Goal: Task Accomplishment & Management: Manage account settings

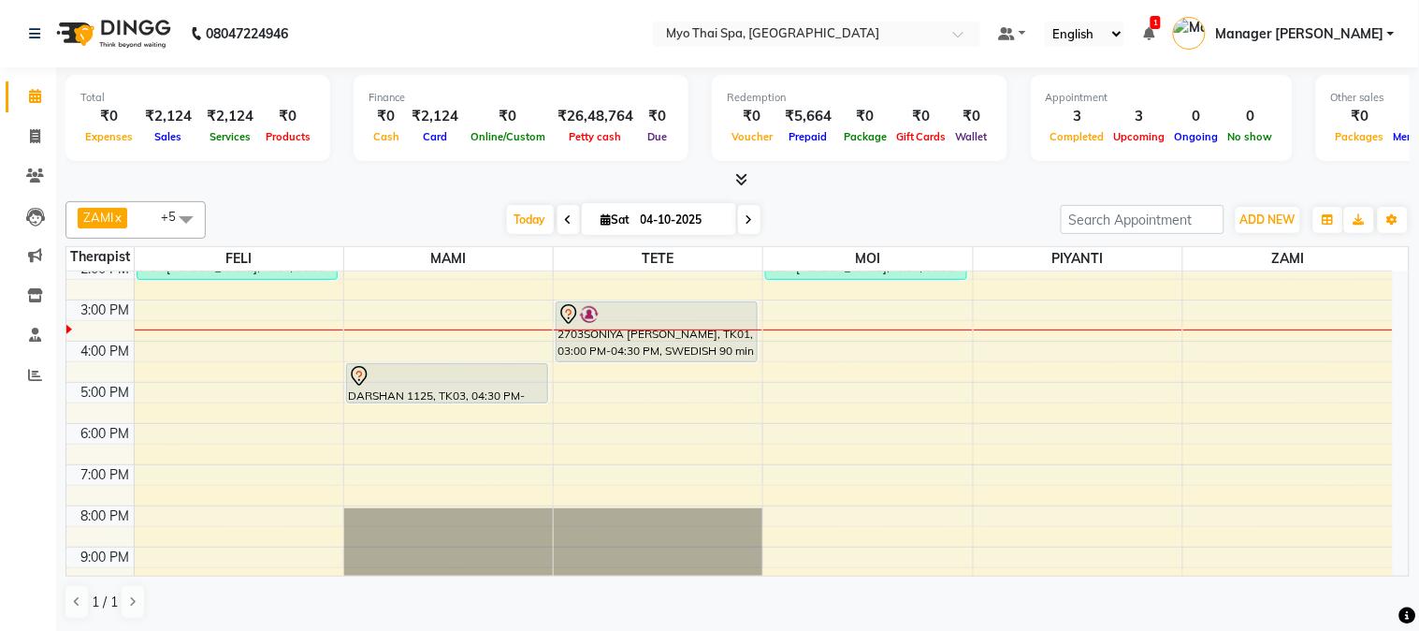
scroll to position [169, 0]
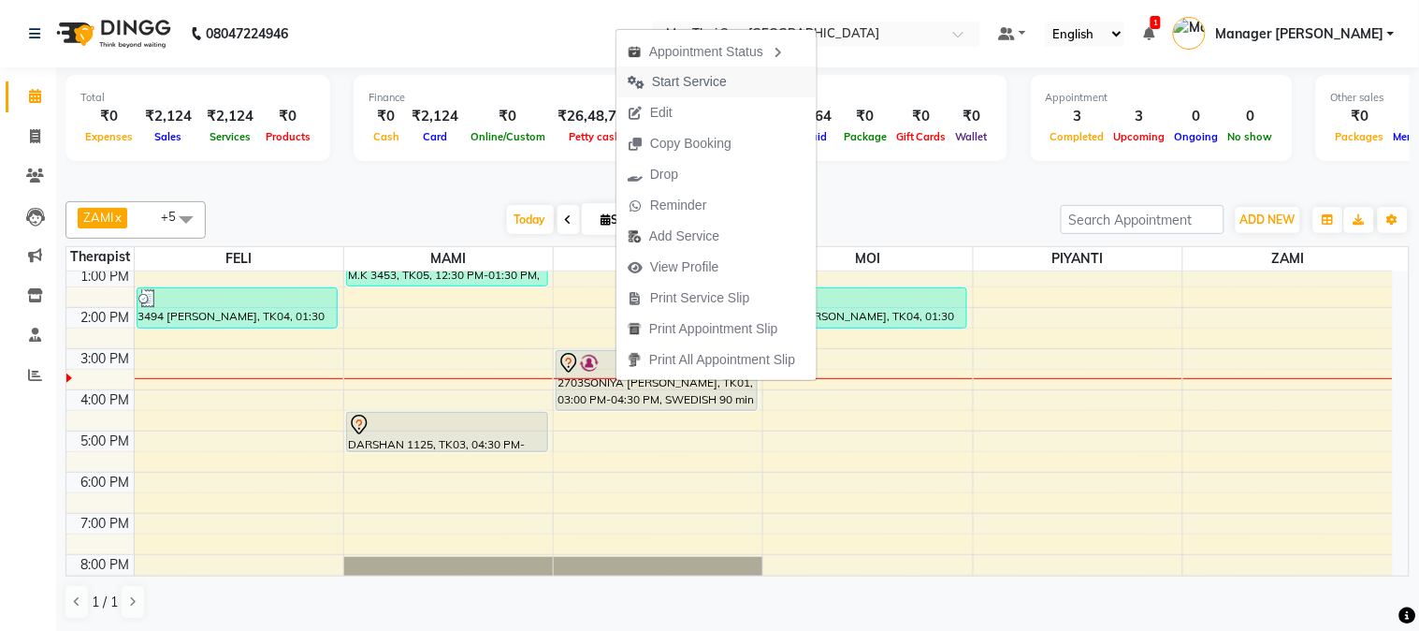
click at [714, 80] on span "Start Service" at bounding box center [689, 82] width 75 height 20
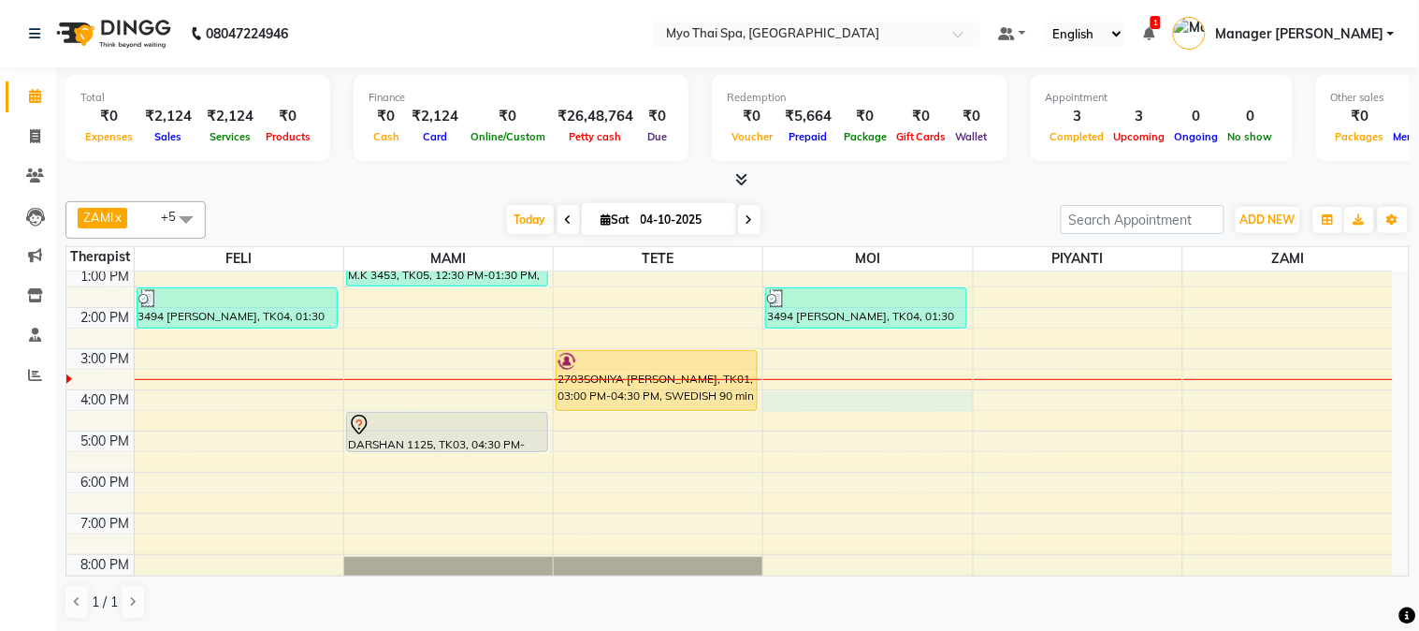
click at [802, 396] on div "9:00 AM 10:00 AM 11:00 AM 12:00 PM 1:00 PM 2:00 PM 3:00 PM 4:00 PM 5:00 PM 6:00…" at bounding box center [729, 389] width 1327 height 575
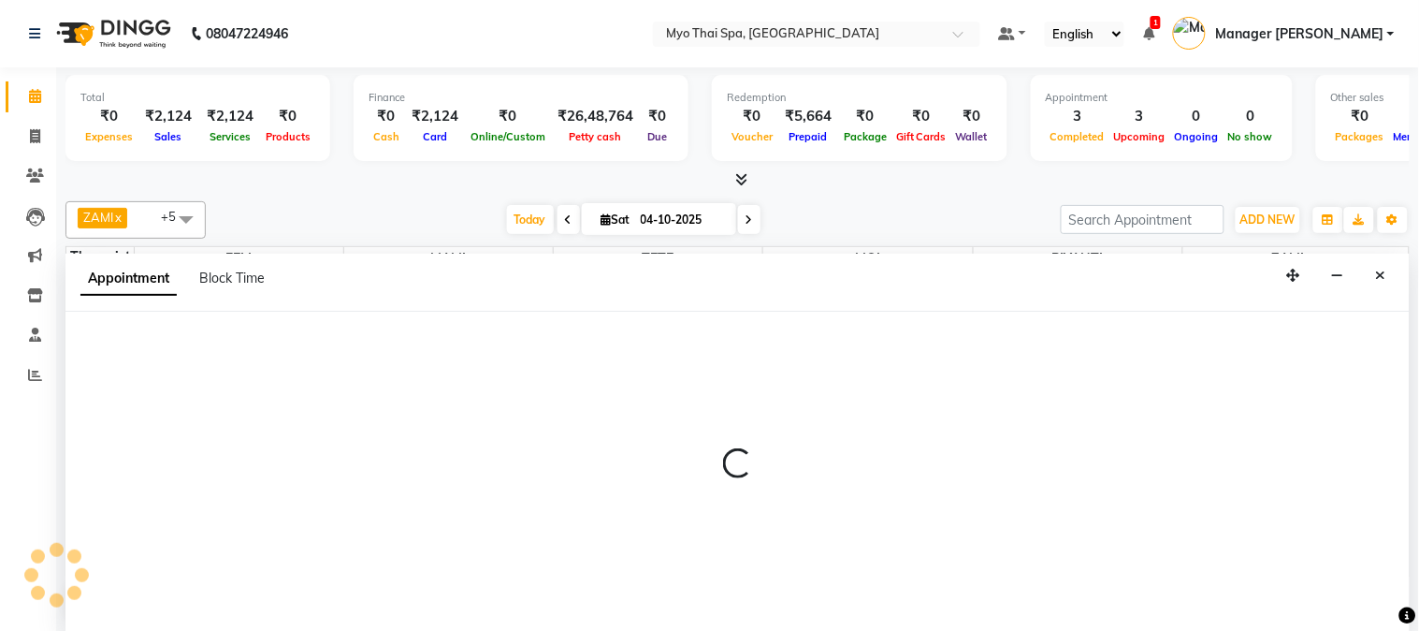
select select "85116"
select select "960"
select select "tentative"
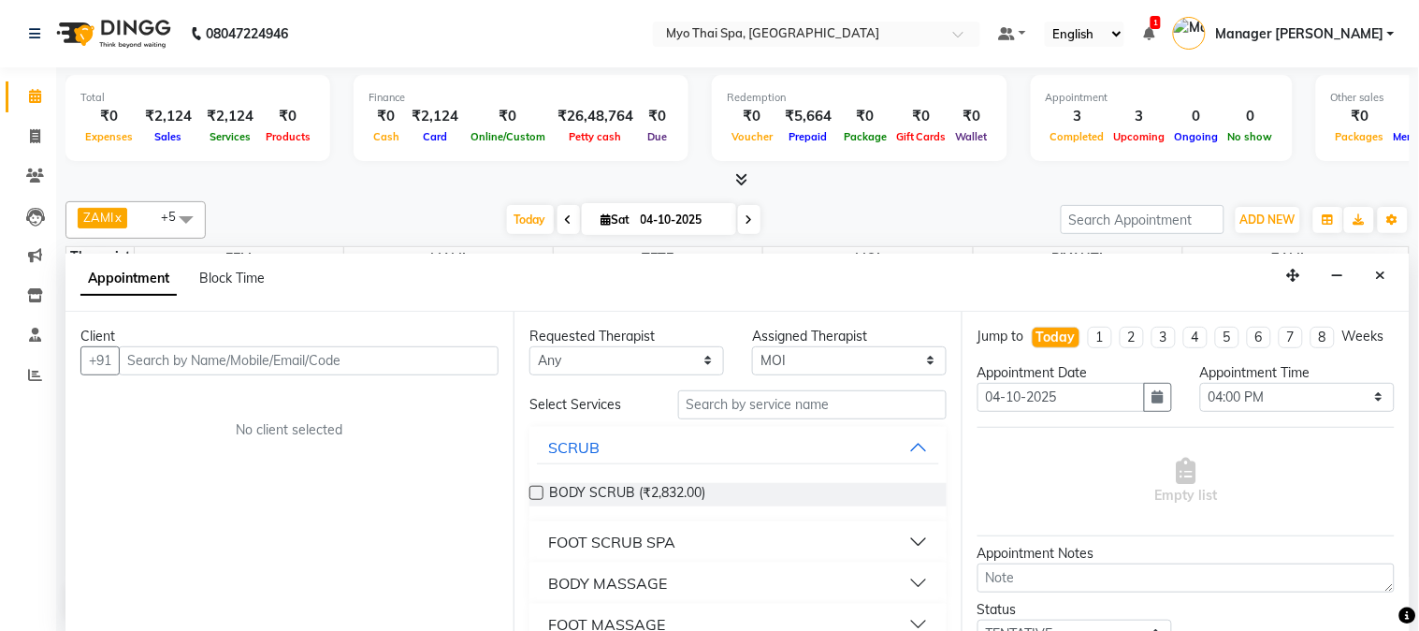
click at [236, 356] on input "text" at bounding box center [309, 360] width 380 height 29
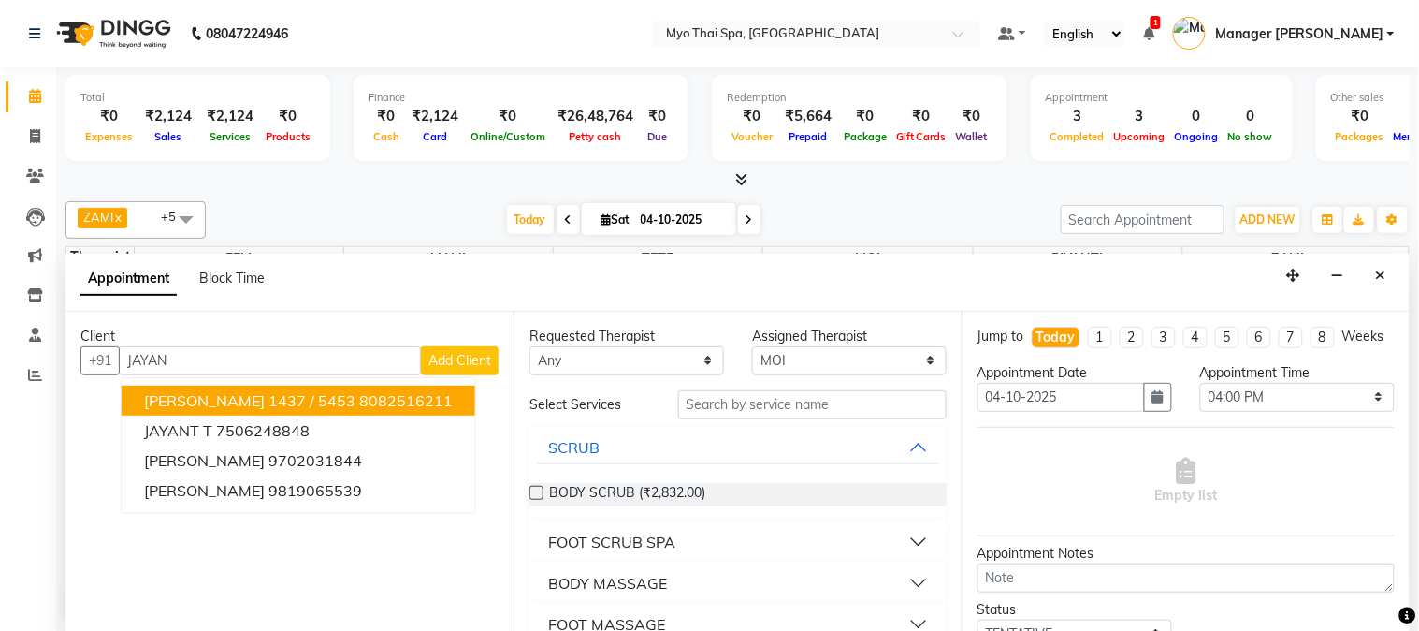
click at [329, 404] on button "[PERSON_NAME] 1437 / 5453 8082516211" at bounding box center [299, 401] width 354 height 30
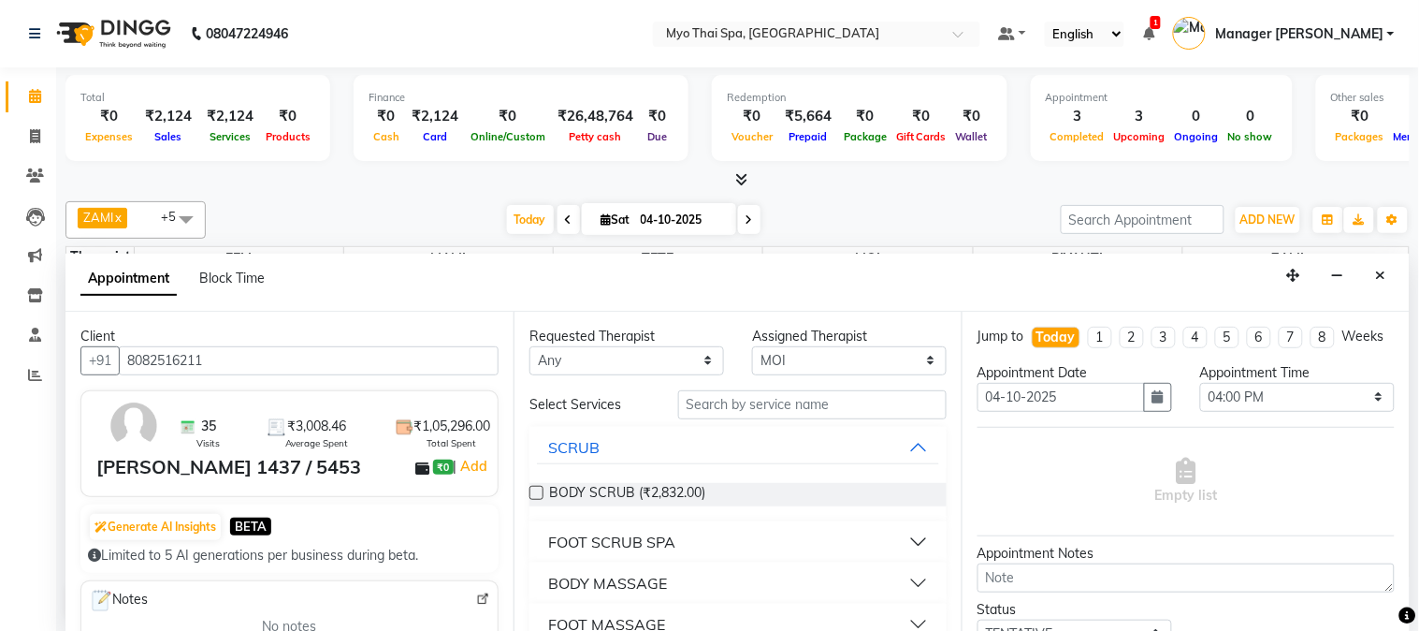
scroll to position [104, 0]
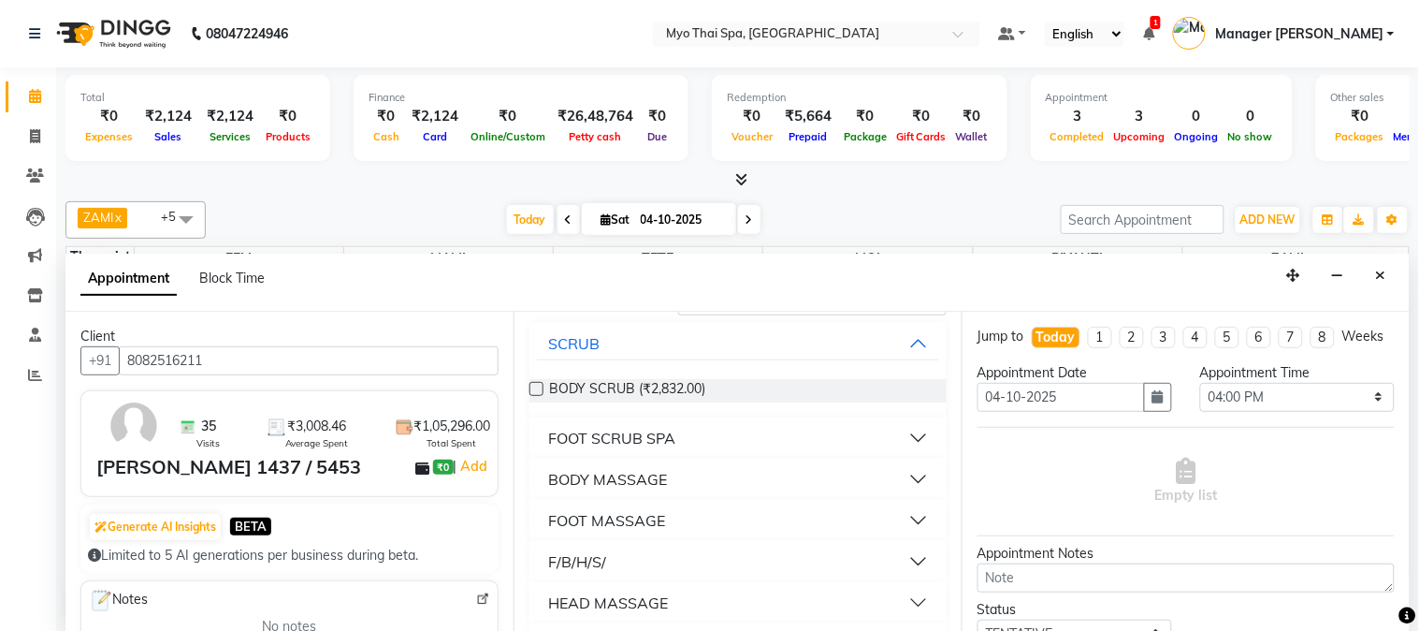
type input "8082516211"
click at [657, 472] on div "BODY MASSAGE" at bounding box center [607, 479] width 119 height 22
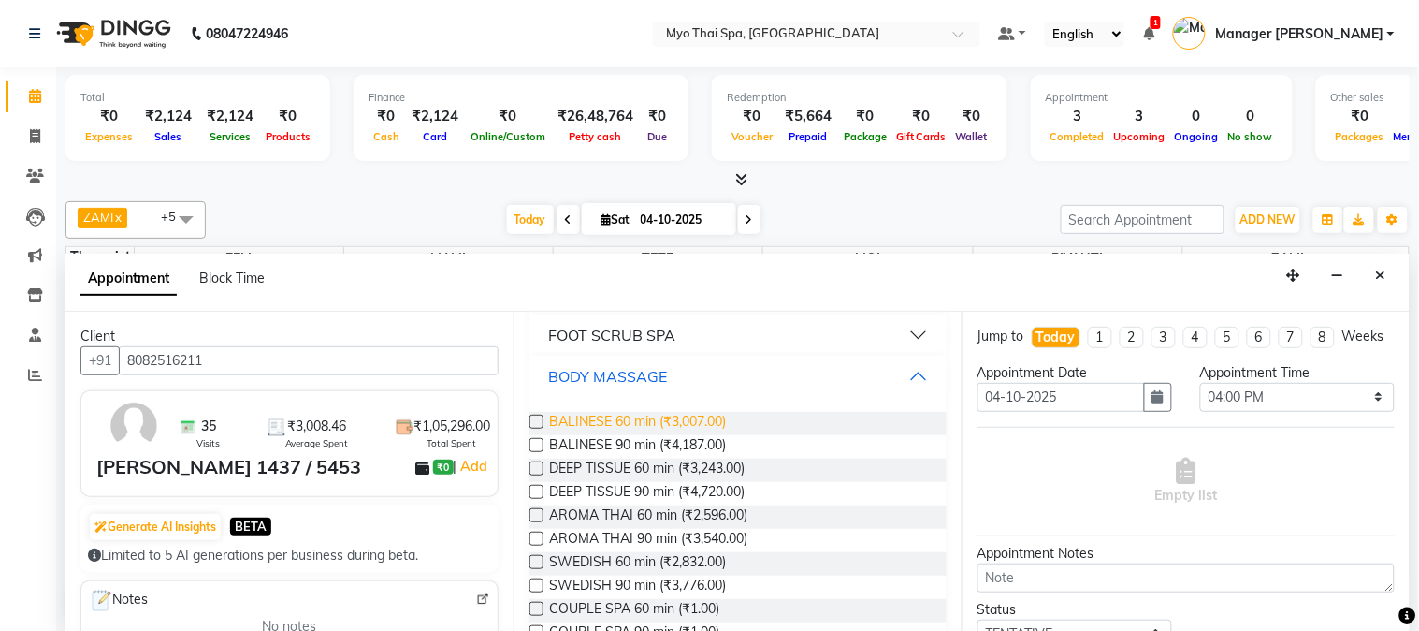
scroll to position [208, 0]
click at [538, 466] on label at bounding box center [537, 467] width 14 height 14
click at [538, 466] on input "checkbox" at bounding box center [536, 469] width 12 height 12
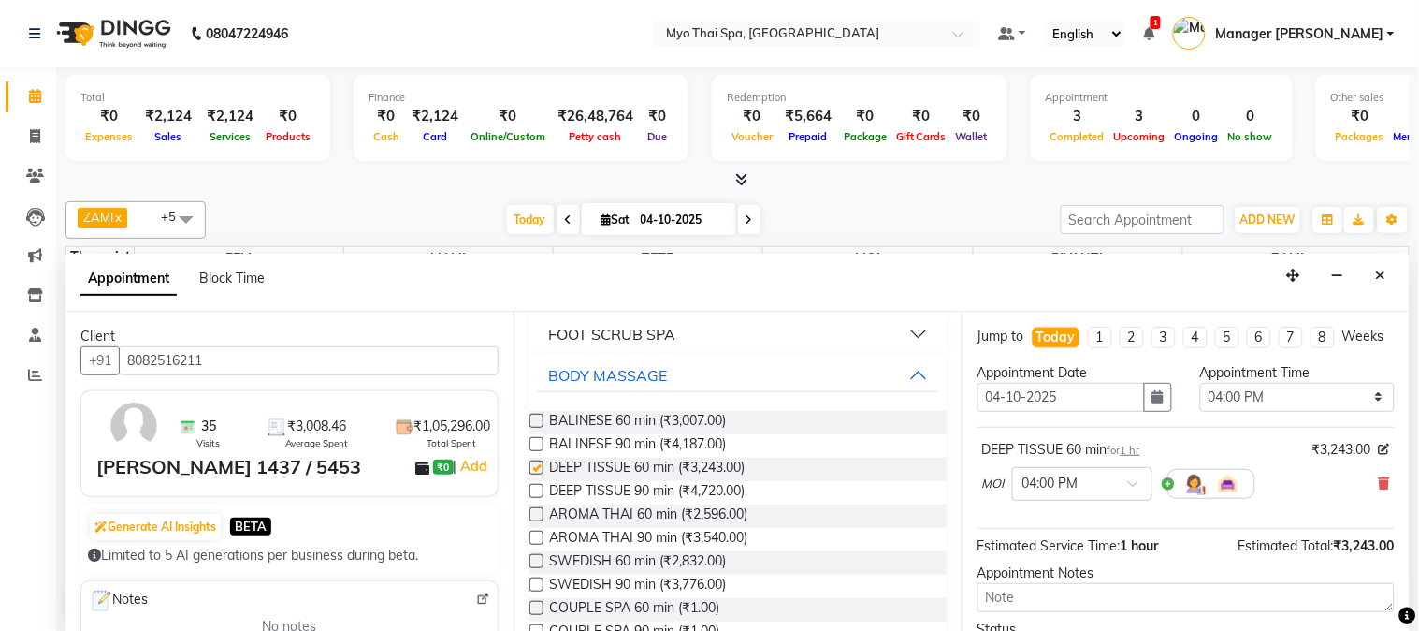
checkbox input "false"
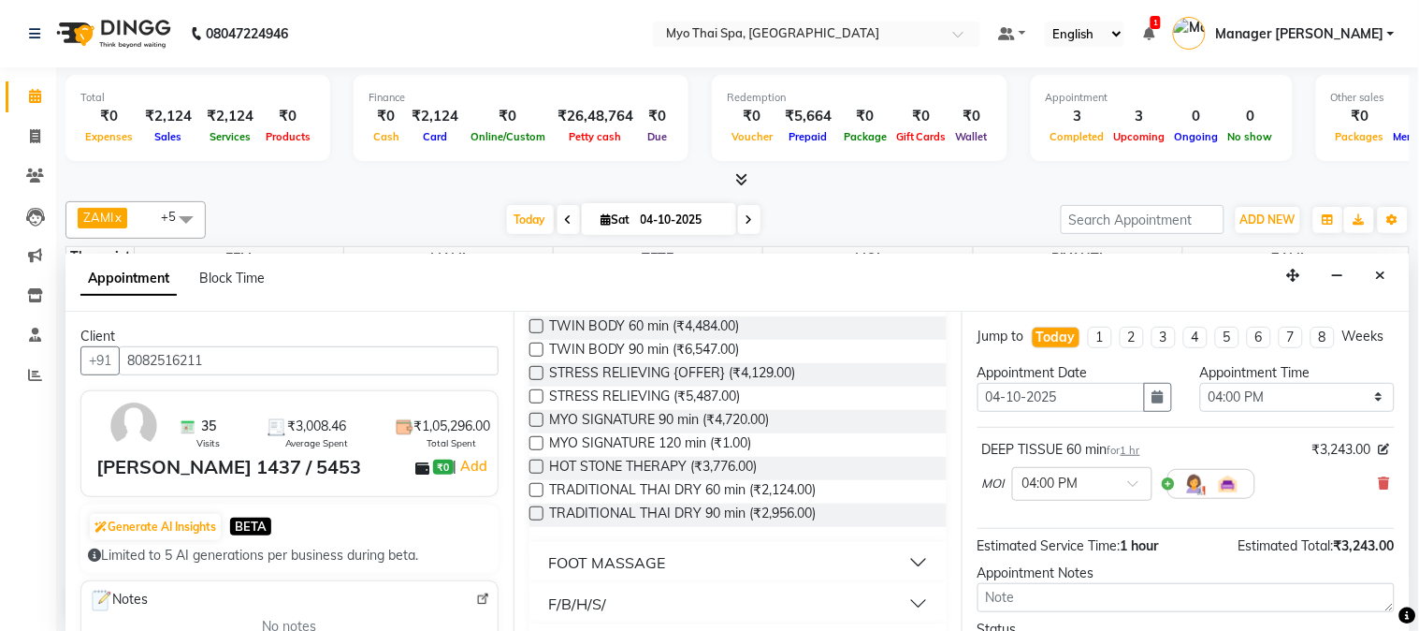
scroll to position [666, 0]
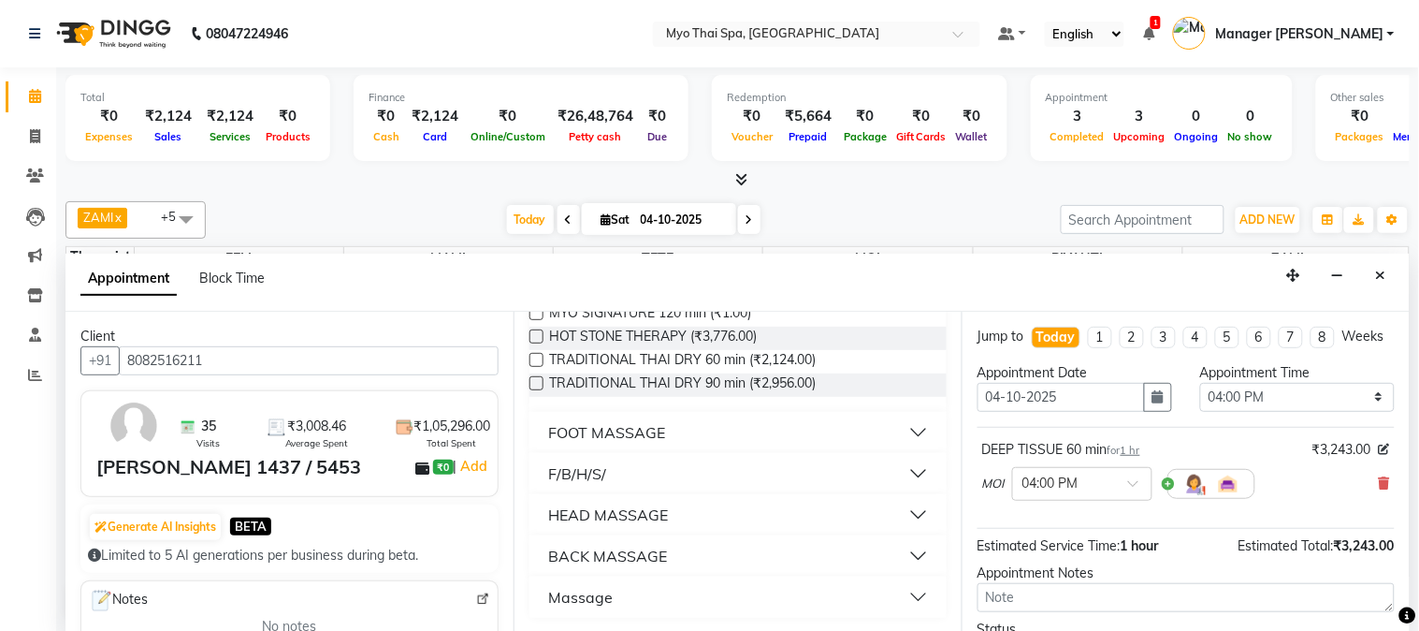
click at [601, 470] on div "F/B/H/S/" at bounding box center [577, 473] width 58 height 22
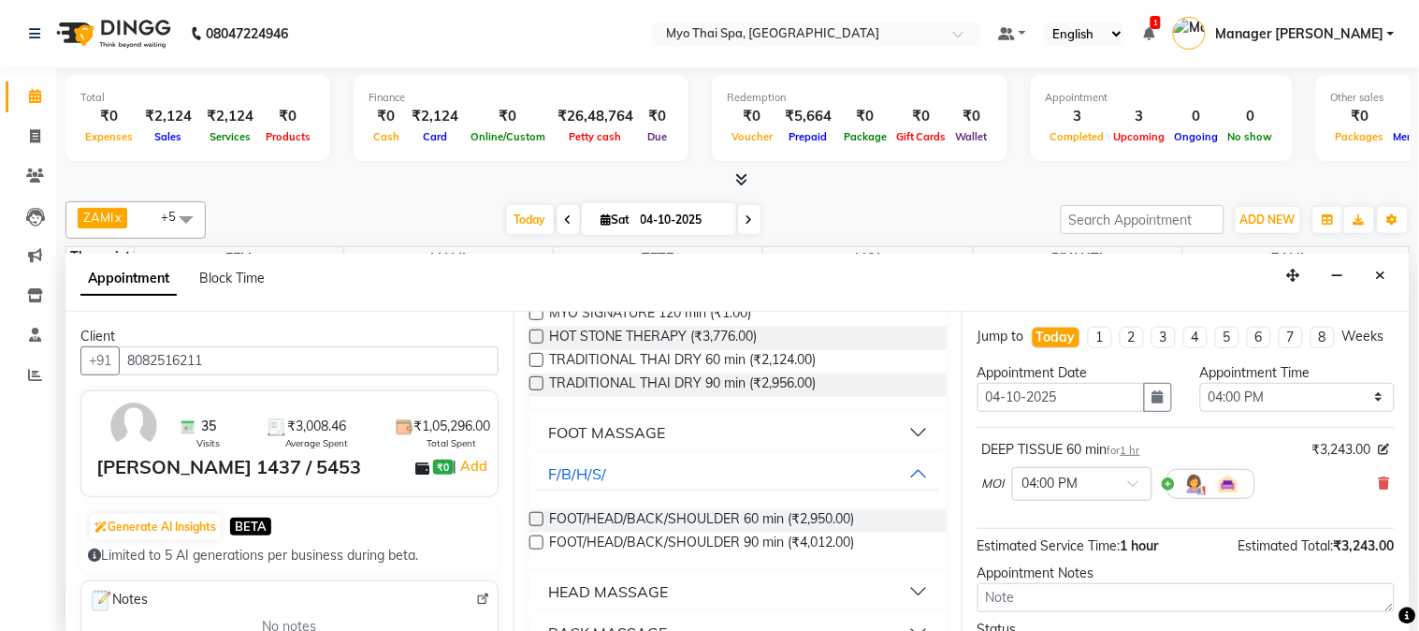
click at [534, 517] on label at bounding box center [537, 519] width 14 height 14
click at [534, 517] on input "checkbox" at bounding box center [536, 521] width 12 height 12
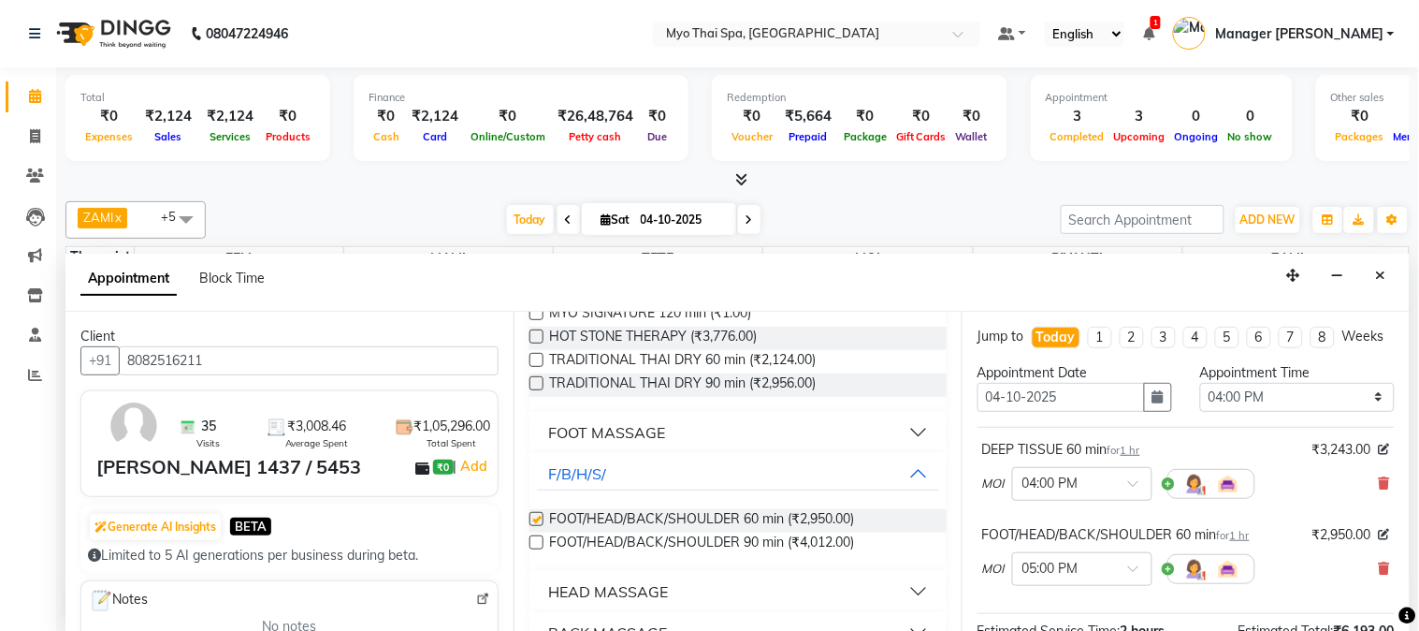
scroll to position [743, 0]
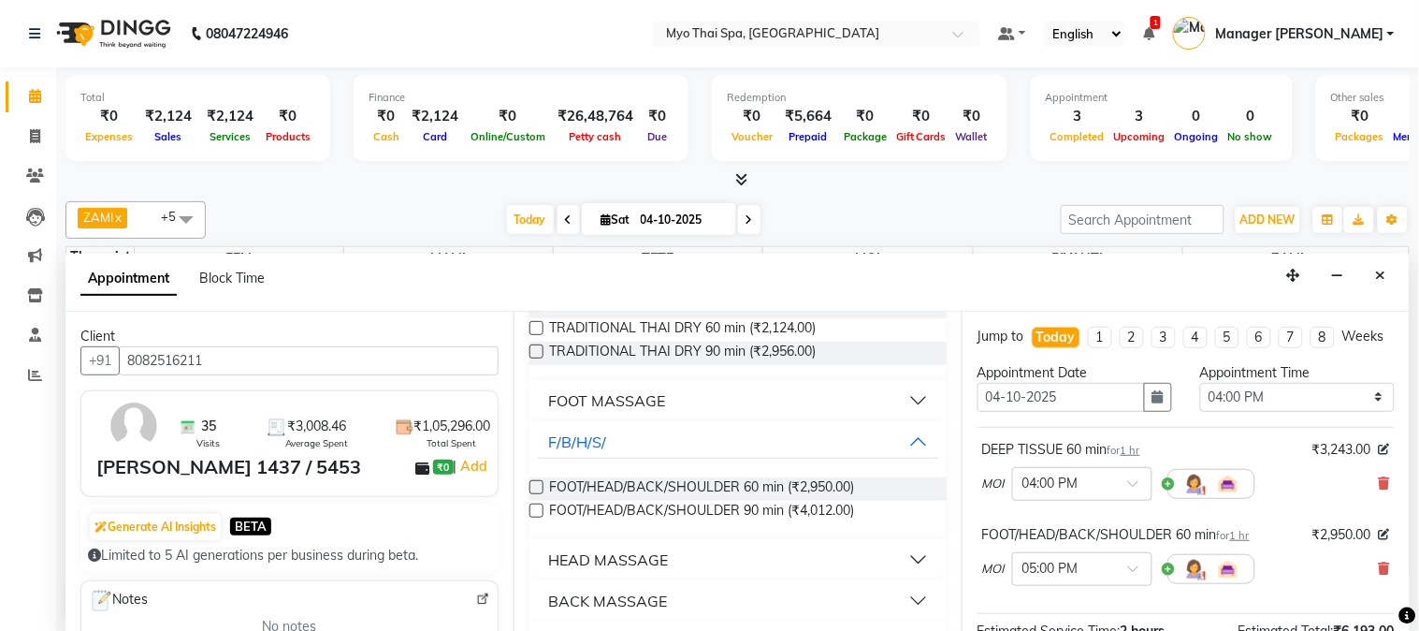
checkbox input "false"
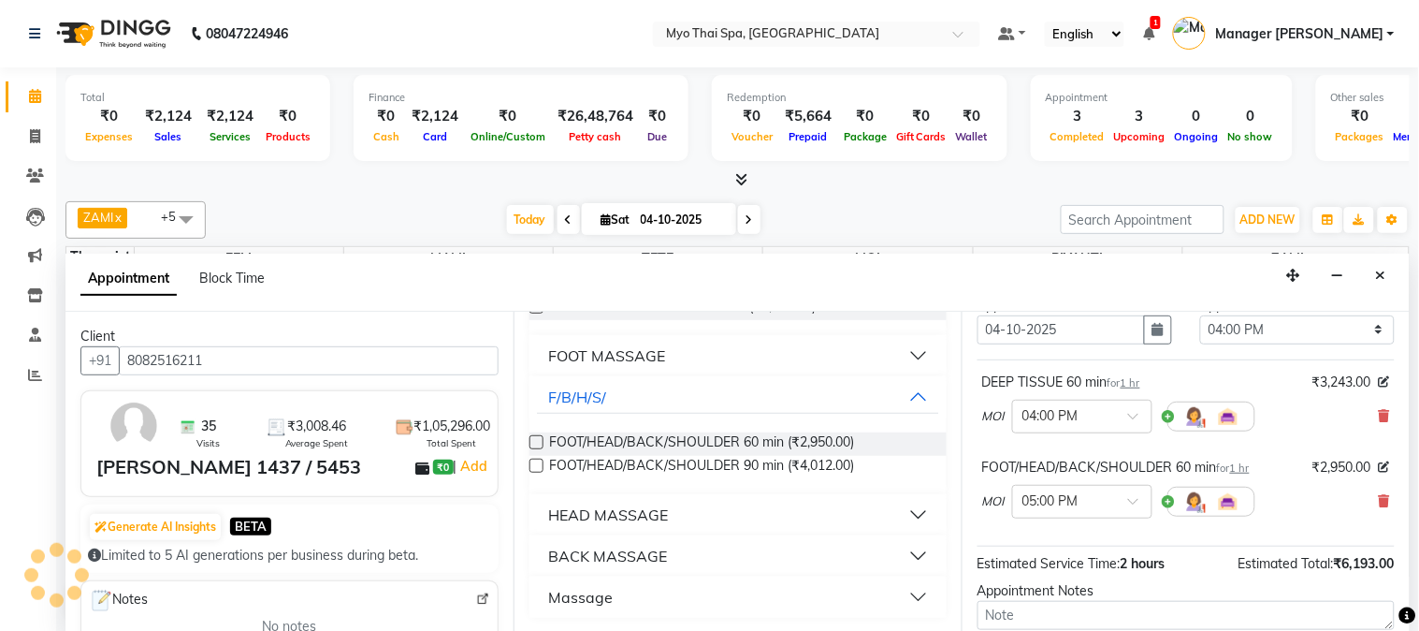
scroll to position [104, 0]
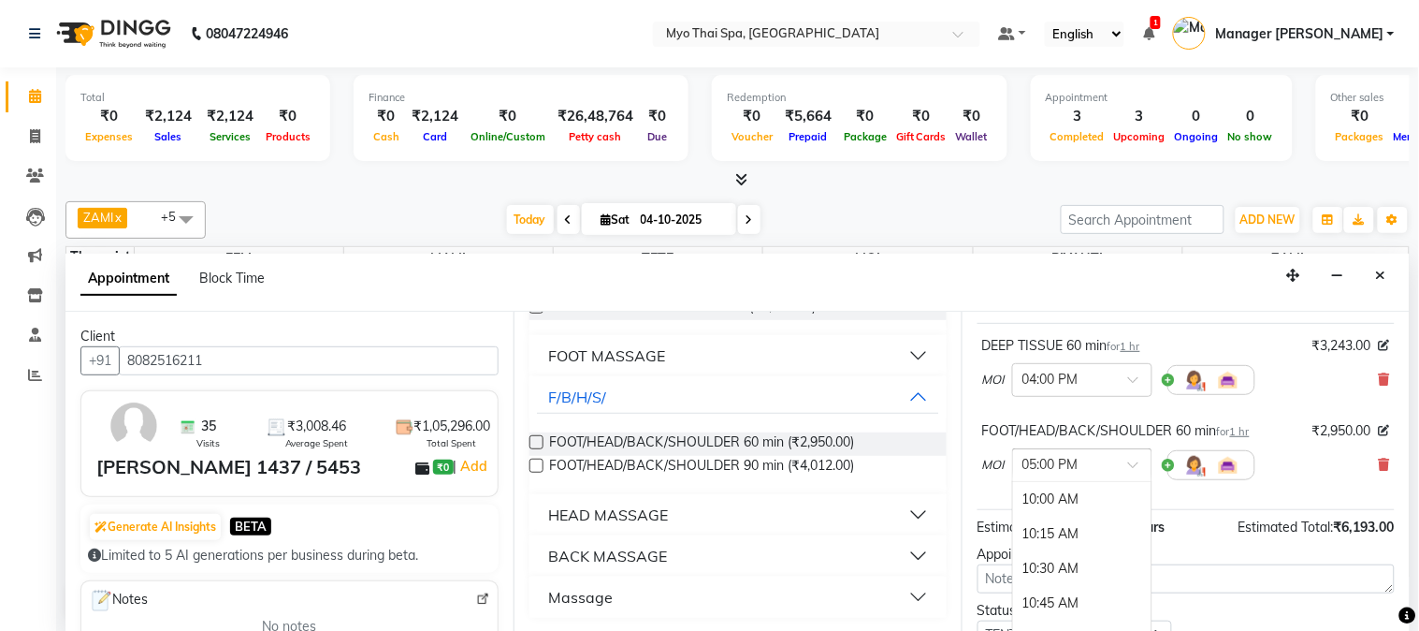
click at [1135, 480] on span at bounding box center [1139, 470] width 23 height 20
drag, startPoint x: 1133, startPoint y: 506, endPoint x: 1147, endPoint y: 510, distance: 14.5
click at [1147, 510] on div "10:00 AM 10:15 AM 10:30 AM 10:45 AM 11:00 AM 11:15 AM 11:30 AM 11:45 AM 12:00 P…" at bounding box center [1082, 594] width 138 height 225
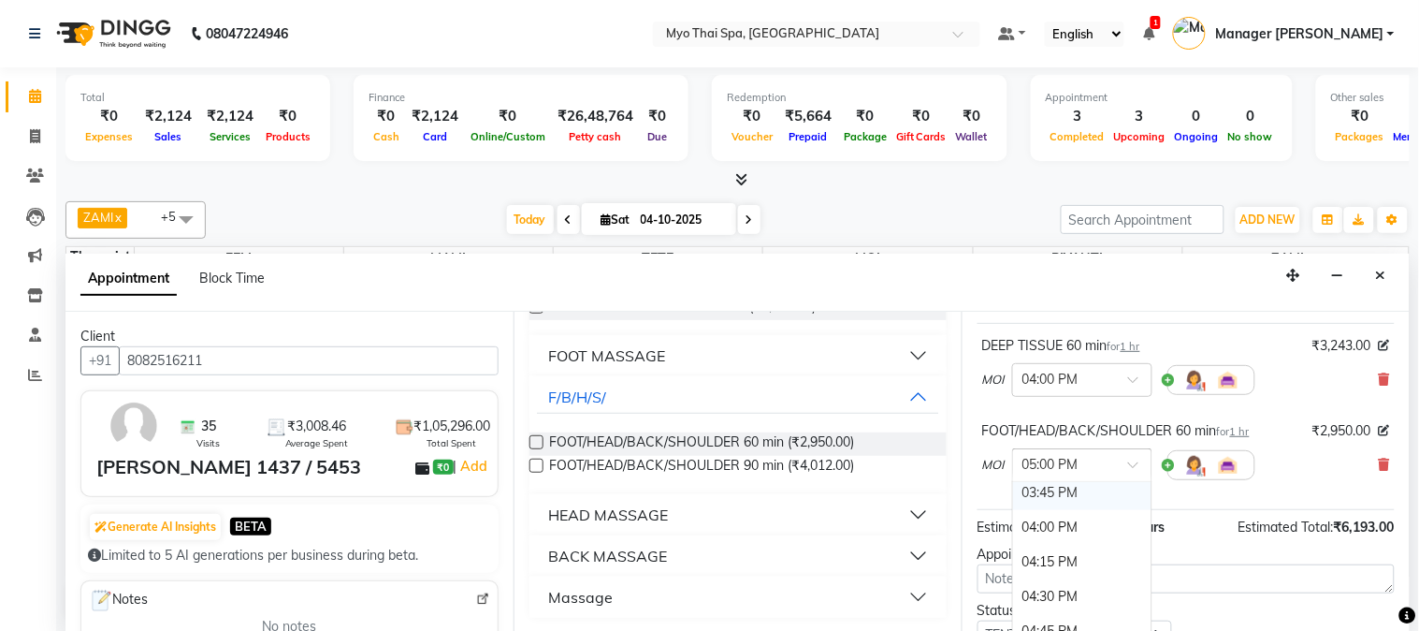
click at [1081, 510] on div "03:45 PM" at bounding box center [1082, 492] width 138 height 35
click at [1140, 395] on span at bounding box center [1139, 385] width 23 height 20
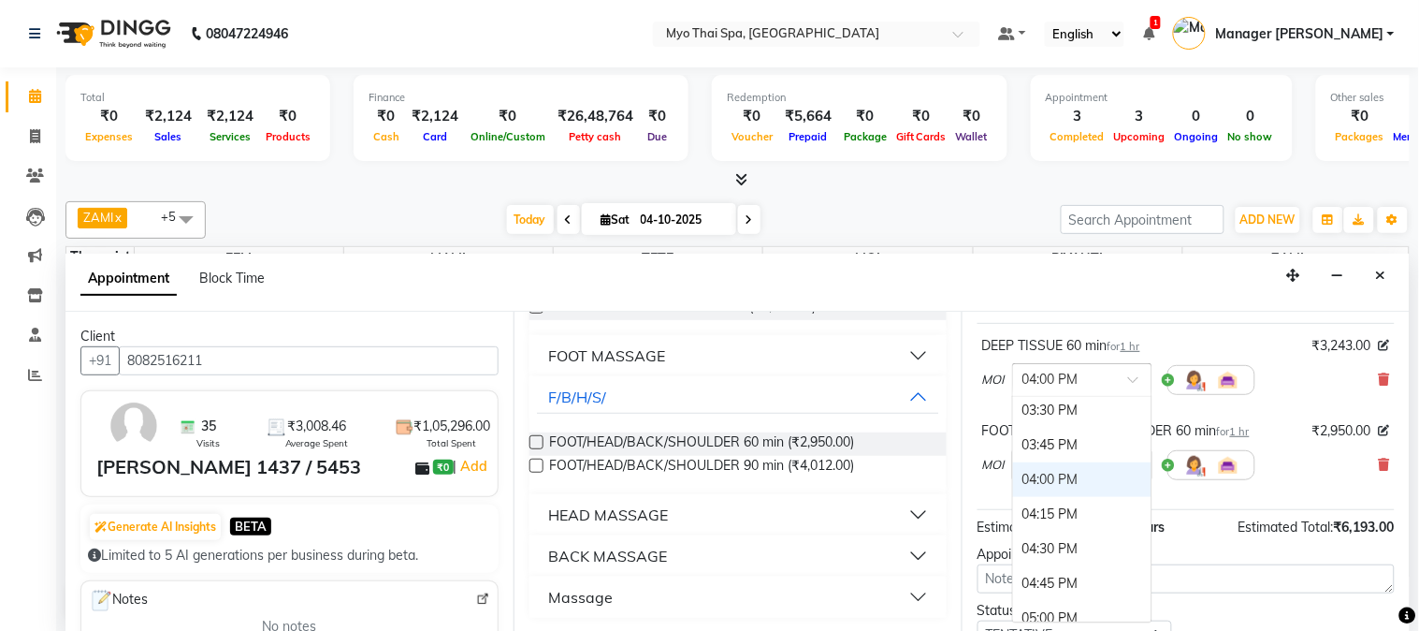
scroll to position [754, 0]
click at [1050, 481] on div "03:45 PM" at bounding box center [1082, 463] width 138 height 35
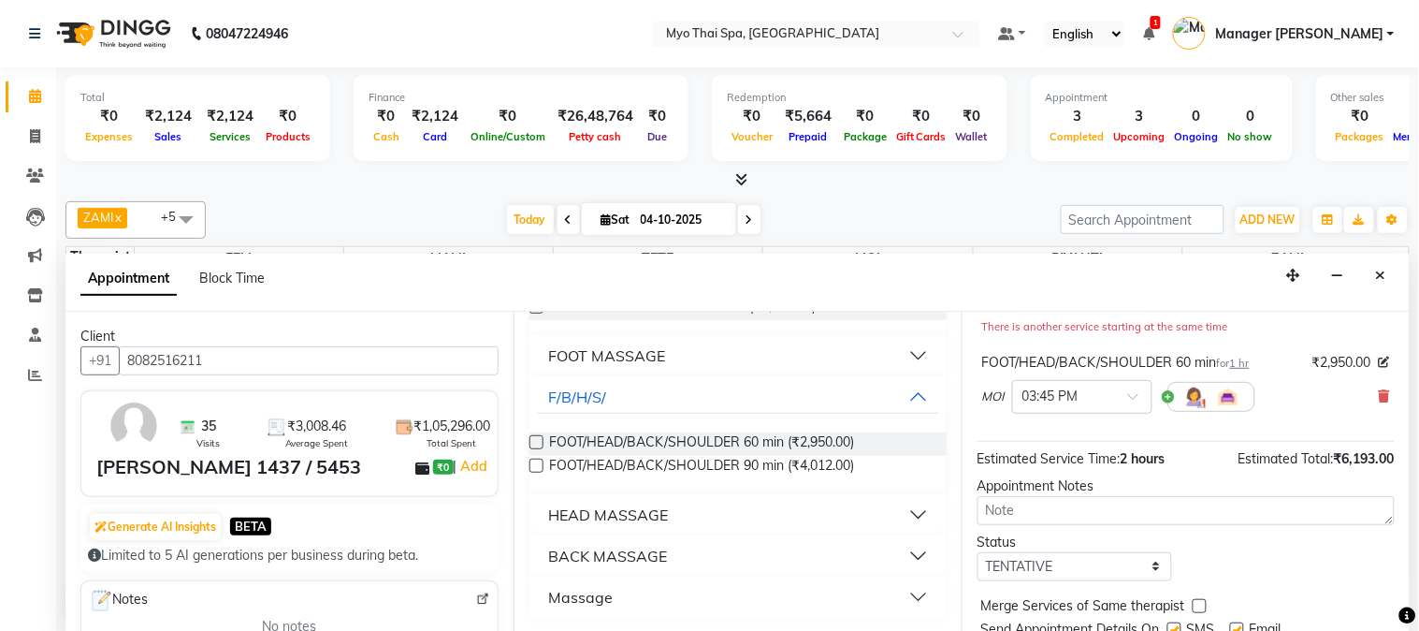
scroll to position [276, 0]
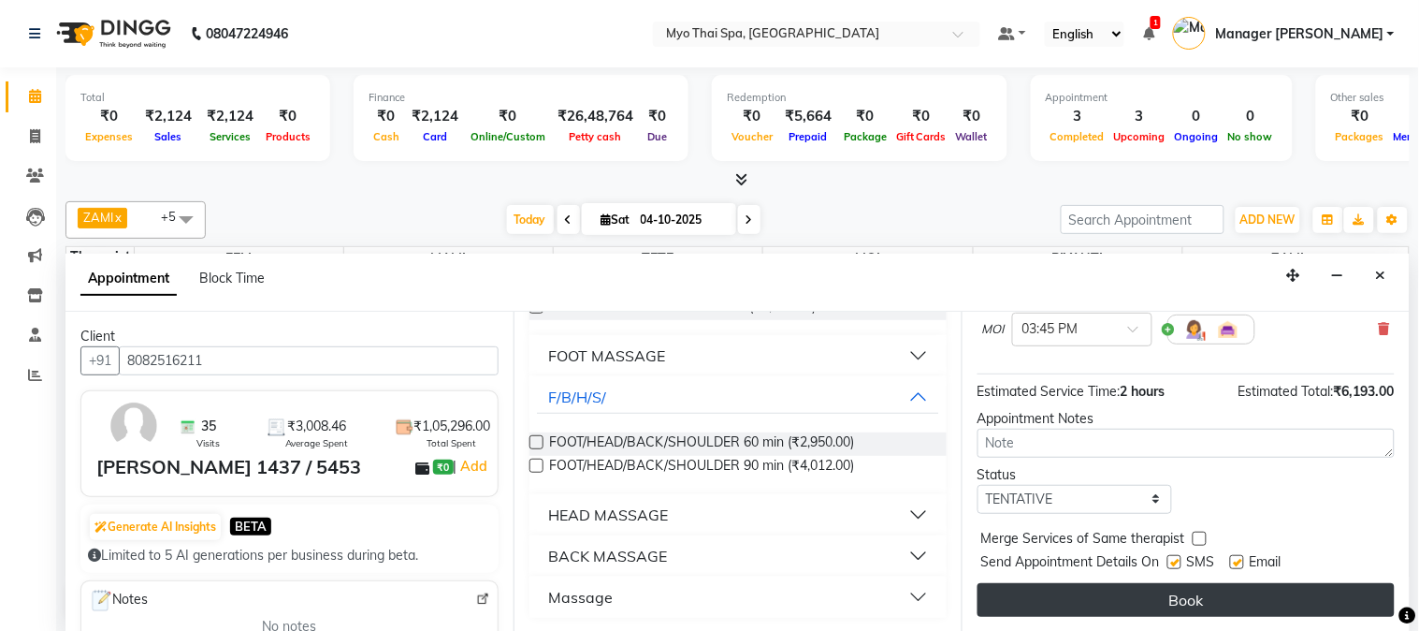
click at [1172, 593] on button "Book" at bounding box center [1186, 600] width 417 height 34
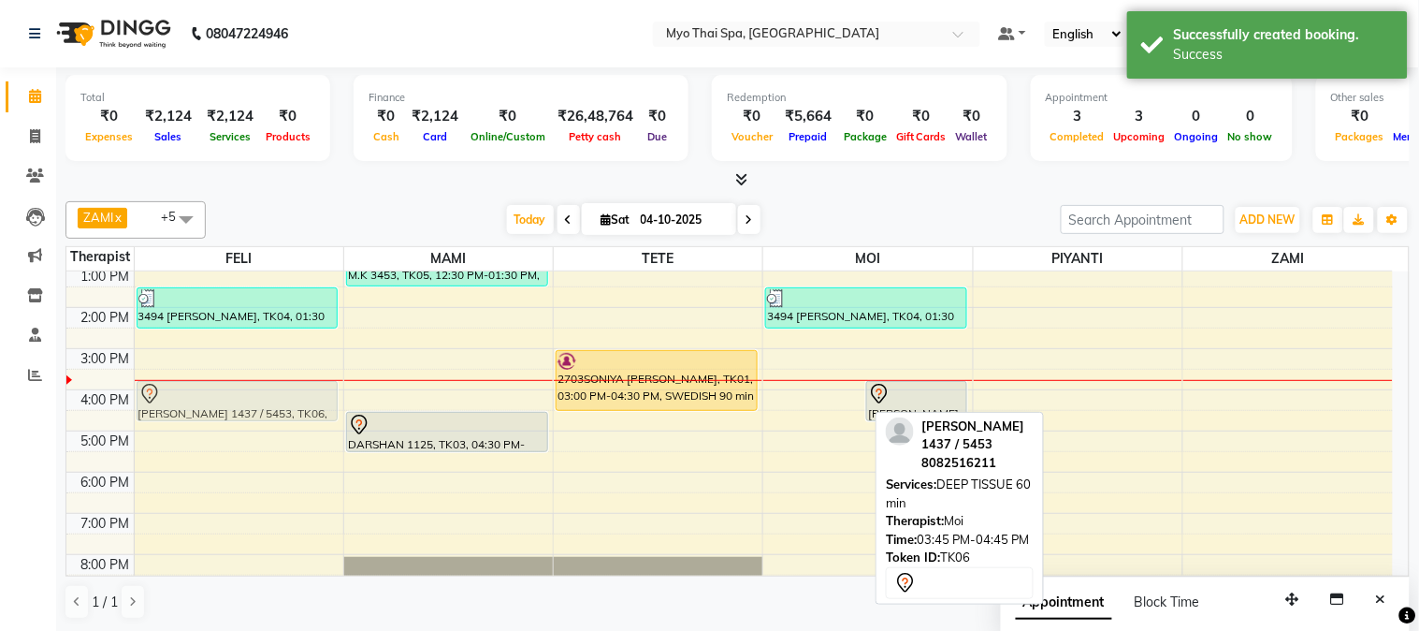
drag, startPoint x: 793, startPoint y: 403, endPoint x: 152, endPoint y: 407, distance: 641.9
click at [152, 407] on tr "3494 [PERSON_NAME], TK04, 01:30 PM-02:30 PM, SWEDISH 60 min [PERSON_NAME] 1437 …" at bounding box center [729, 389] width 1327 height 575
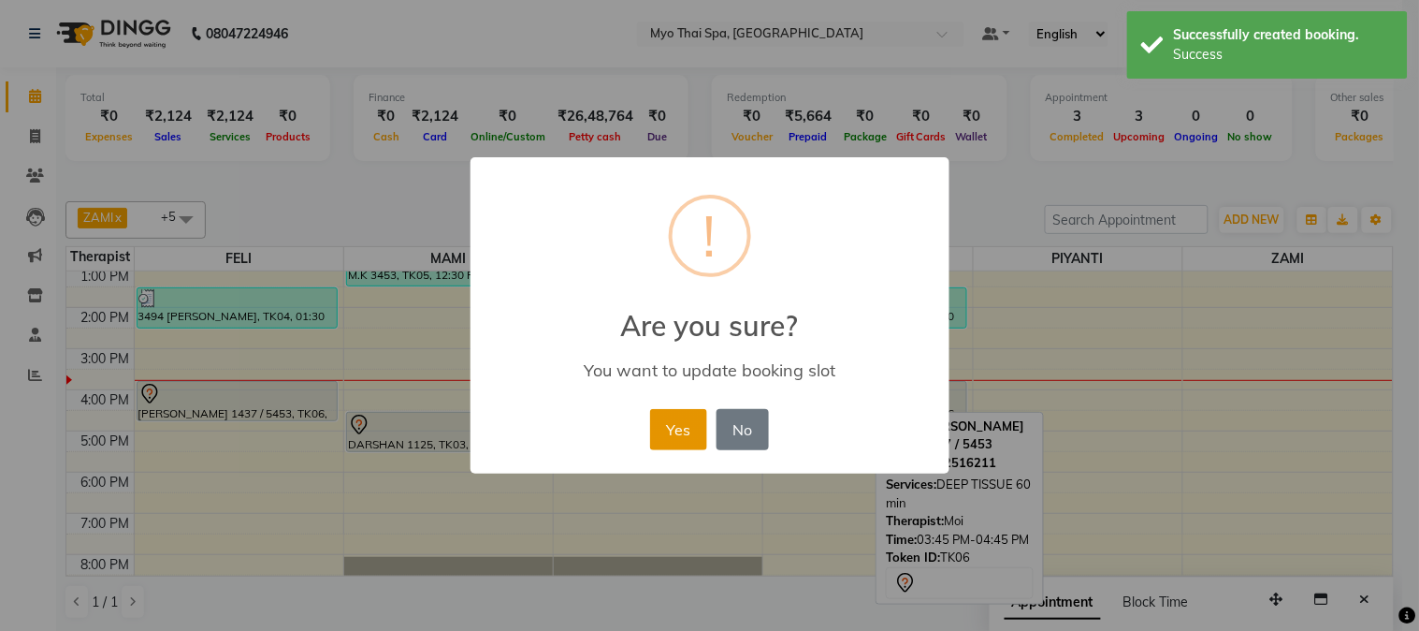
click at [651, 427] on button "Yes" at bounding box center [678, 429] width 57 height 41
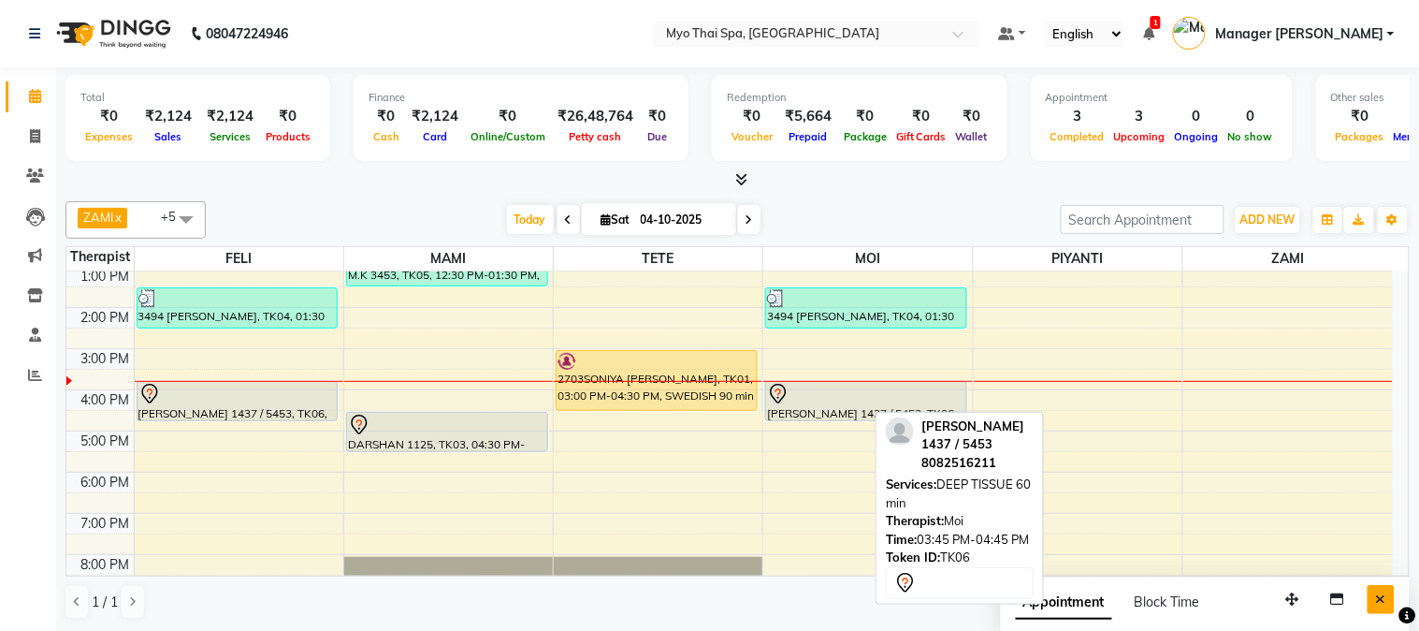
click at [1378, 601] on icon "Close" at bounding box center [1381, 598] width 10 height 13
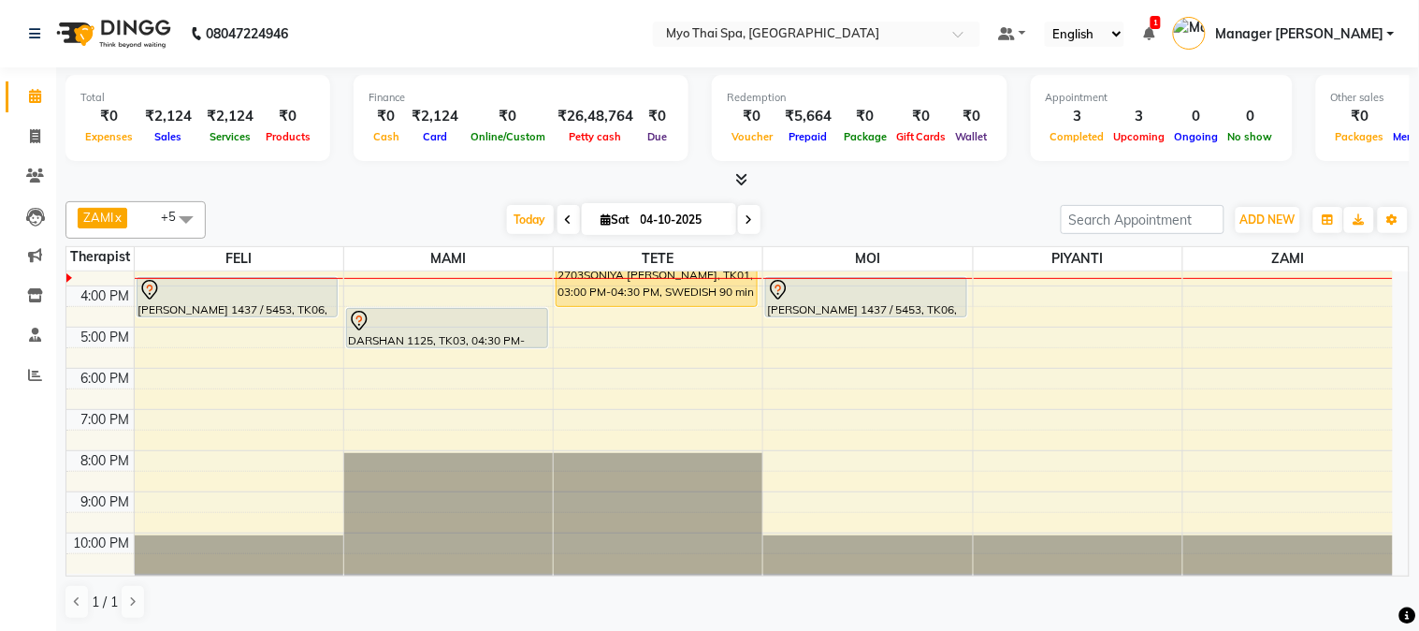
scroll to position [169, 0]
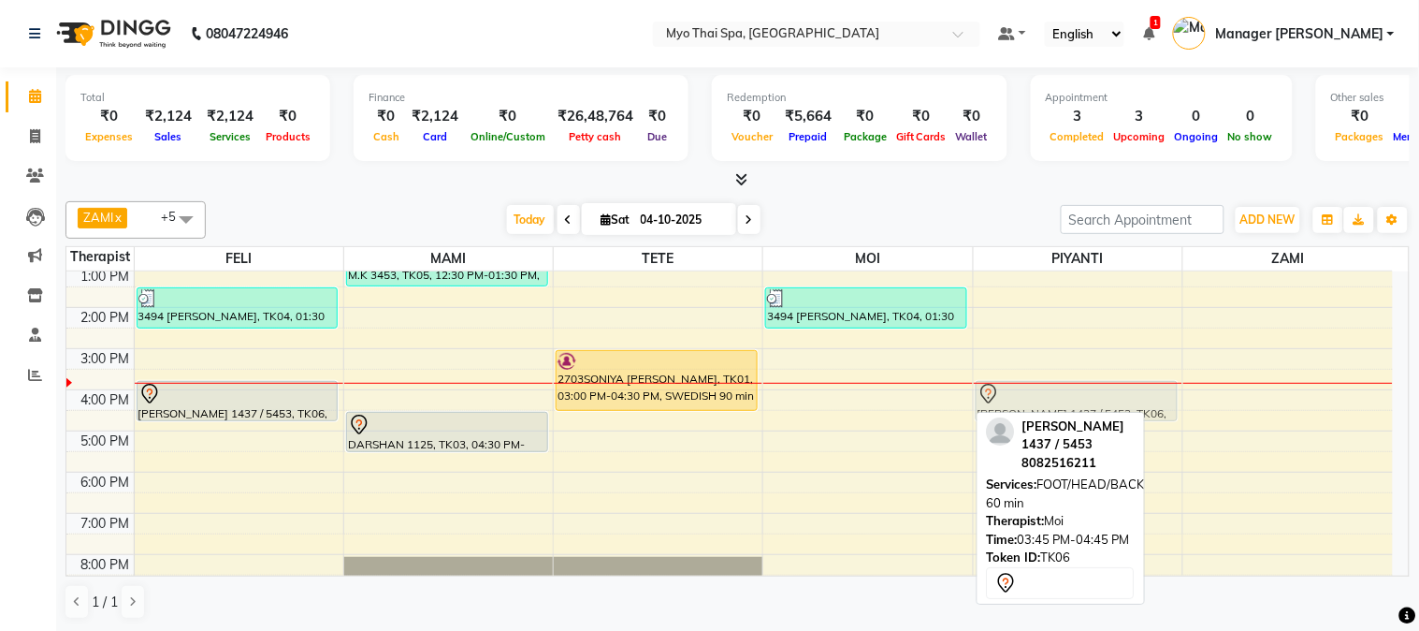
drag, startPoint x: 889, startPoint y: 391, endPoint x: 1046, endPoint y: 391, distance: 157.2
click at [1046, 391] on tr "3494 [PERSON_NAME], TK04, 01:30 PM-02:30 PM, SWEDISH 60 min [PERSON_NAME] 1437 …" at bounding box center [729, 389] width 1327 height 575
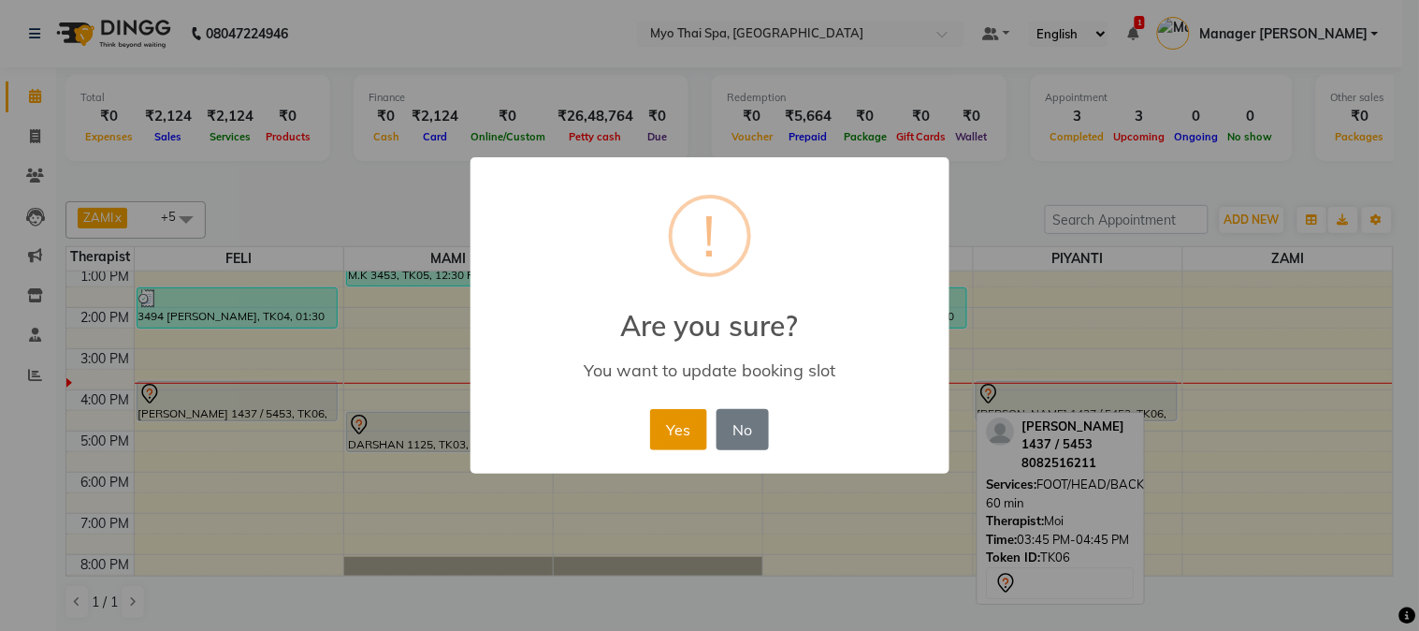
click at [686, 432] on button "Yes" at bounding box center [678, 429] width 57 height 41
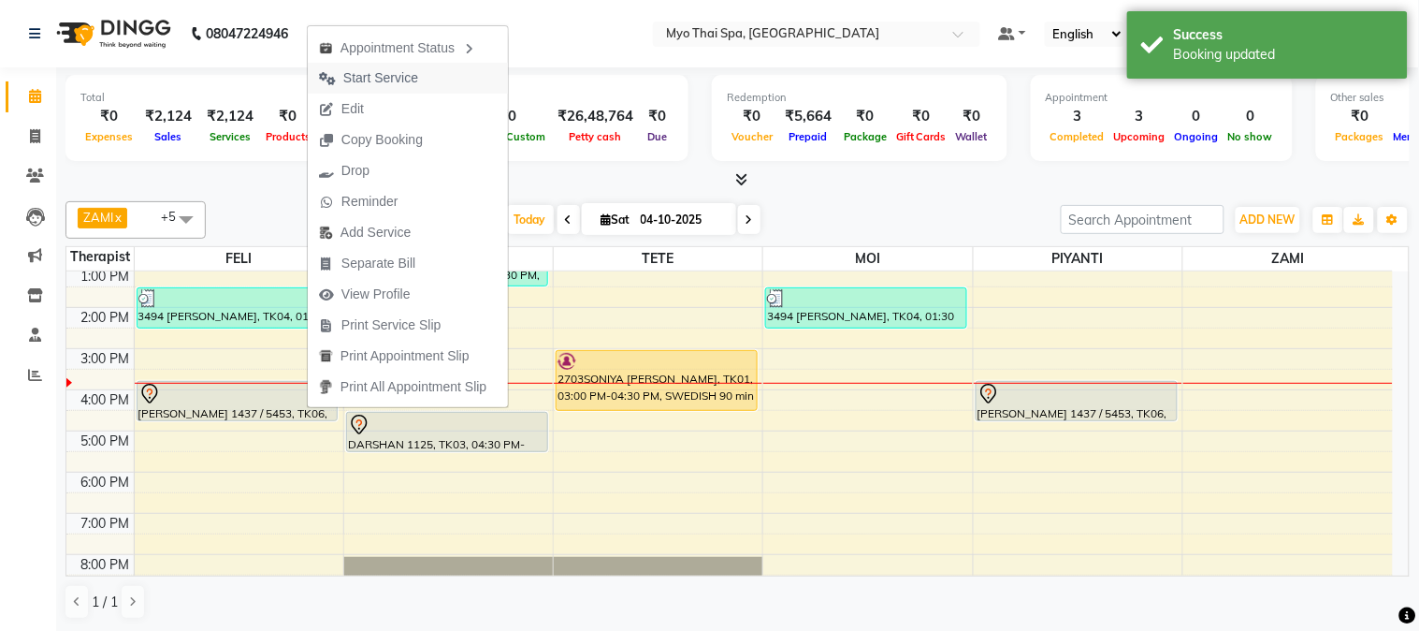
click at [396, 76] on span "Start Service" at bounding box center [380, 78] width 75 height 20
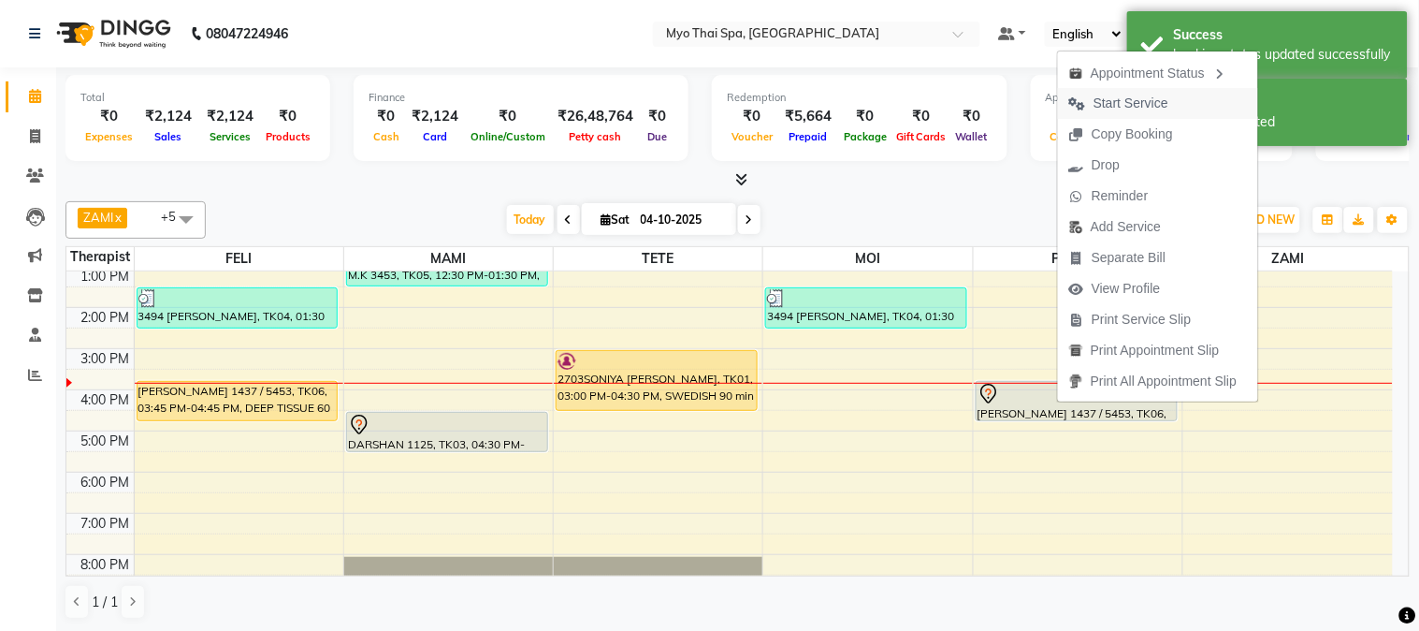
click at [1133, 97] on span "Start Service" at bounding box center [1131, 104] width 75 height 20
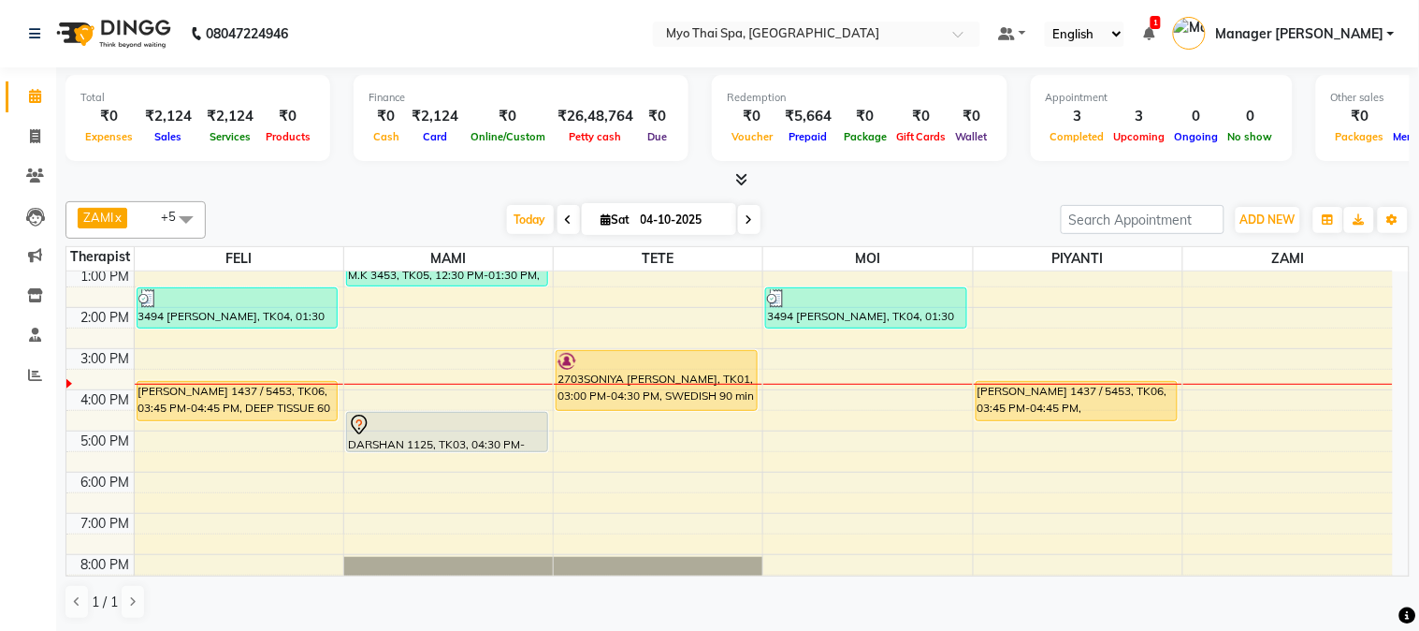
click at [1241, 403] on div "9:00 AM 10:00 AM 11:00 AM 12:00 PM 1:00 PM 2:00 PM 3:00 PM 4:00 PM 5:00 PM 6:00…" at bounding box center [729, 389] width 1327 height 575
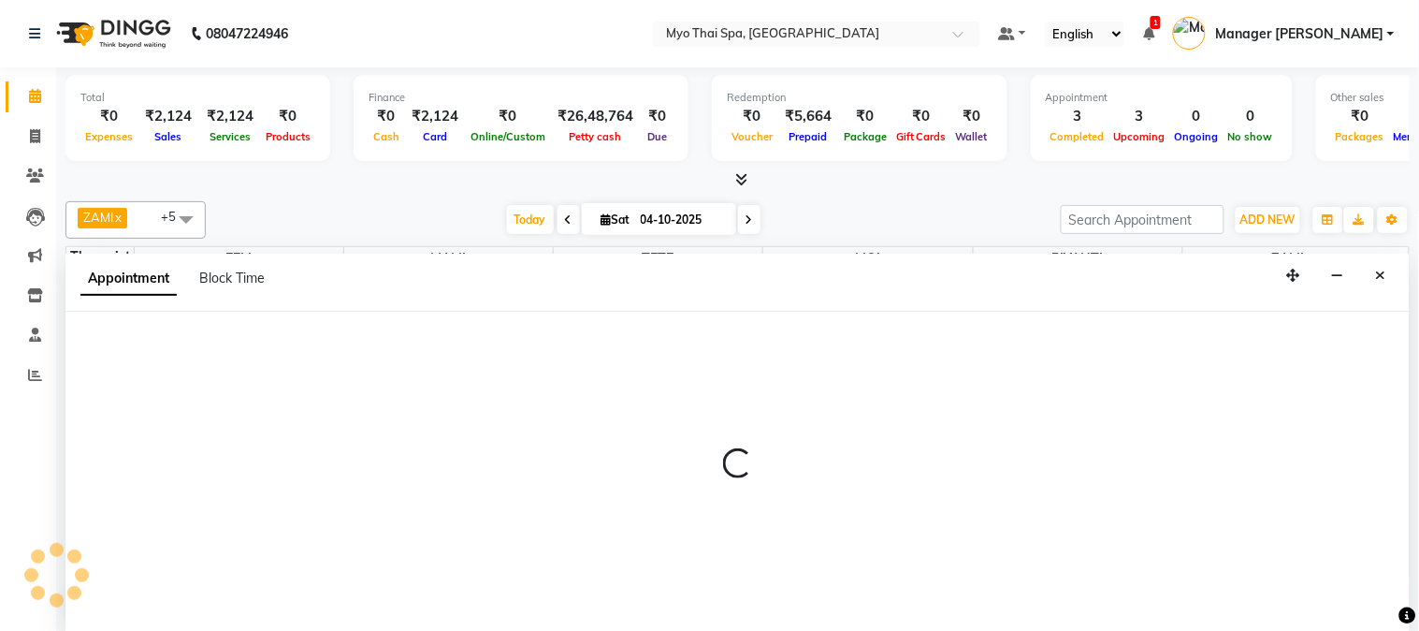
select select "67002"
select select "960"
select select "tentative"
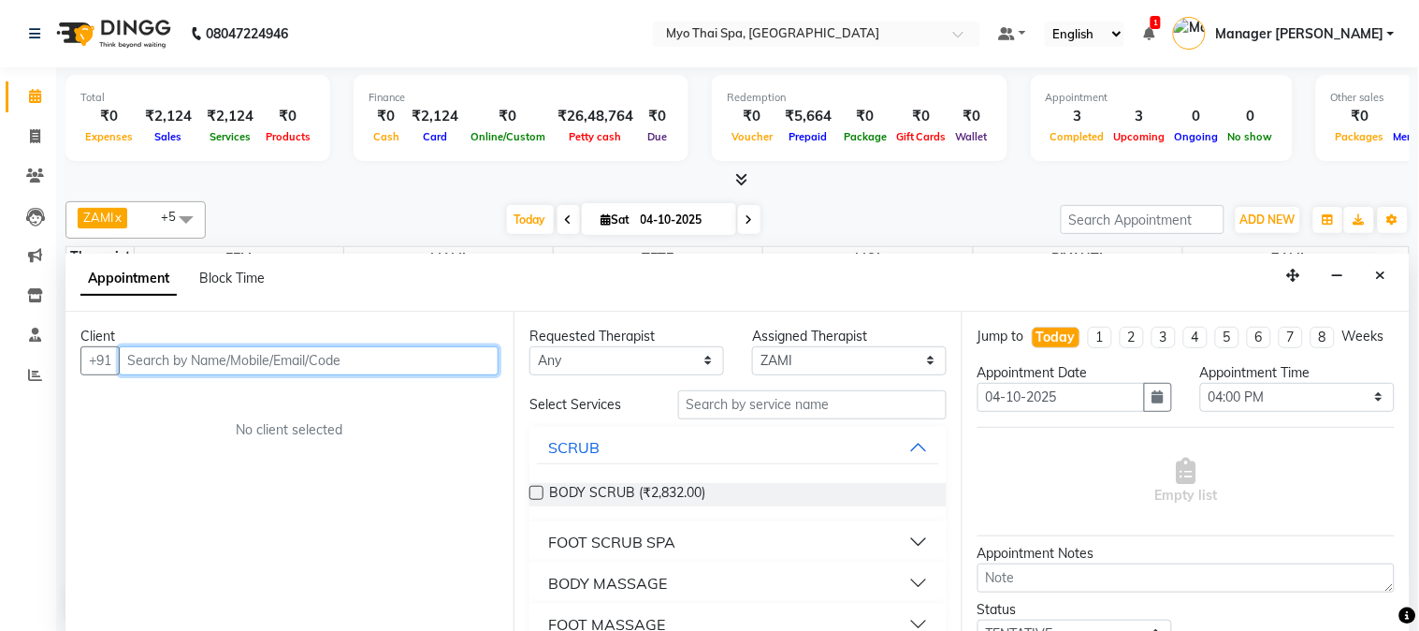
click at [180, 367] on input "text" at bounding box center [309, 360] width 380 height 29
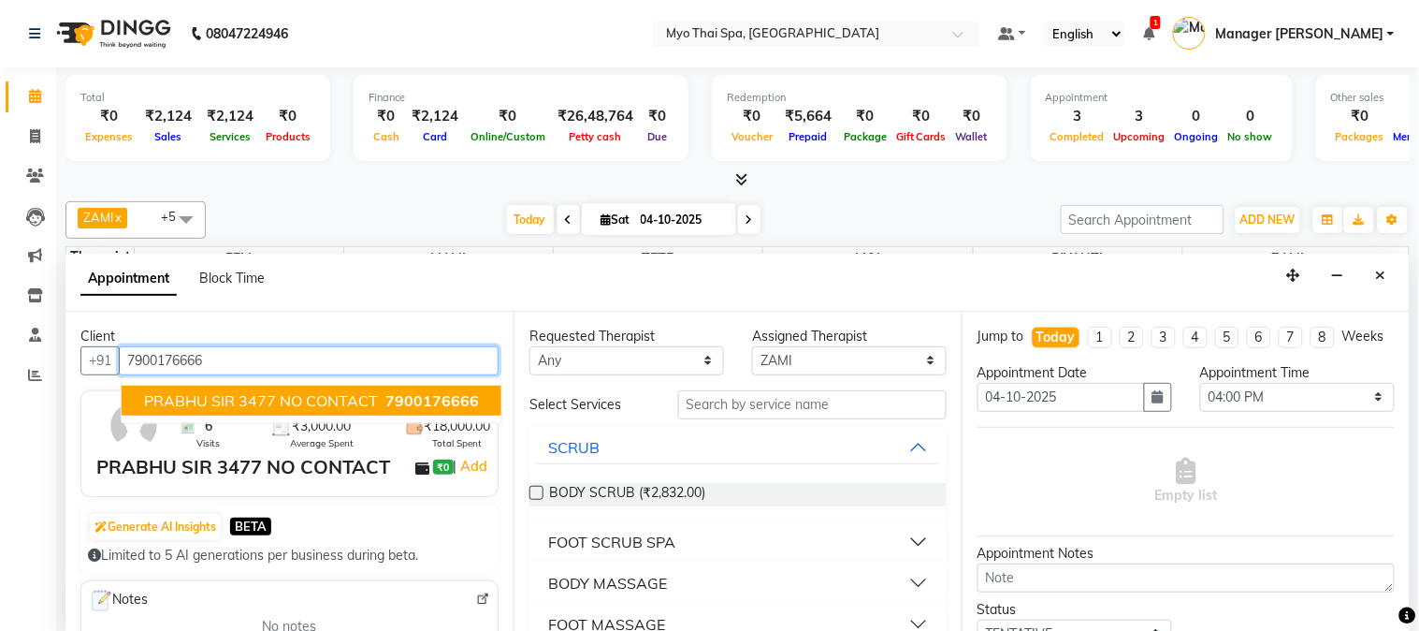
click at [243, 394] on span "PRABHU SIR 3477 NO CONTACT" at bounding box center [261, 400] width 234 height 19
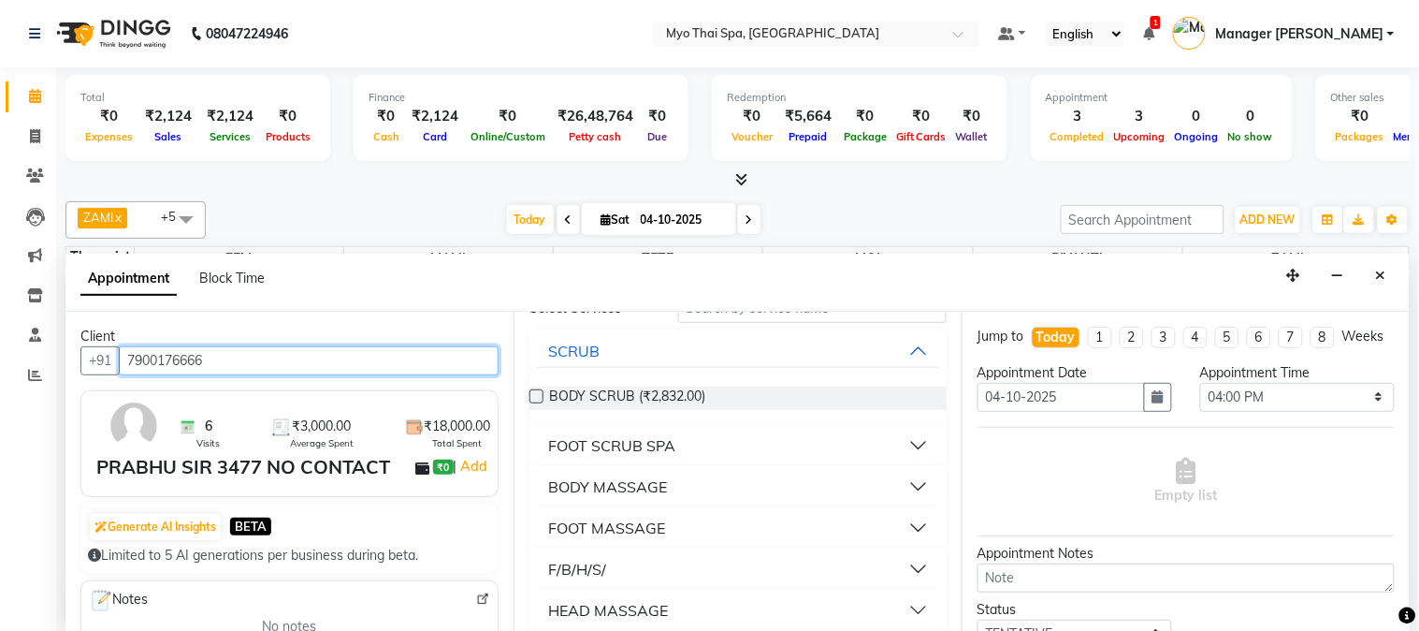
scroll to position [192, 0]
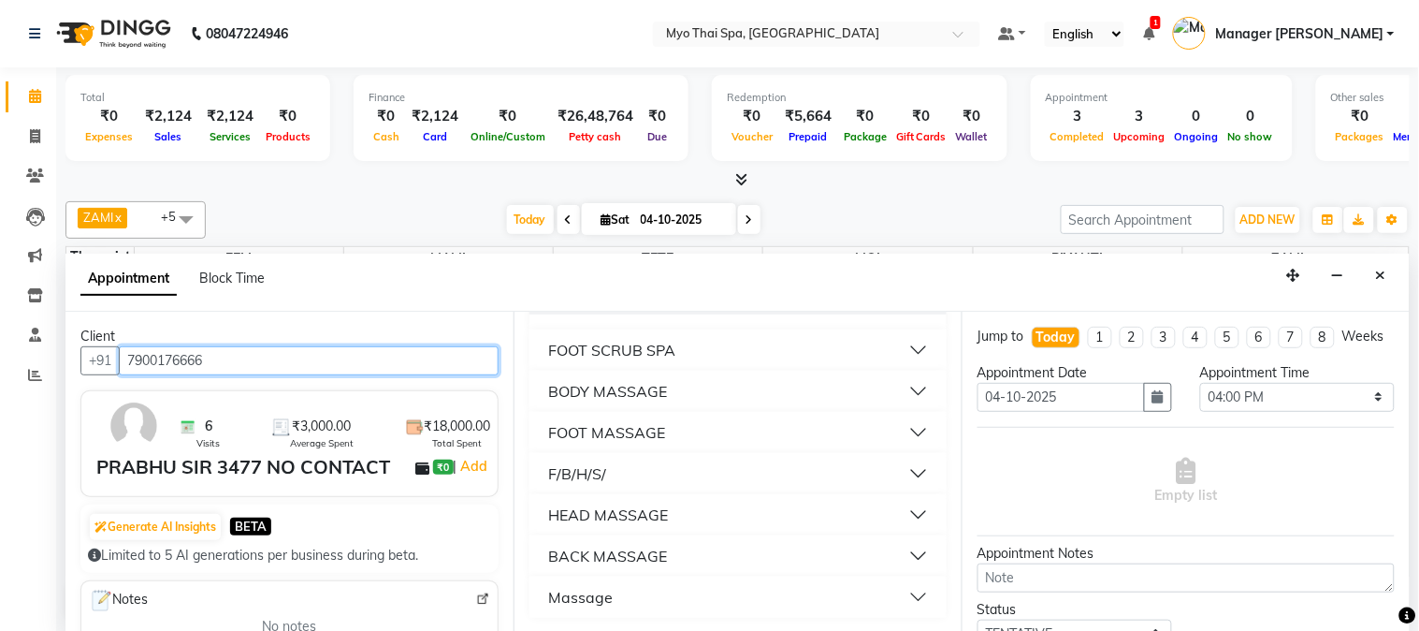
type input "7900176666"
click at [623, 449] on div "FOOT MASSAGE" at bounding box center [738, 432] width 417 height 41
click at [610, 471] on button "F/B/H/S/" at bounding box center [738, 474] width 402 height 34
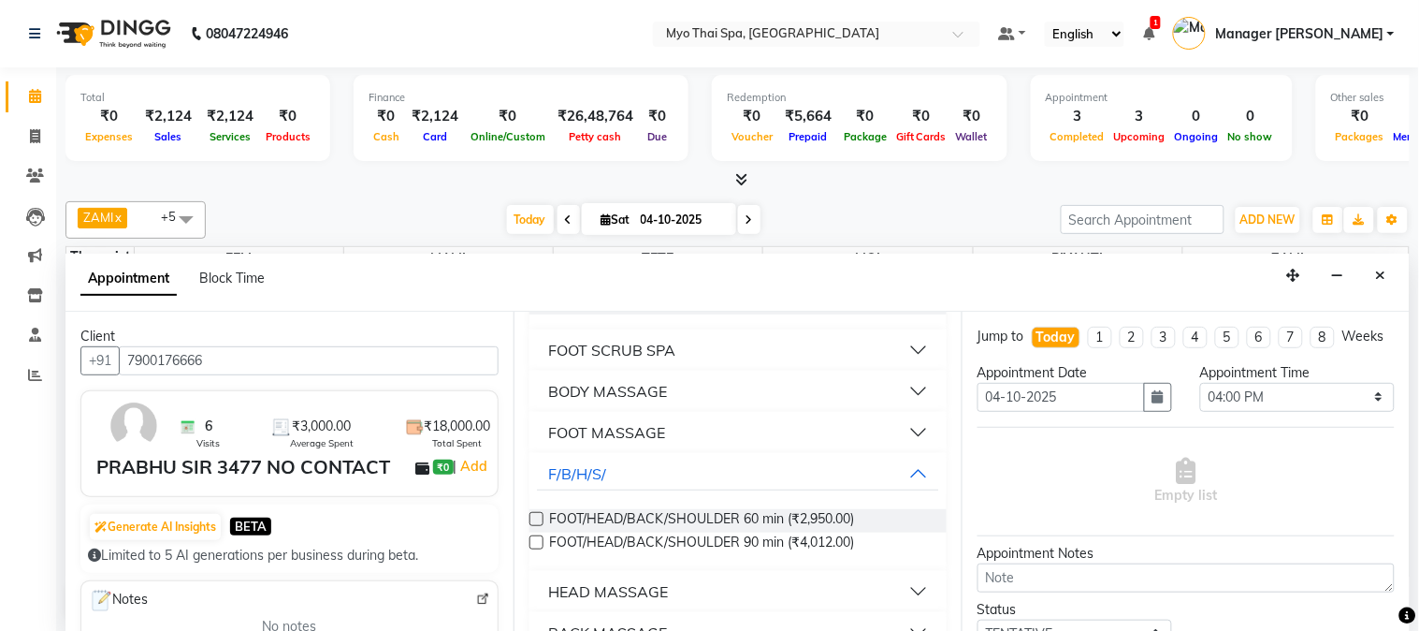
click at [543, 516] on label at bounding box center [537, 519] width 14 height 14
click at [542, 516] on input "checkbox" at bounding box center [536, 521] width 12 height 12
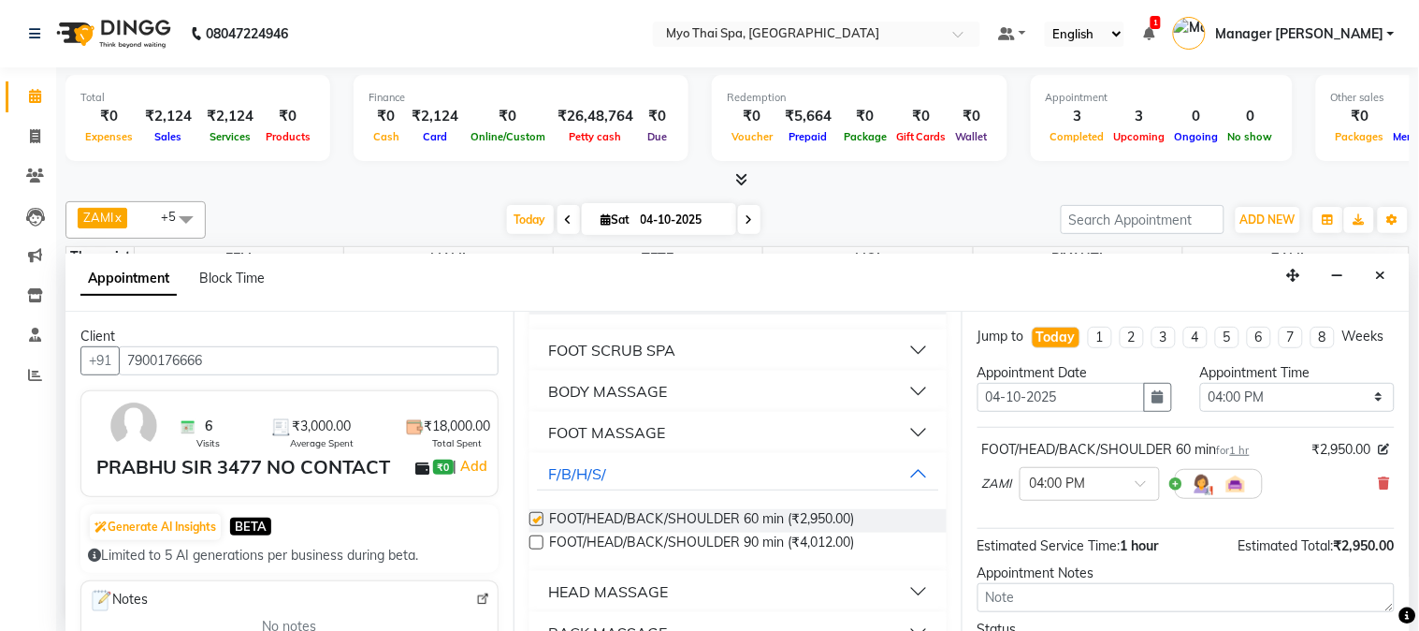
checkbox input "false"
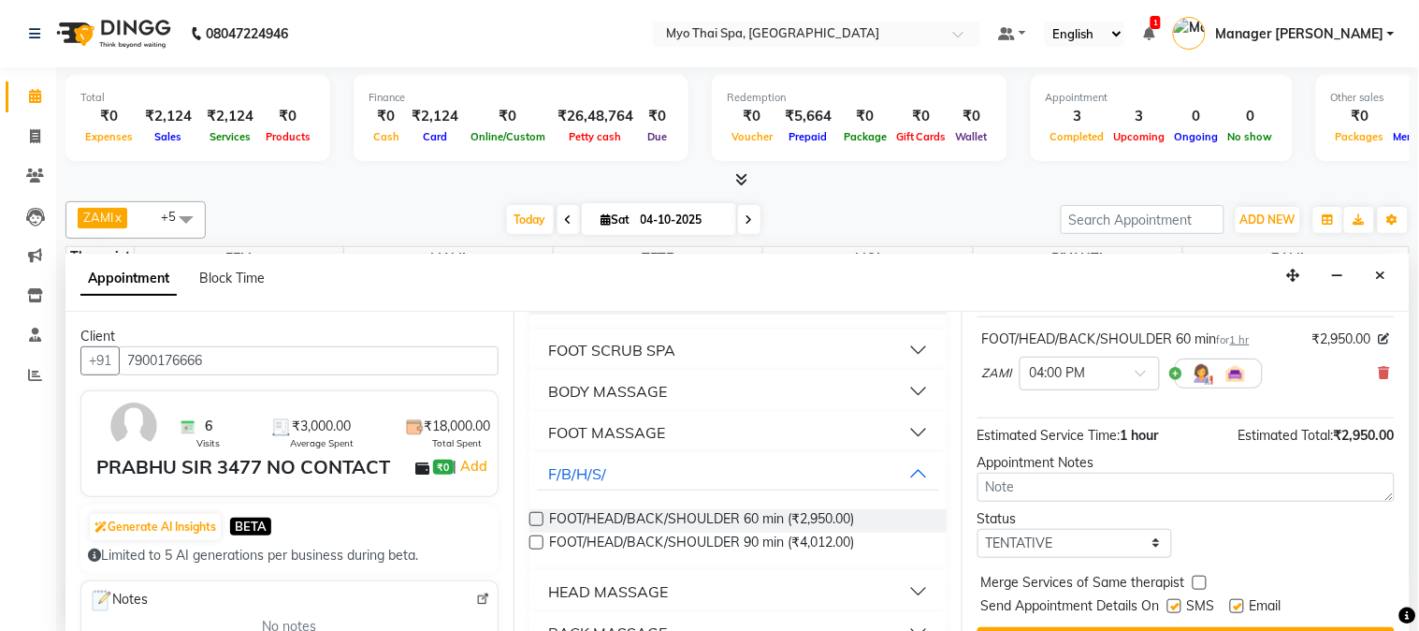
scroll to position [172, 0]
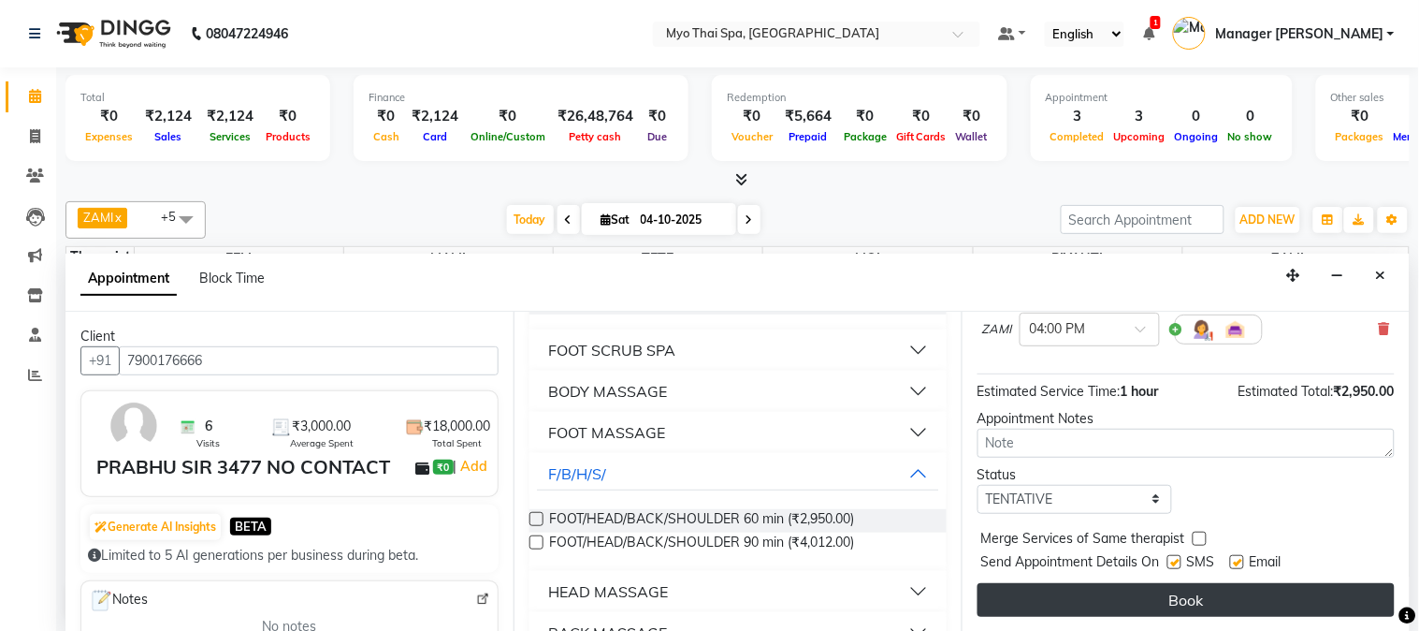
click at [1133, 592] on button "Book" at bounding box center [1186, 600] width 417 height 34
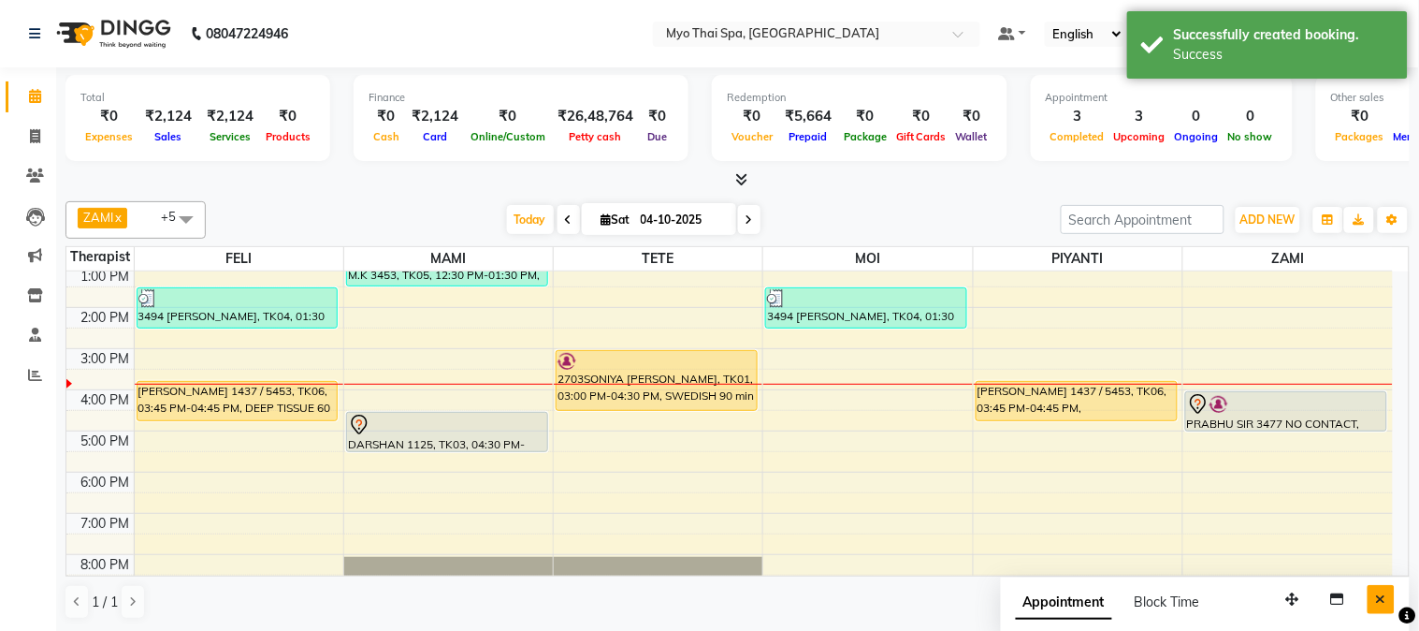
click at [1391, 604] on button "Close" at bounding box center [1381, 599] width 27 height 29
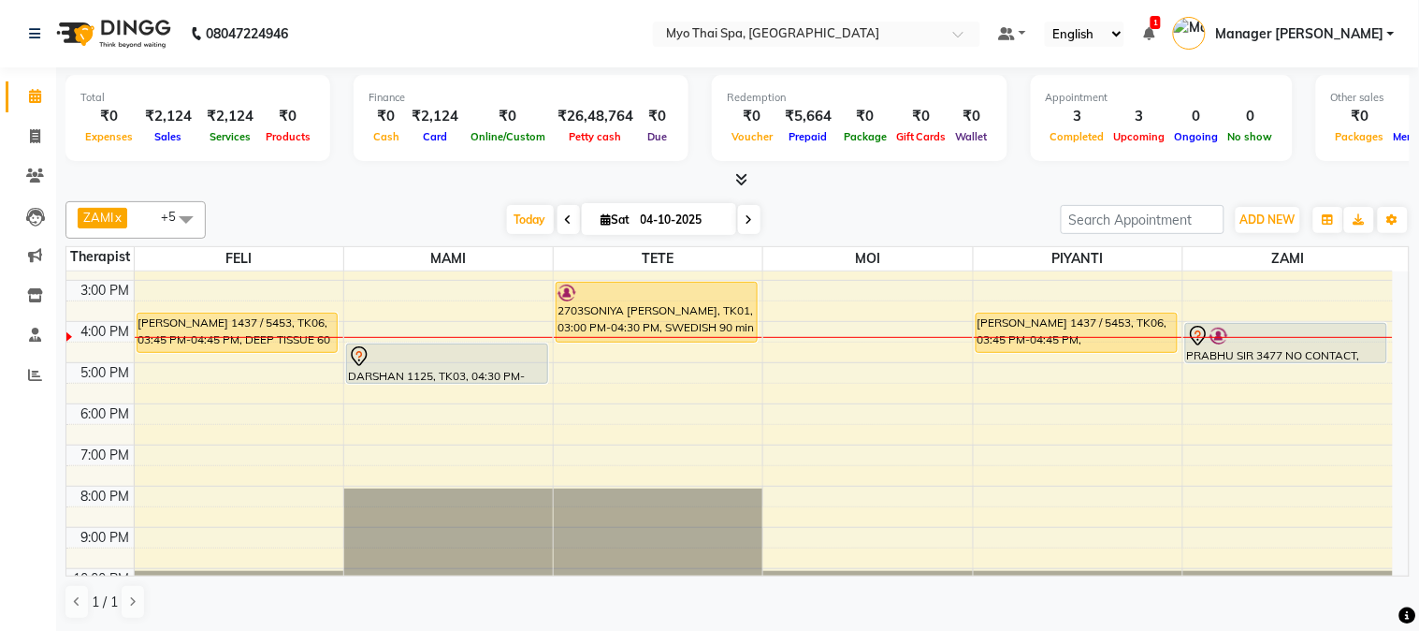
scroll to position [273, 0]
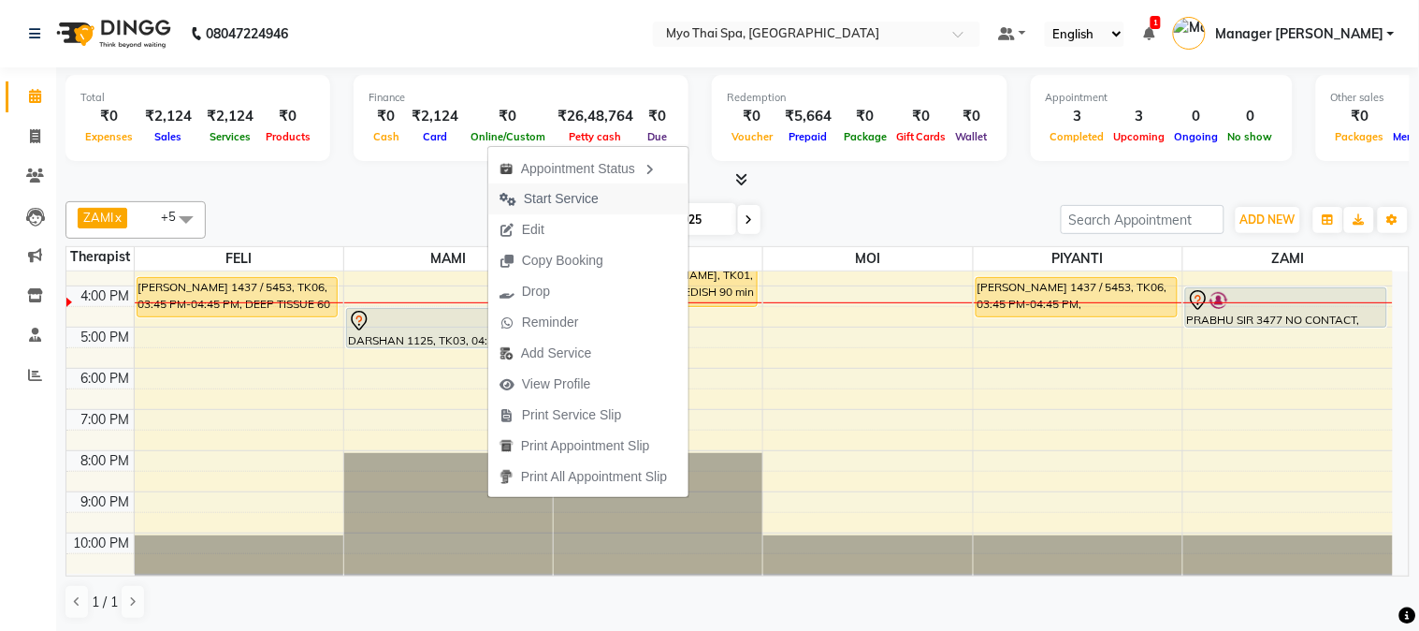
click at [546, 185] on span "Start Service" at bounding box center [549, 198] width 122 height 31
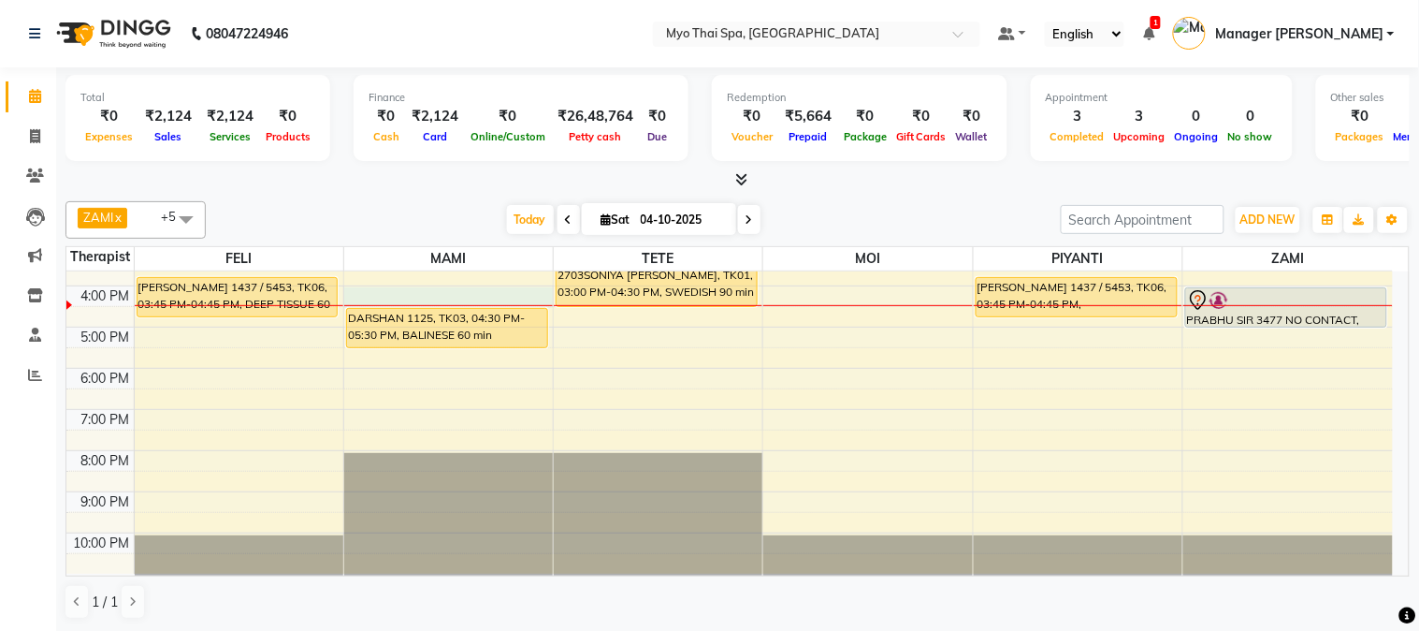
click at [465, 296] on div "9:00 AM 10:00 AM 11:00 AM 12:00 PM 1:00 PM 2:00 PM 3:00 PM 4:00 PM 5:00 PM 6:00…" at bounding box center [729, 285] width 1327 height 575
select select "33413"
select select "tentative"
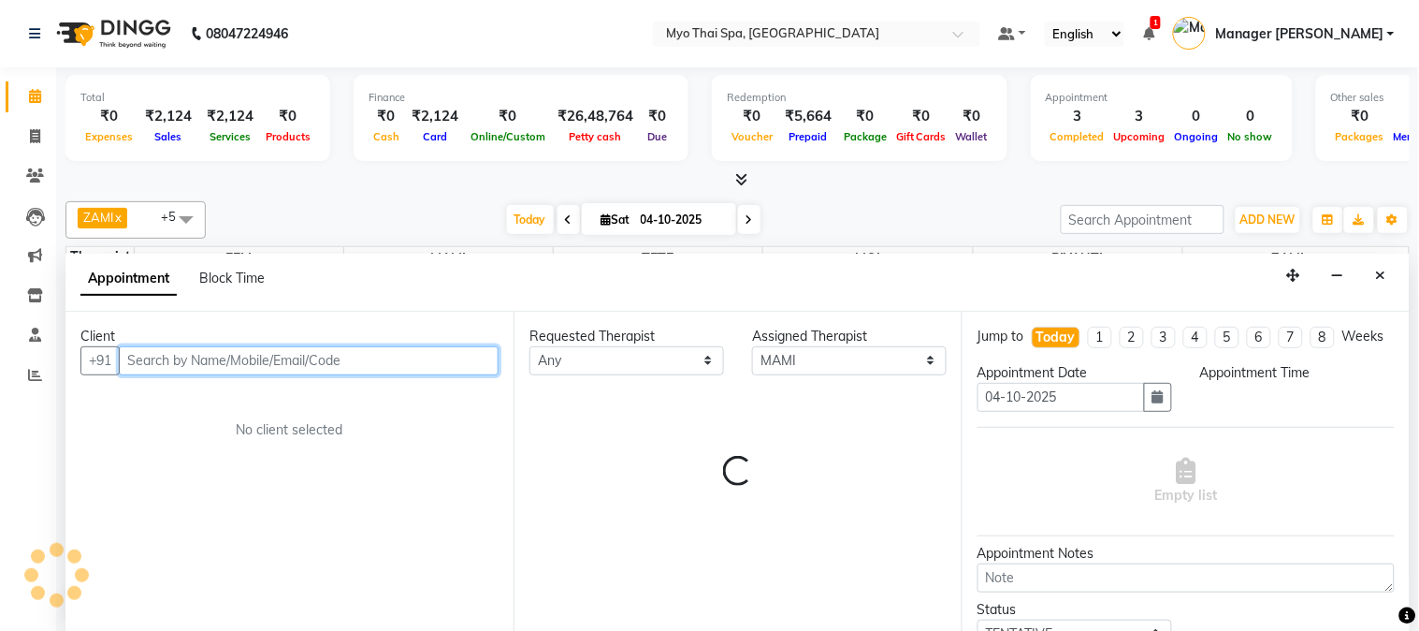
select select "960"
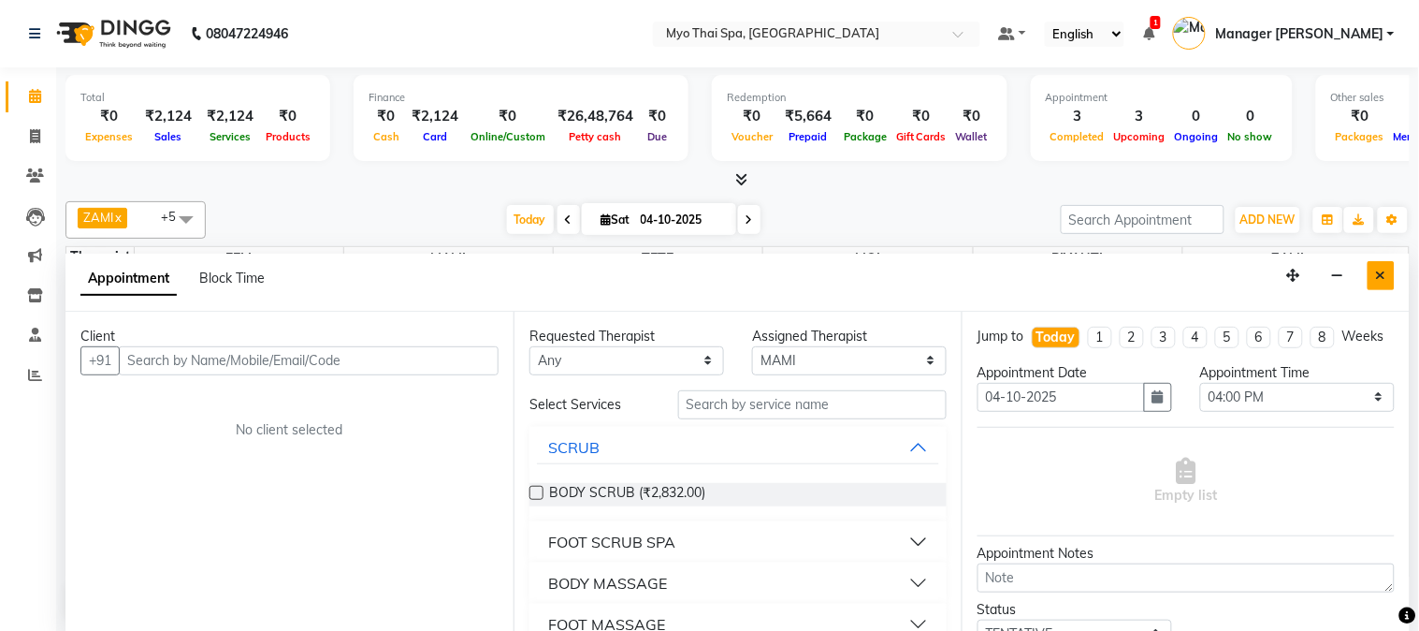
click at [1379, 272] on icon "Close" at bounding box center [1381, 275] width 10 height 13
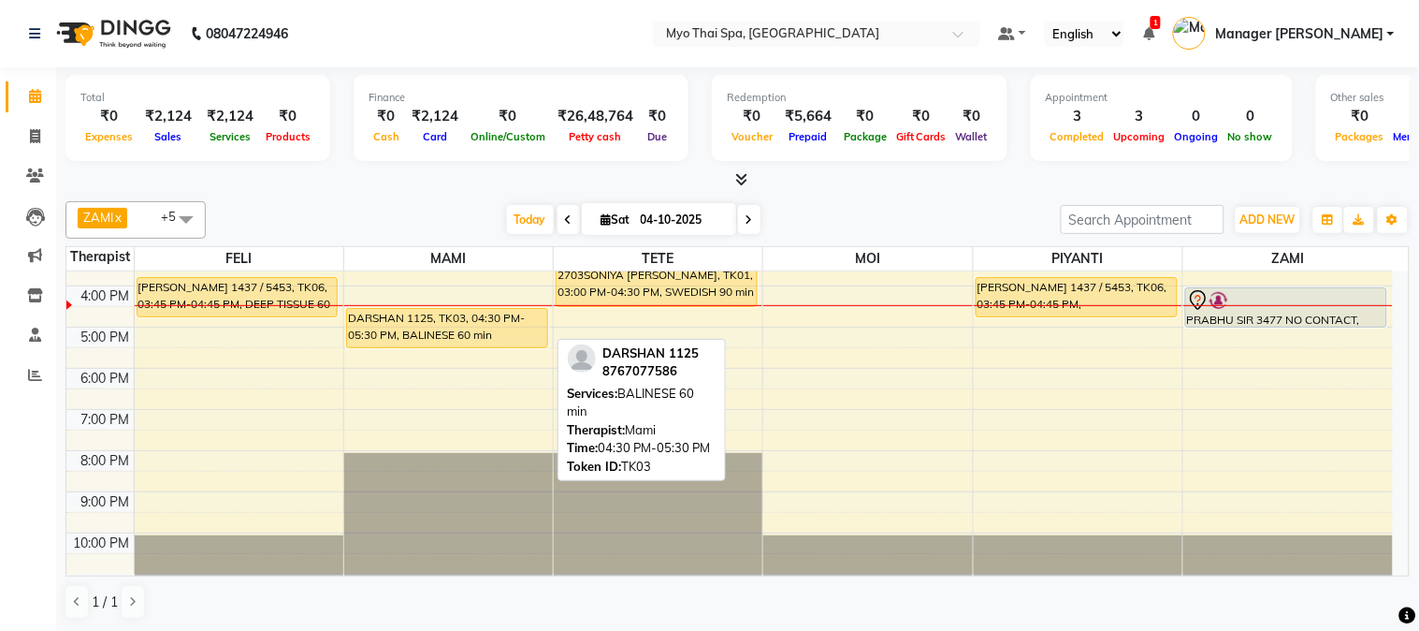
click at [472, 319] on div "DARSHAN 1125, TK03, 04:30 PM-05:30 PM, BALINESE 60 min" at bounding box center [447, 328] width 200 height 38
click at [396, 325] on div "DARSHAN 1125, TK03, 04:30 PM-05:30 PM, BALINESE 60 min" at bounding box center [447, 328] width 200 height 38
select select "1"
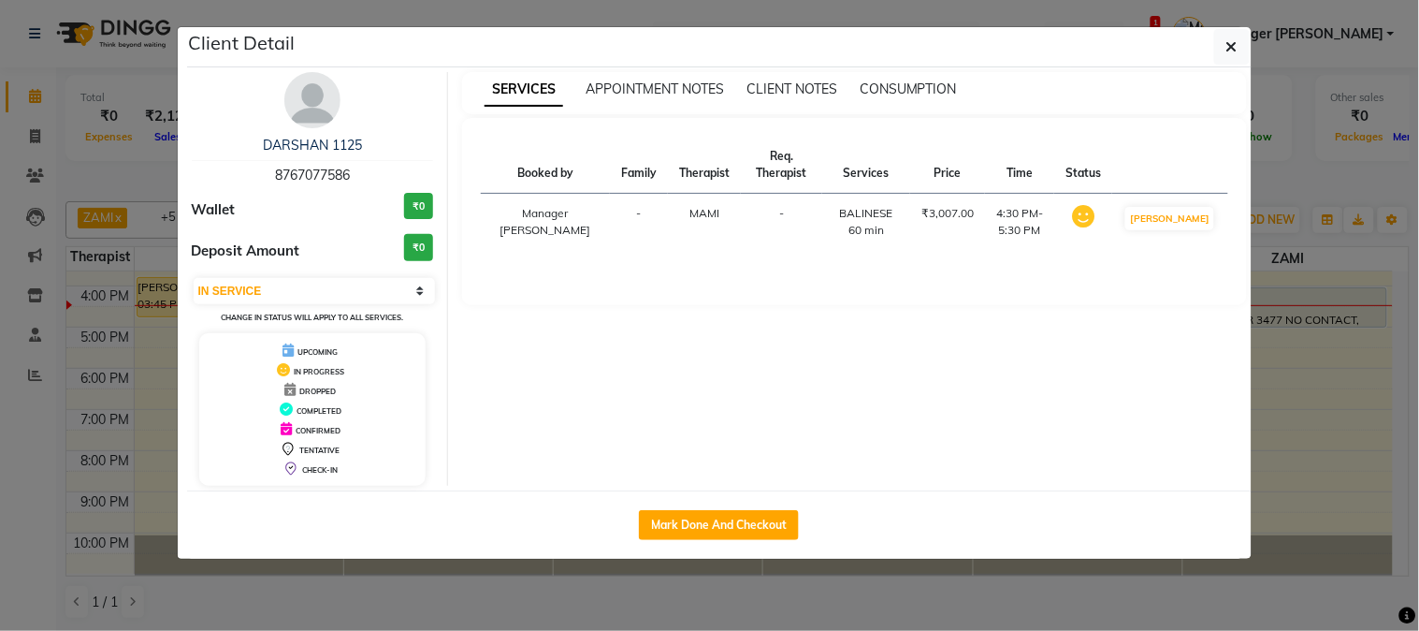
drag, startPoint x: 264, startPoint y: 168, endPoint x: 361, endPoint y: 173, distance: 97.4
click at [361, 173] on div "DARSHAN 1125 8767077586" at bounding box center [313, 161] width 242 height 50
copy span "8767077586"
click at [1227, 48] on icon "button" at bounding box center [1232, 46] width 11 height 15
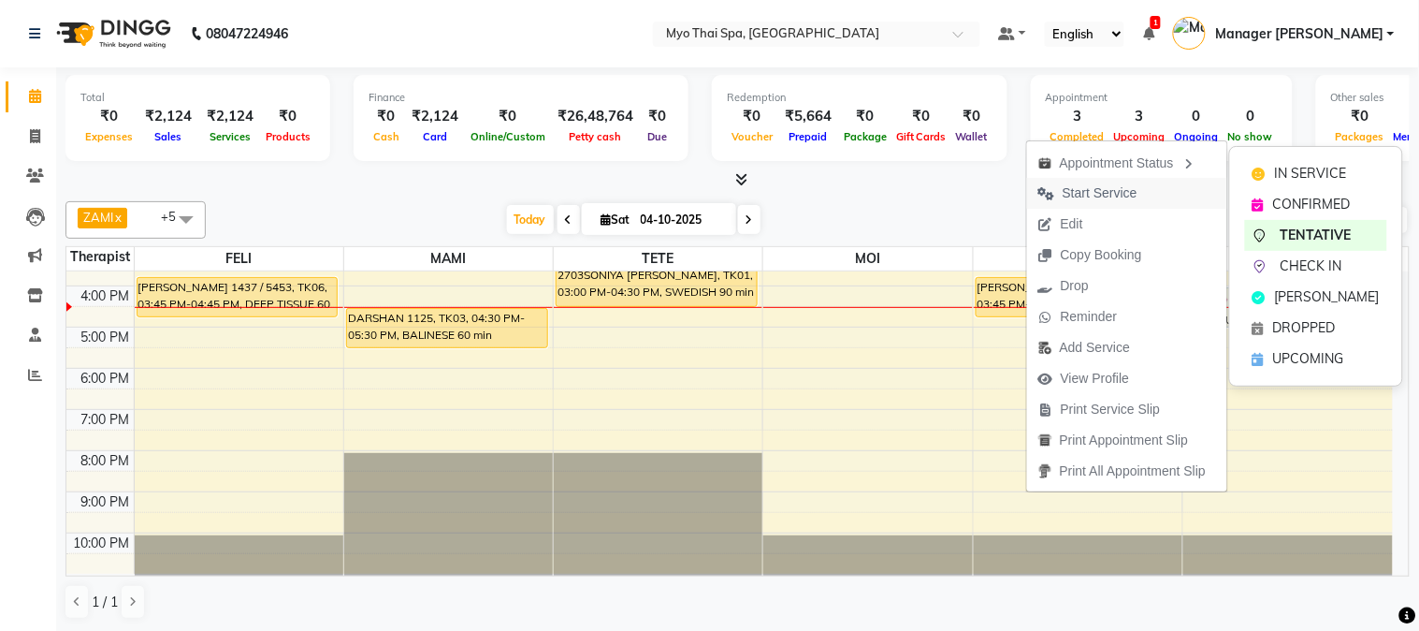
click at [1120, 185] on span "Start Service" at bounding box center [1100, 193] width 75 height 20
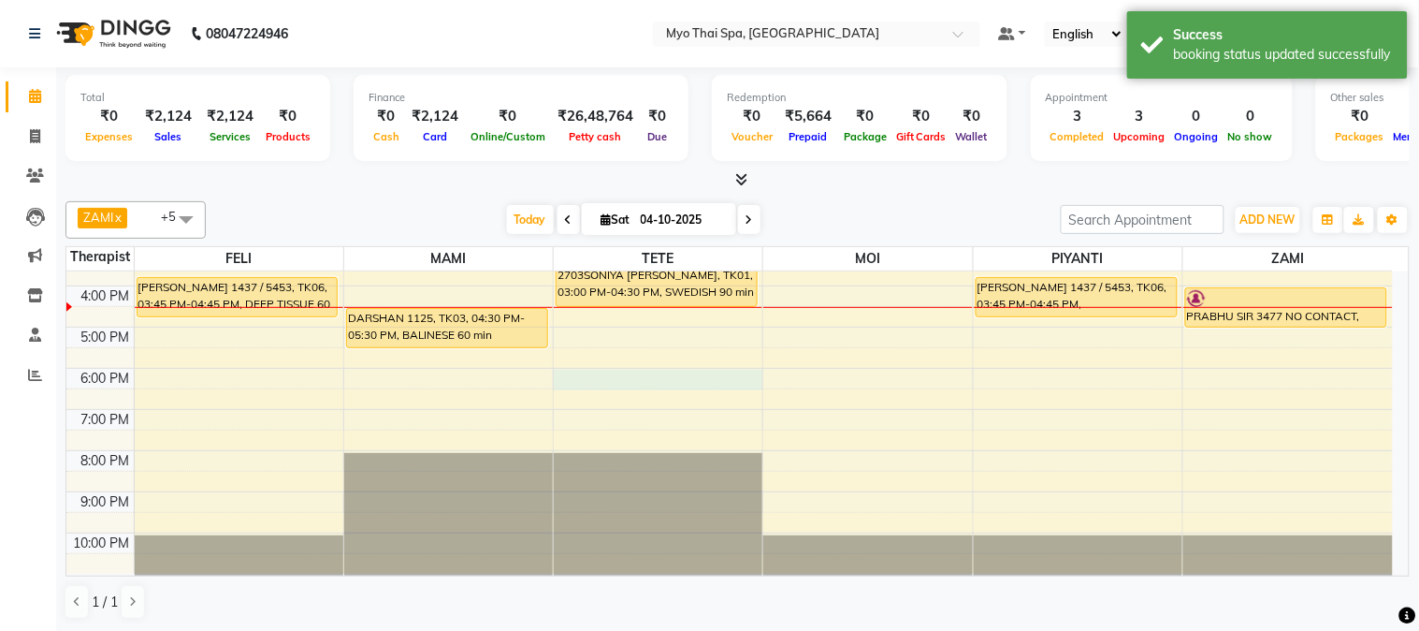
click at [655, 386] on div "9:00 AM 10:00 AM 11:00 AM 12:00 PM 1:00 PM 2:00 PM 3:00 PM 4:00 PM 5:00 PM 6:00…" at bounding box center [729, 285] width 1327 height 575
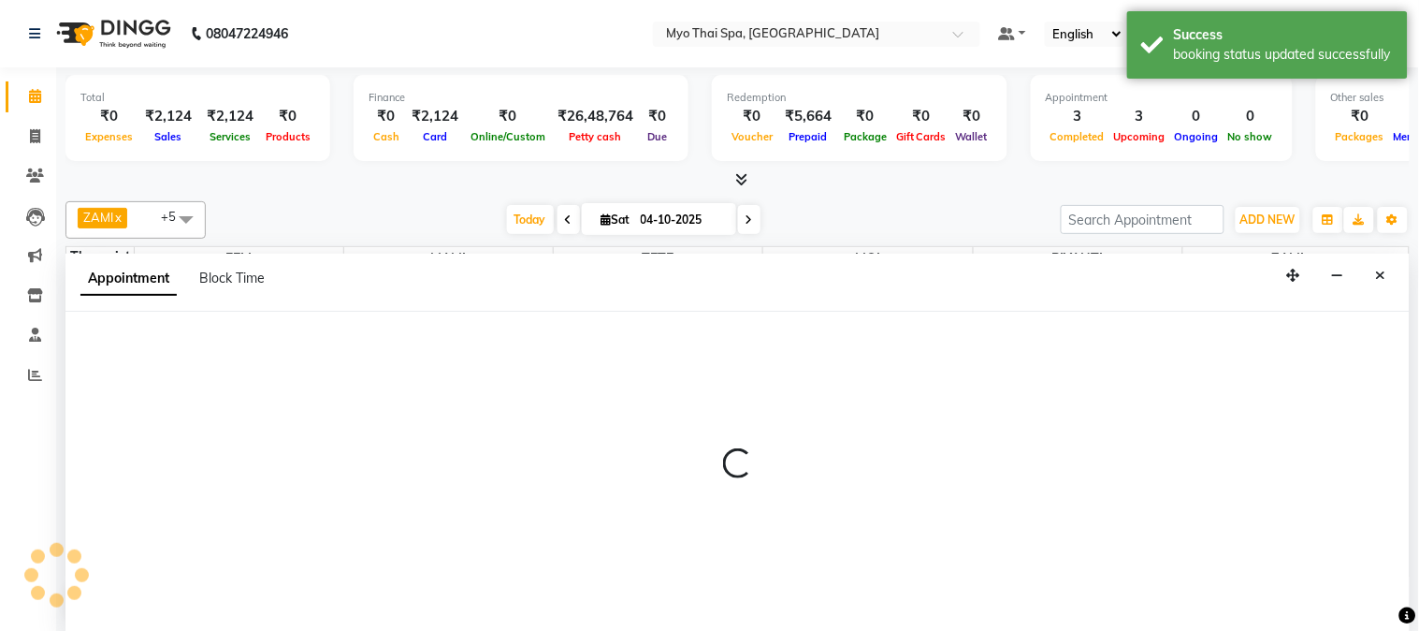
select select "31939"
select select "1080"
select select "tentative"
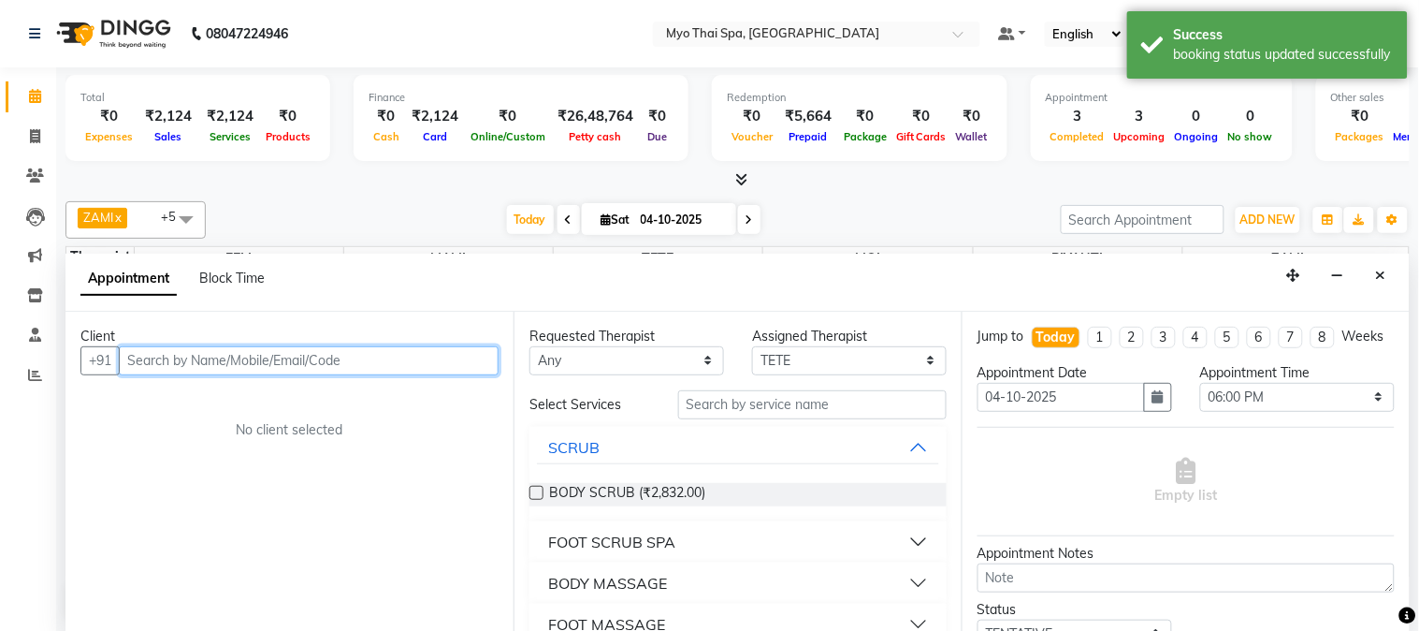
click at [253, 360] on input "text" at bounding box center [309, 360] width 380 height 29
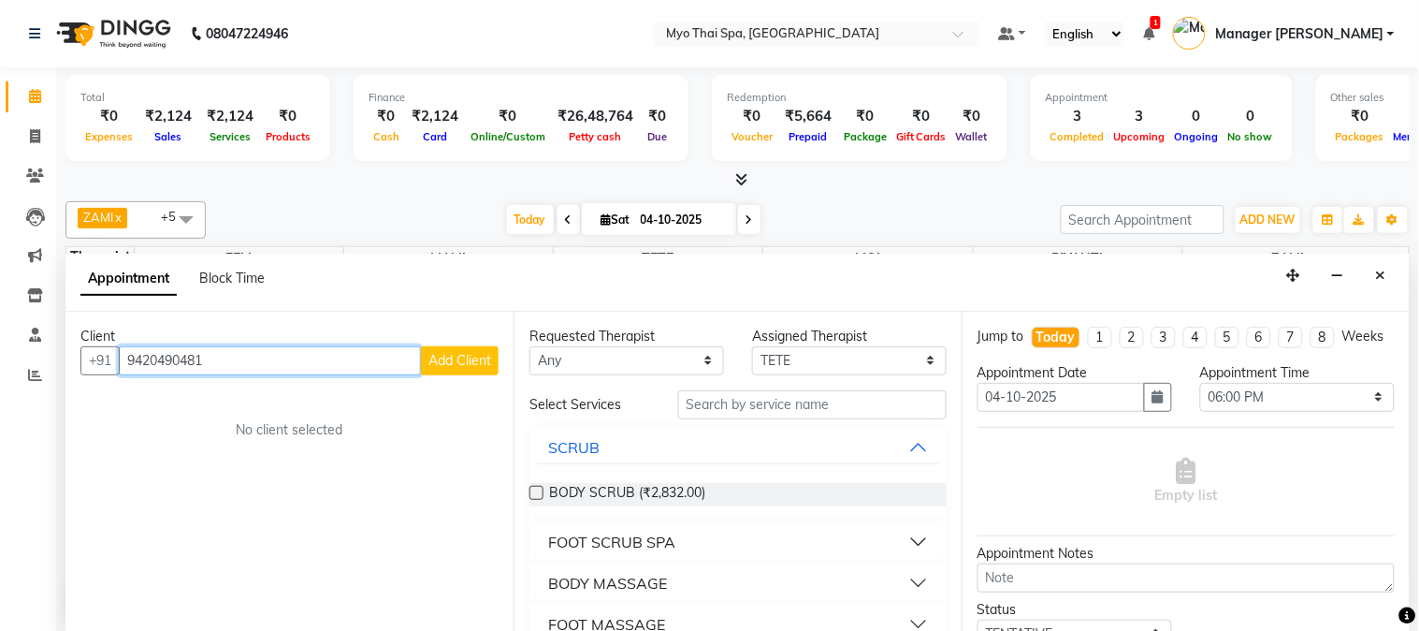
type input "9420490481"
click at [459, 353] on span "Add Client" at bounding box center [460, 360] width 63 height 17
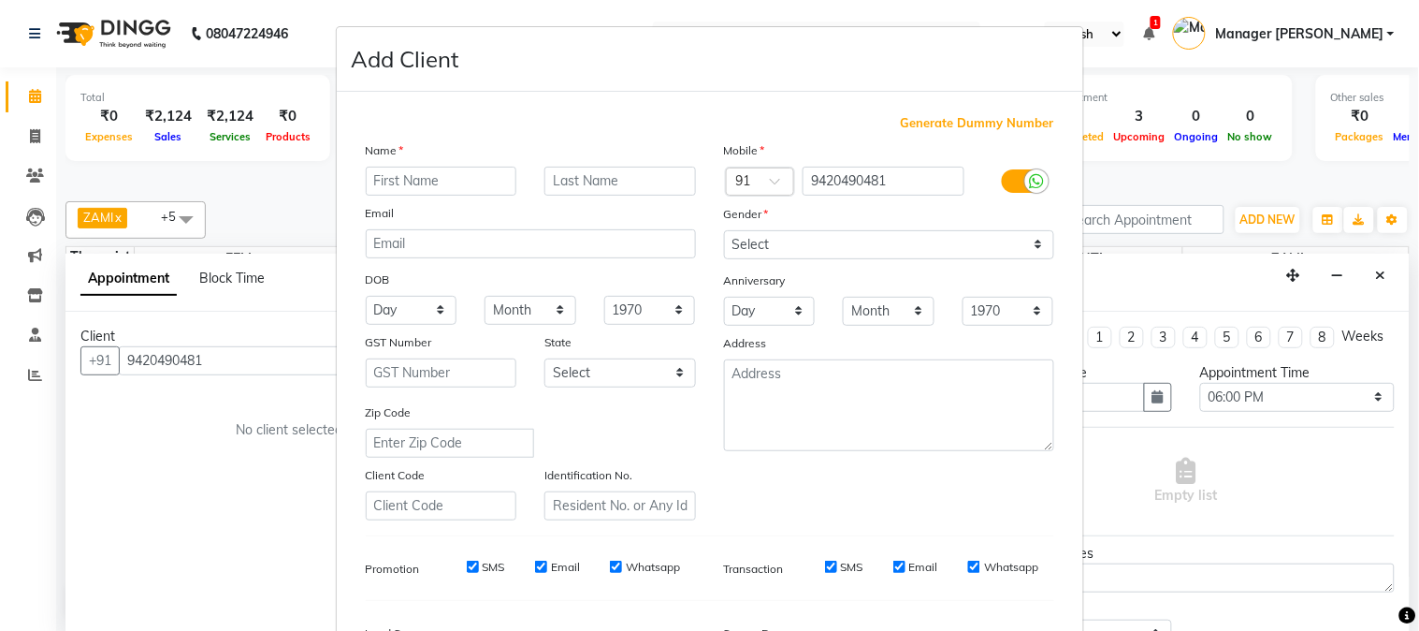
click at [419, 174] on input "text" at bounding box center [442, 181] width 152 height 29
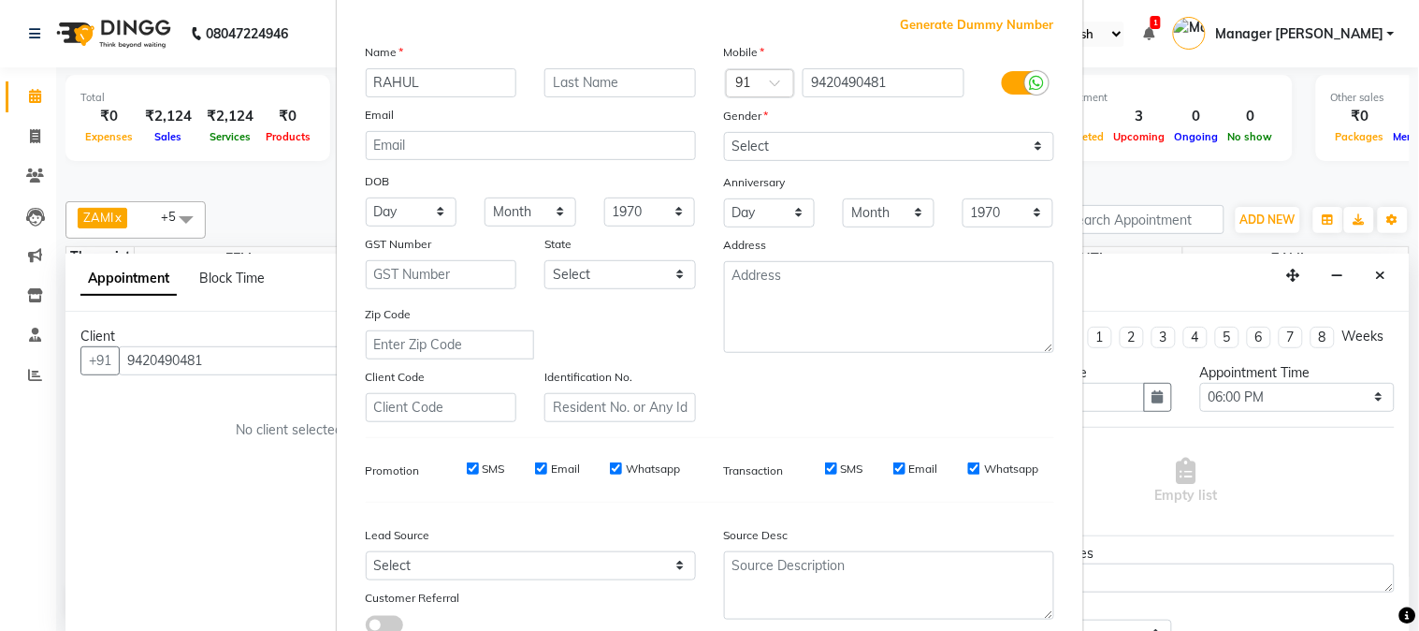
scroll to position [234, 0]
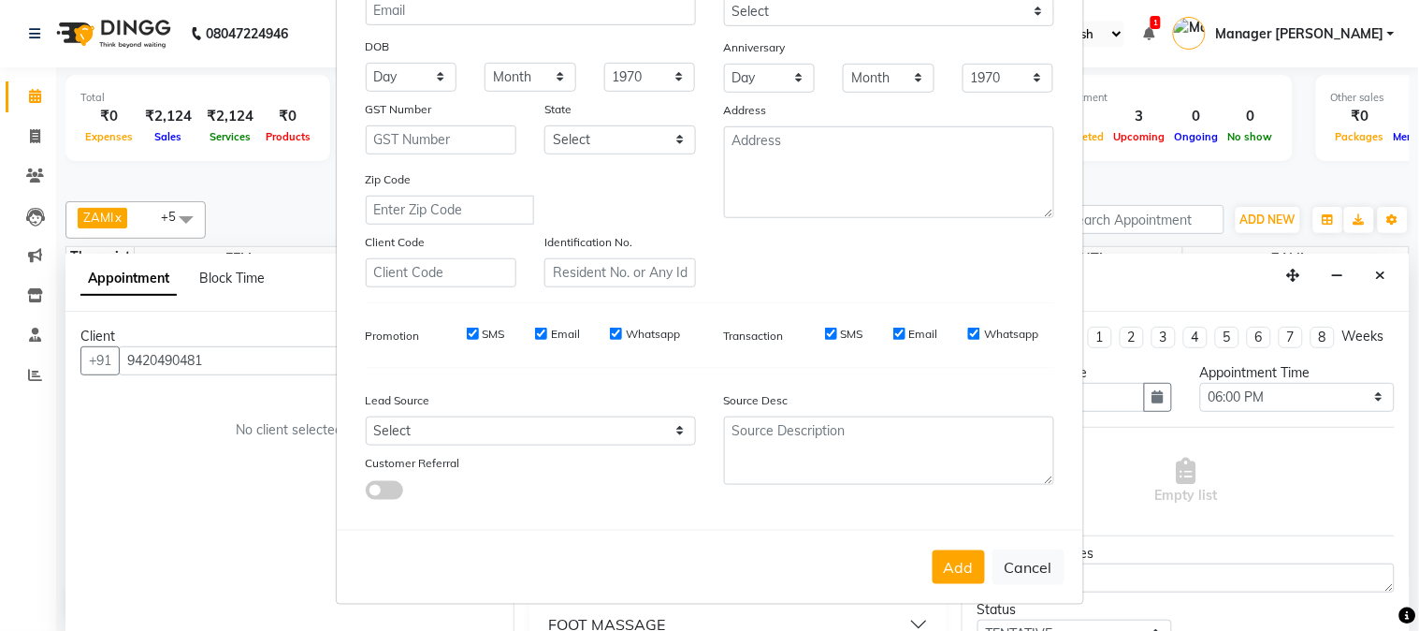
type input "RAHUL"
click at [440, 437] on select "Select Walk-in Referral Internet Friend Word of Mouth Advertisement Facebook Ju…" at bounding box center [531, 430] width 330 height 29
select select "33578"
click at [366, 416] on select "Select Walk-in Referral Internet Friend Word of Mouth Advertisement Facebook Ju…" at bounding box center [531, 430] width 330 height 29
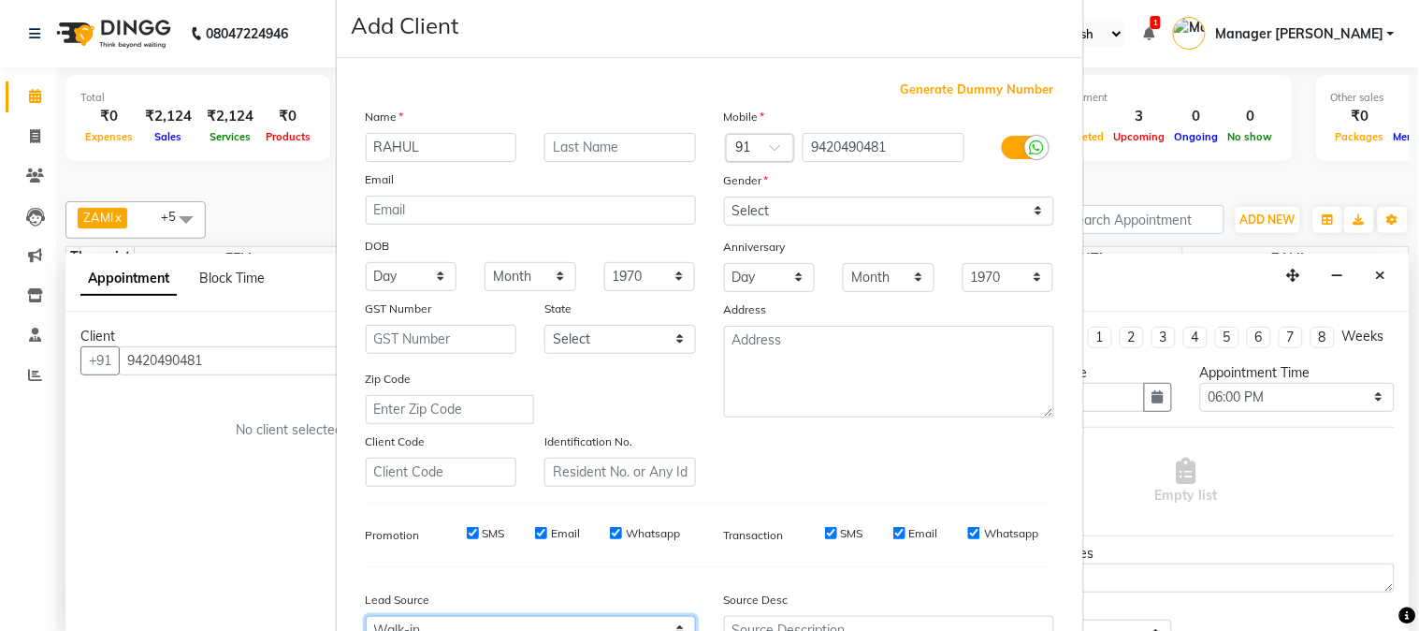
scroll to position [0, 0]
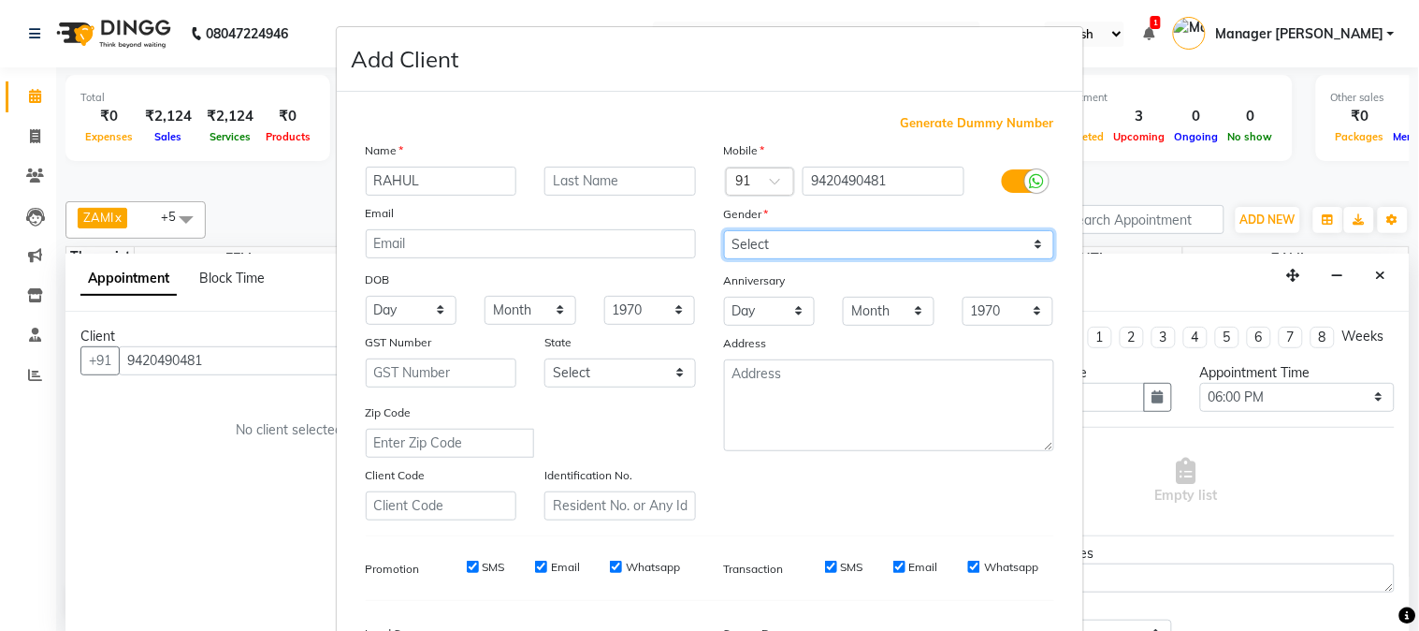
click at [783, 253] on select "Select [DEMOGRAPHIC_DATA] [DEMOGRAPHIC_DATA] Other Prefer Not To Say" at bounding box center [889, 244] width 330 height 29
select select "[DEMOGRAPHIC_DATA]"
click at [724, 230] on select "Select [DEMOGRAPHIC_DATA] [DEMOGRAPHIC_DATA] Other Prefer Not To Say" at bounding box center [889, 244] width 330 height 29
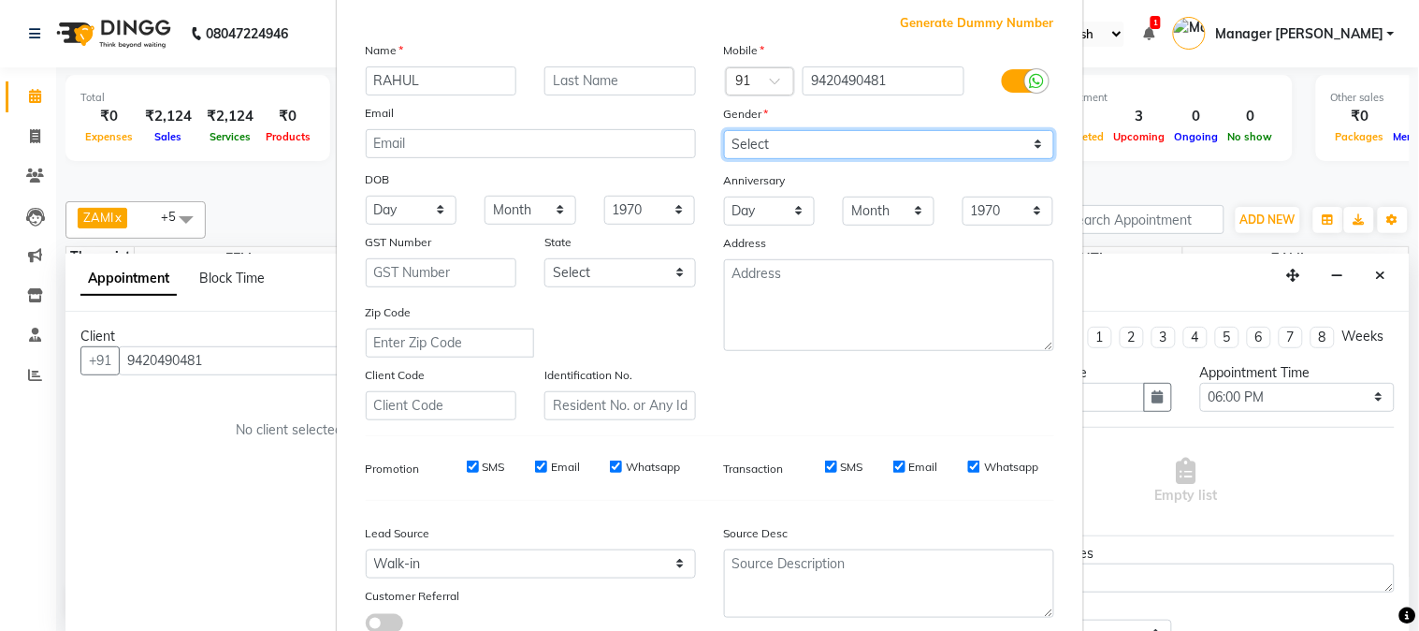
scroll to position [234, 0]
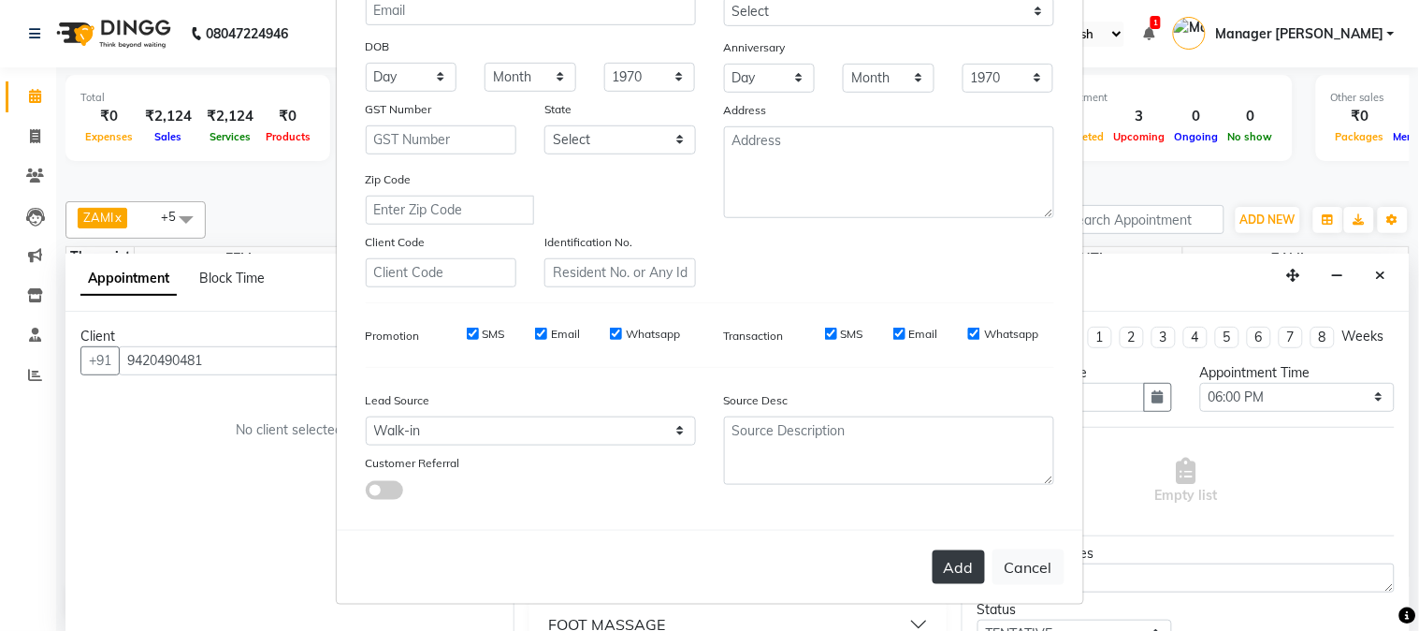
click at [946, 565] on button "Add" at bounding box center [959, 567] width 52 height 34
select select
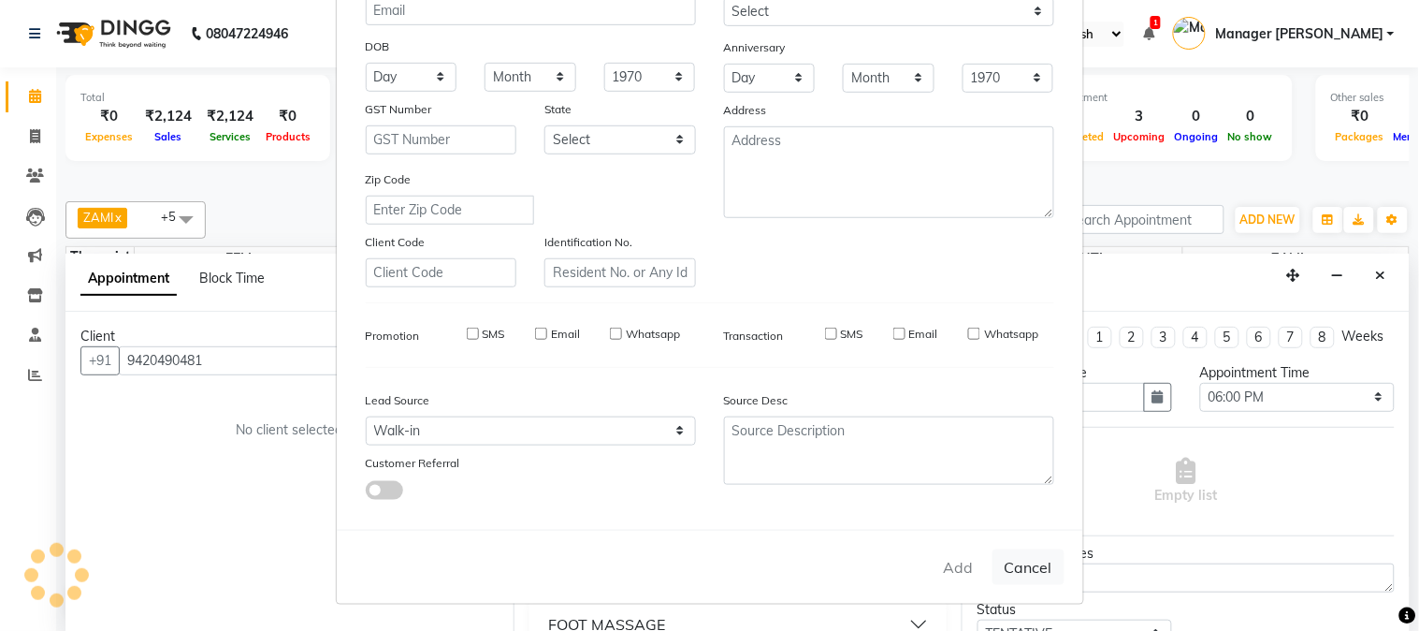
select select
checkbox input "false"
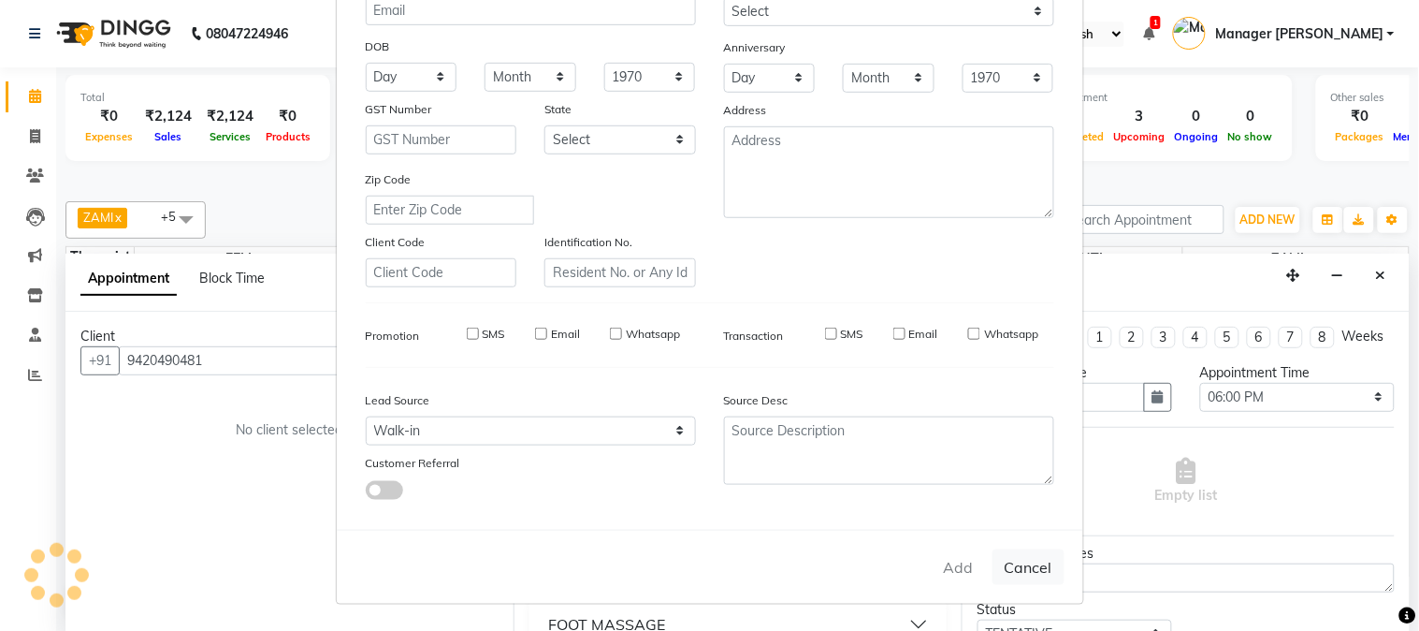
checkbox input "false"
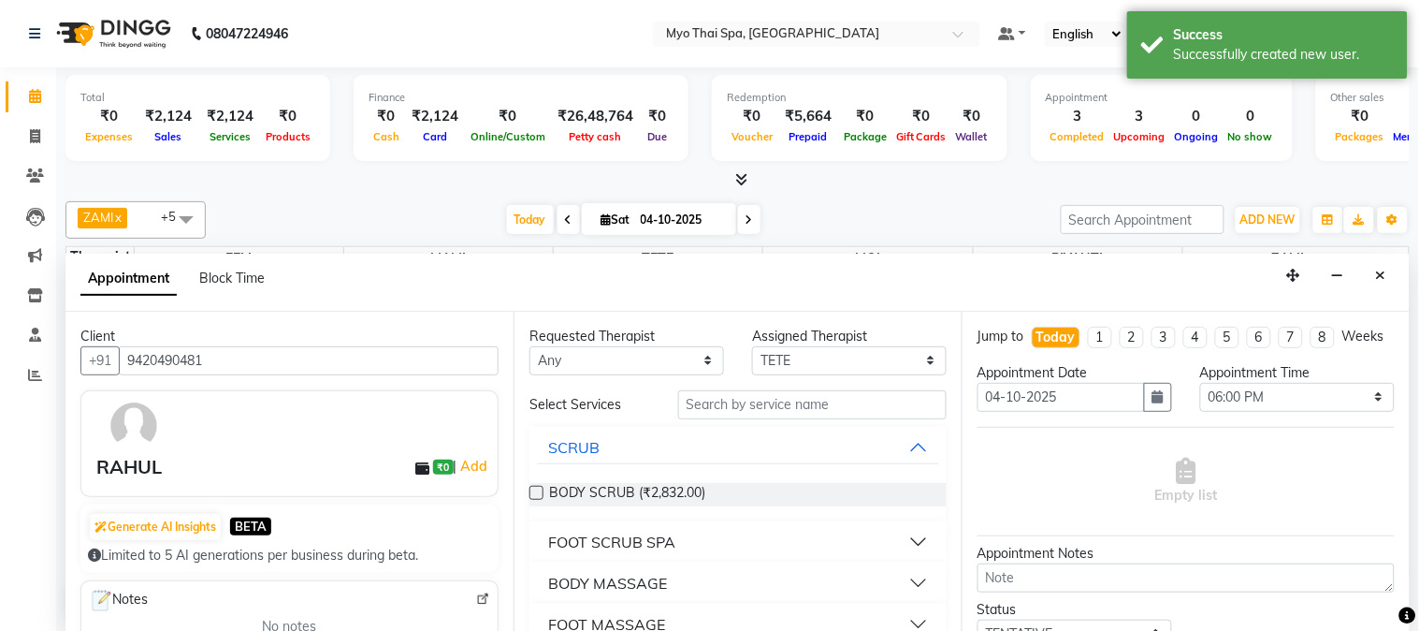
scroll to position [104, 0]
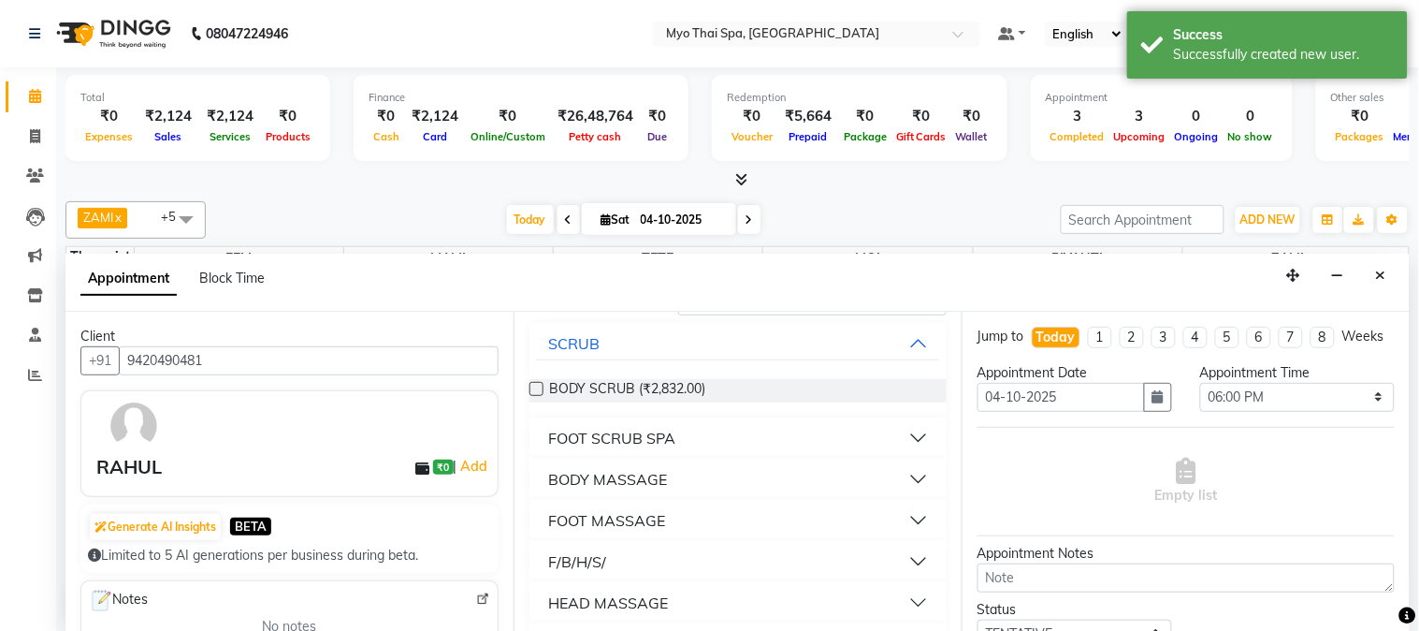
click at [630, 462] on button "BODY MASSAGE" at bounding box center [738, 479] width 402 height 34
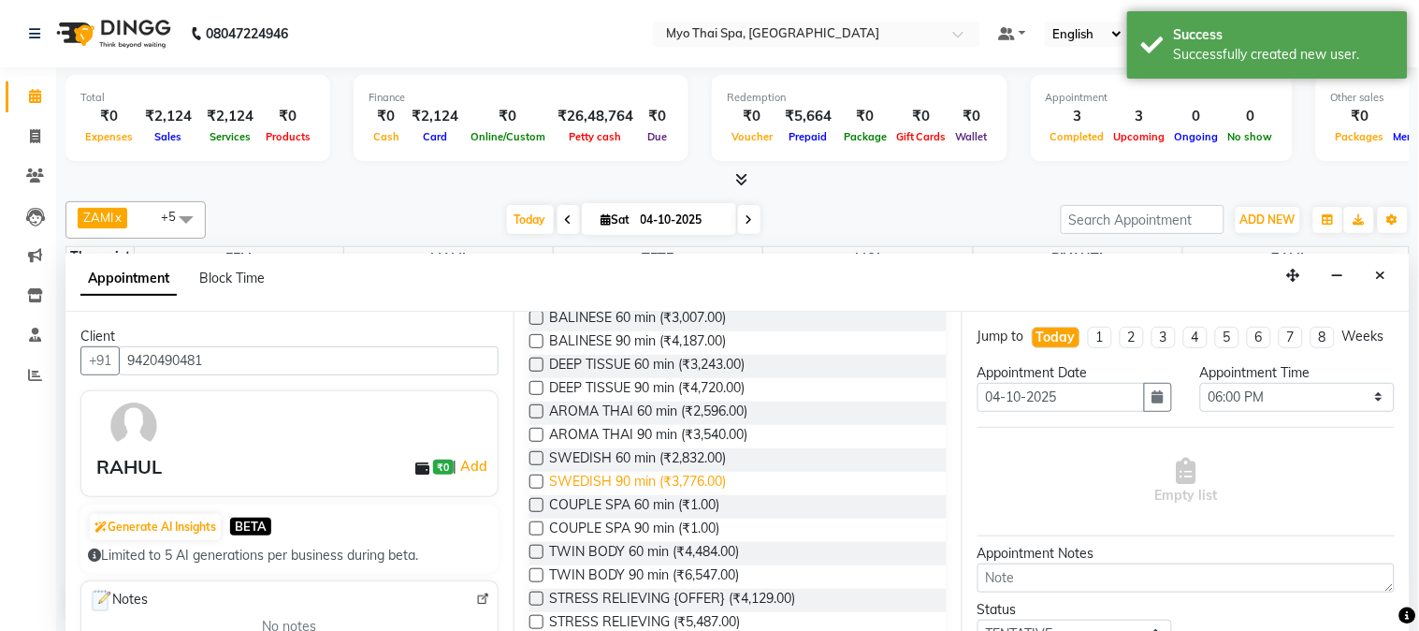
scroll to position [312, 0]
click at [536, 309] on div "Appointment Block Time" at bounding box center [738, 283] width 1345 height 58
click at [540, 313] on label at bounding box center [537, 317] width 14 height 14
click at [540, 313] on input "checkbox" at bounding box center [536, 319] width 12 height 12
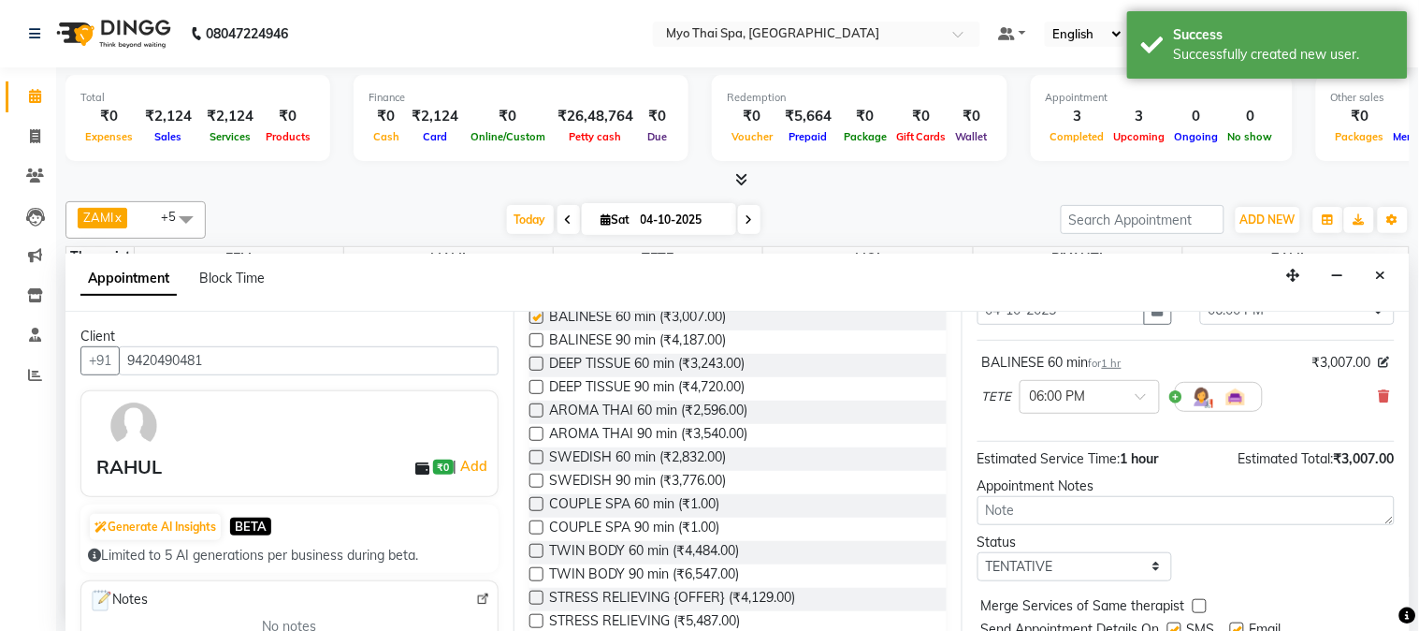
checkbox input "false"
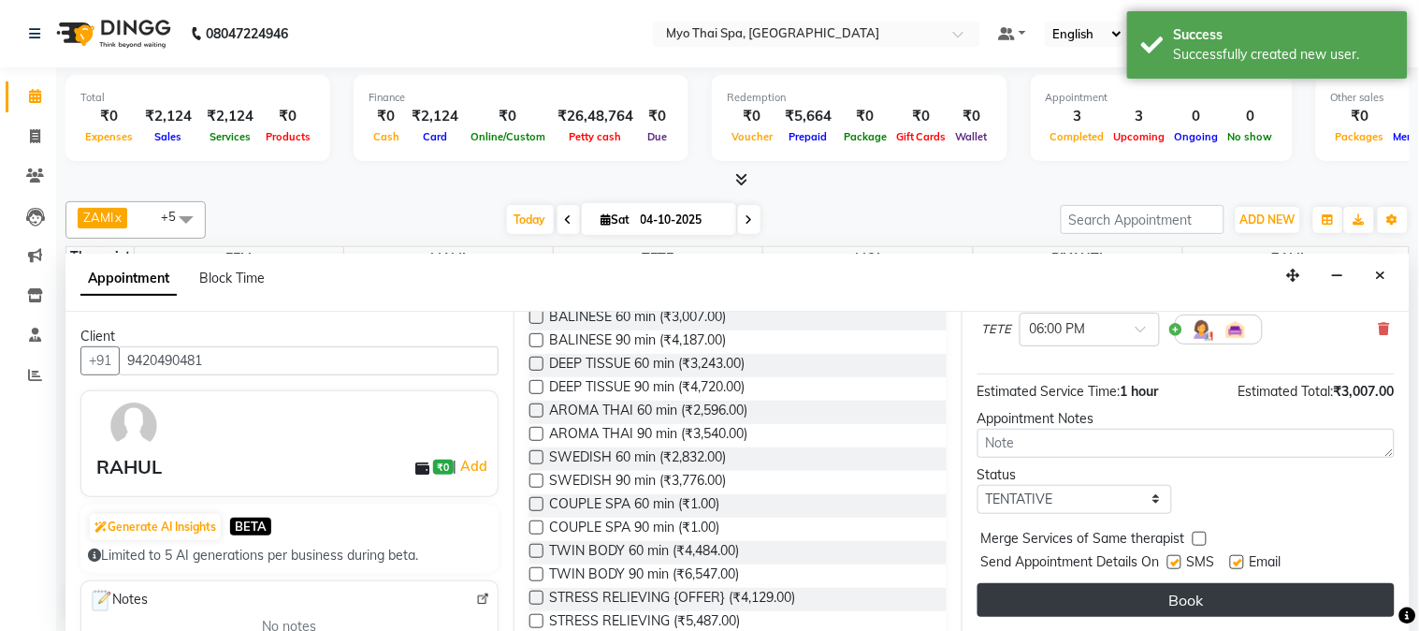
click at [1161, 590] on button "Book" at bounding box center [1186, 600] width 417 height 34
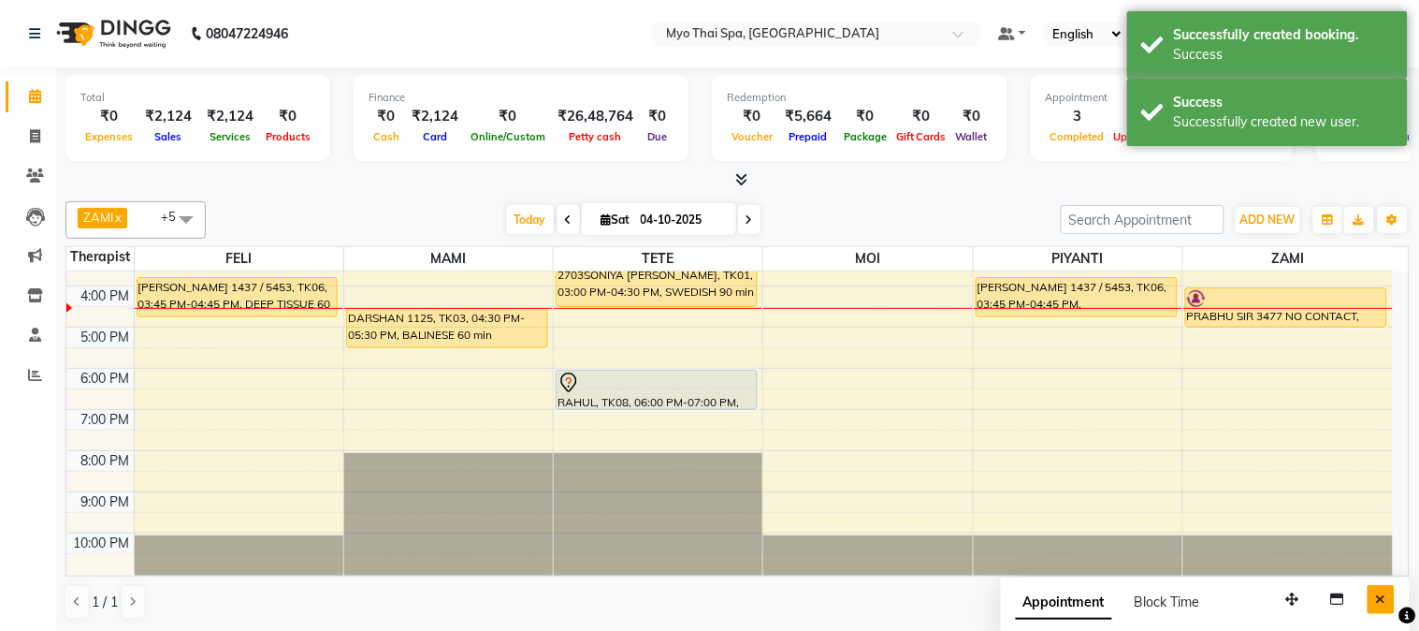
click at [1386, 600] on icon "Close" at bounding box center [1381, 598] width 10 height 13
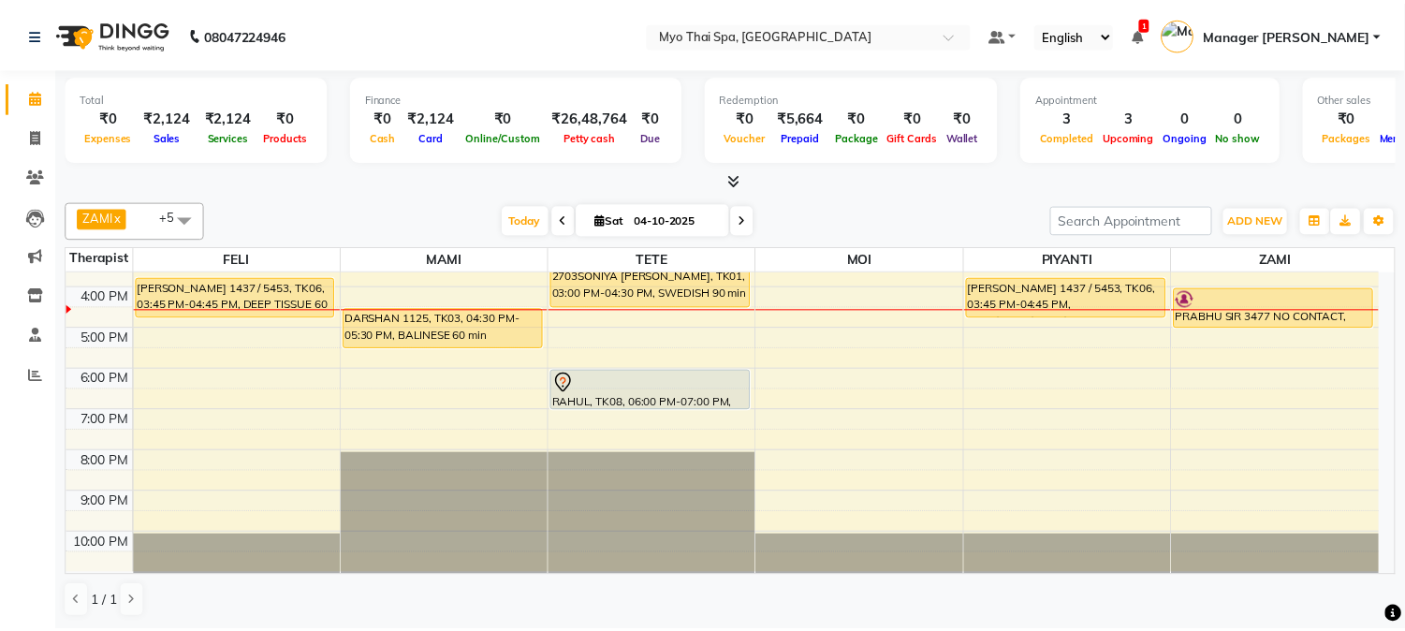
scroll to position [169, 0]
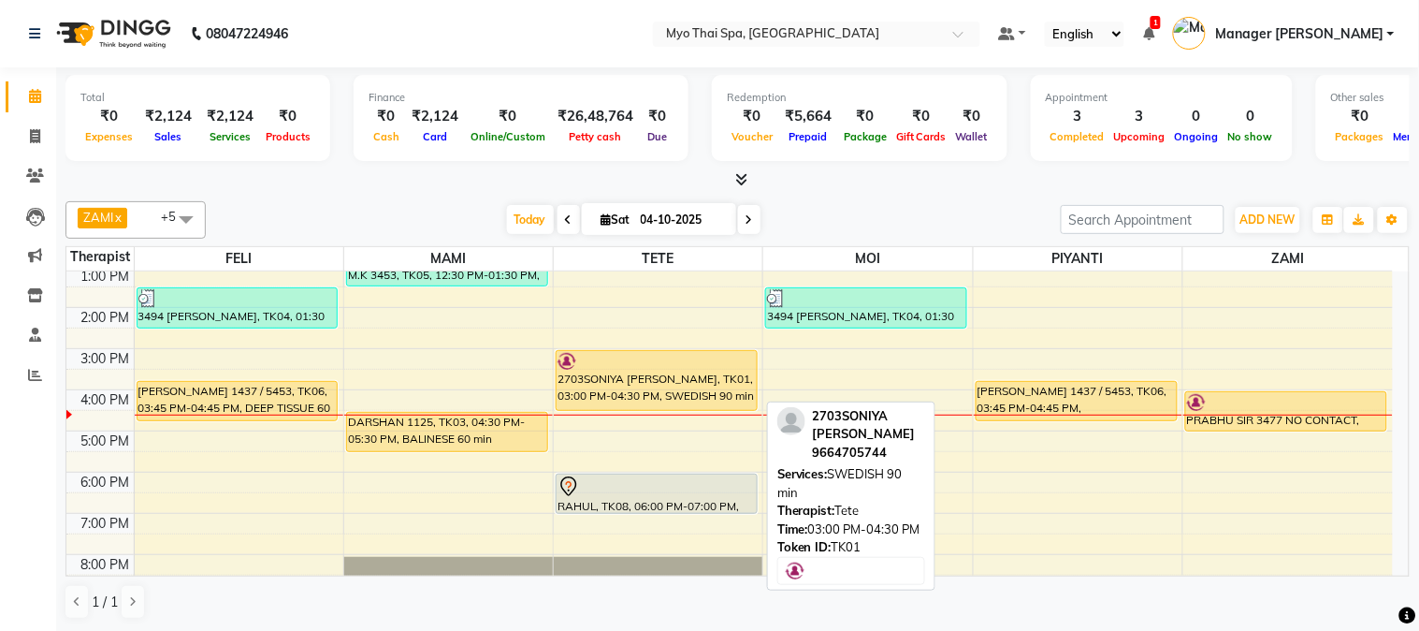
click at [642, 366] on div at bounding box center [657, 361] width 198 height 19
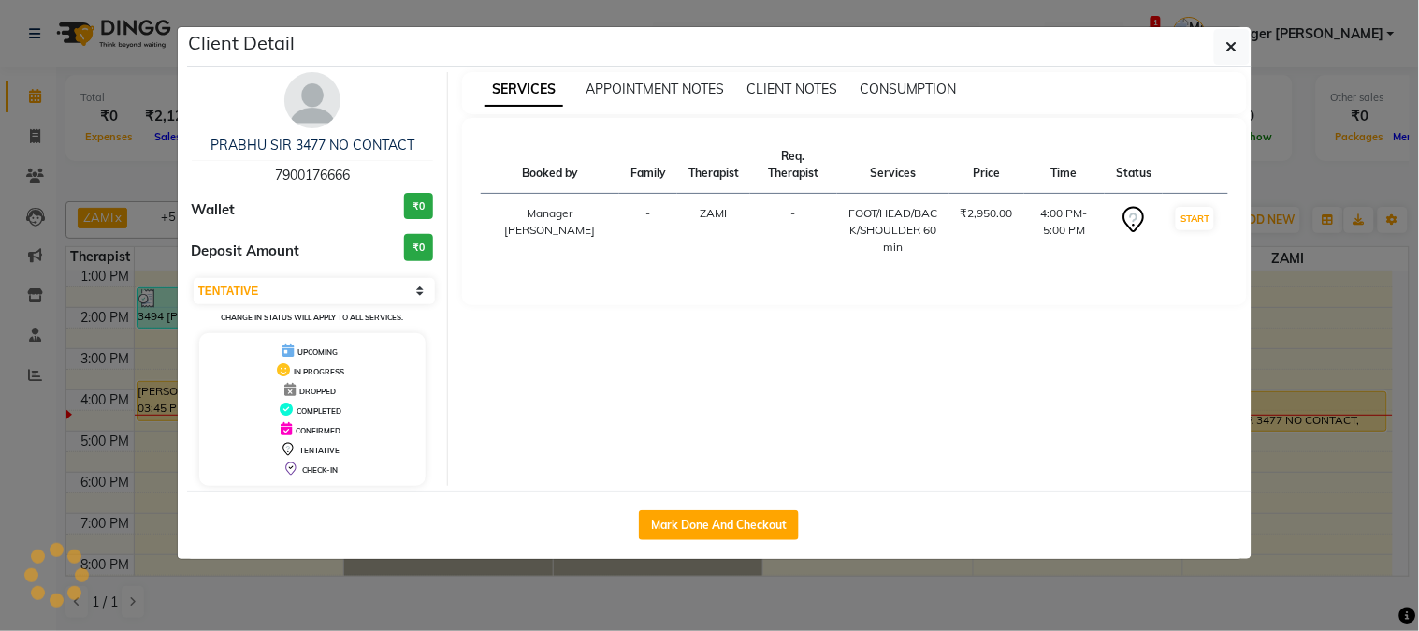
select select "1"
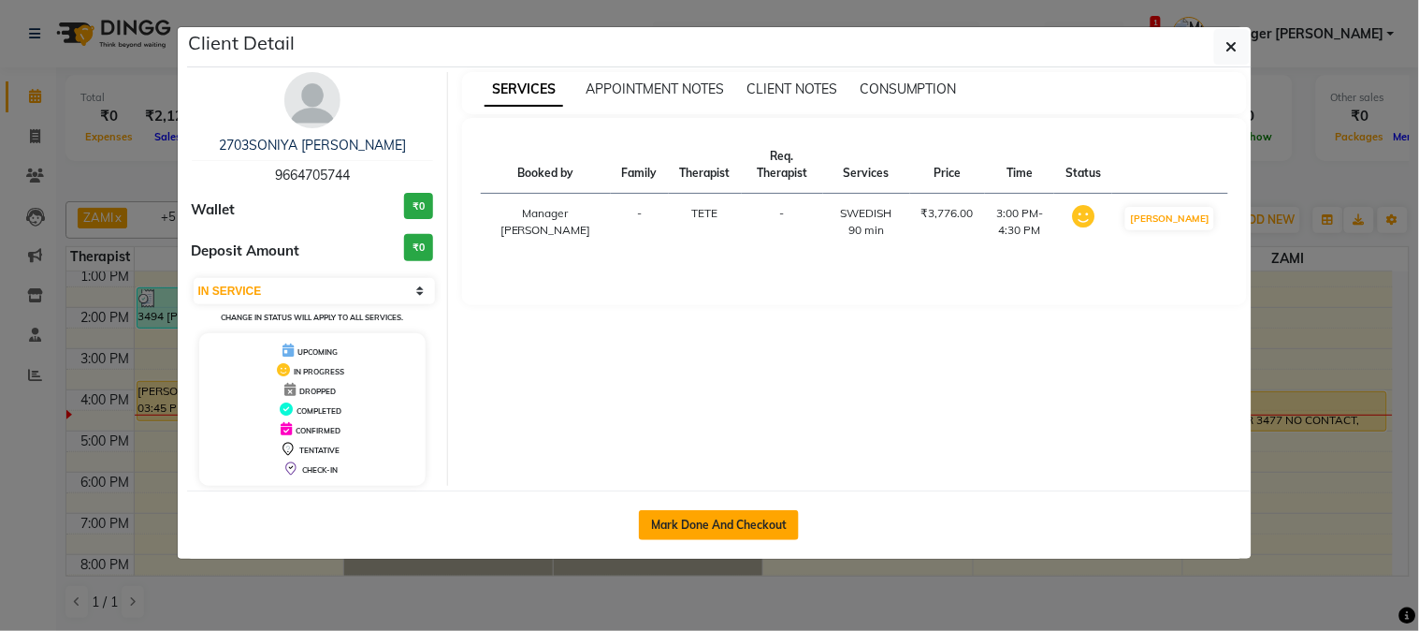
click at [714, 529] on button "Mark Done And Checkout" at bounding box center [719, 525] width 160 height 30
select select "service"
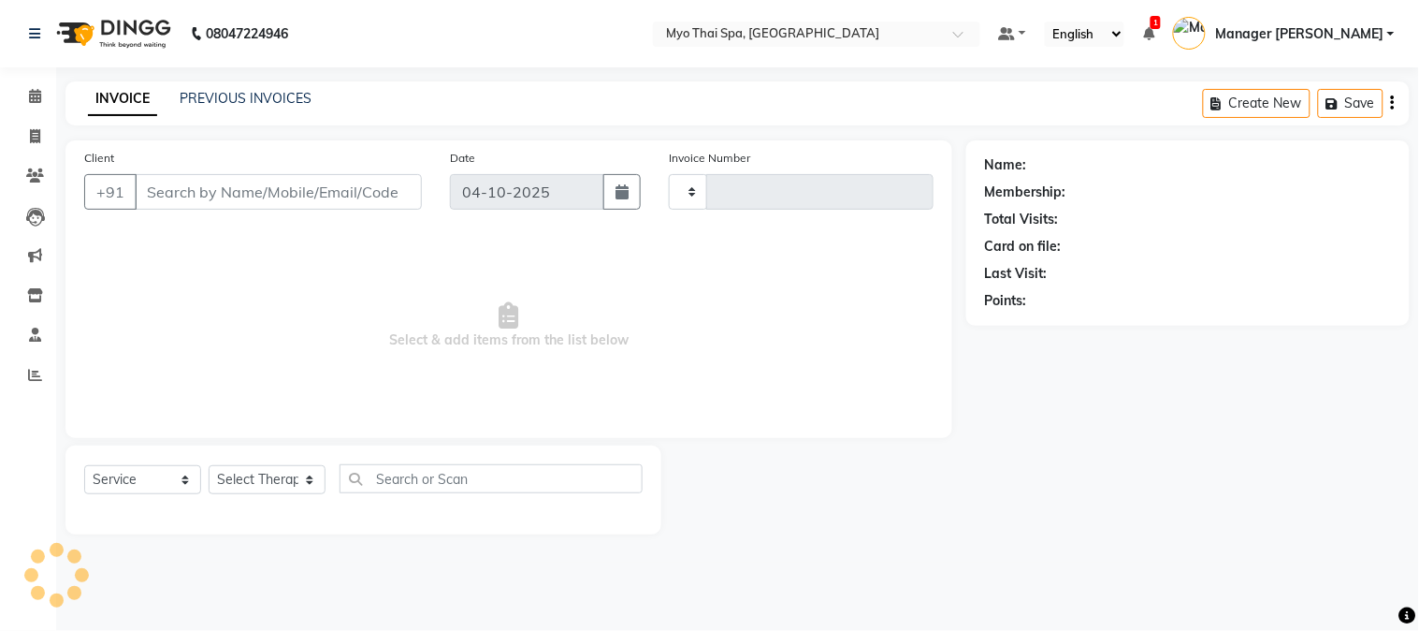
type input "1650"
select select "5086"
type input "9664705744"
select select "31939"
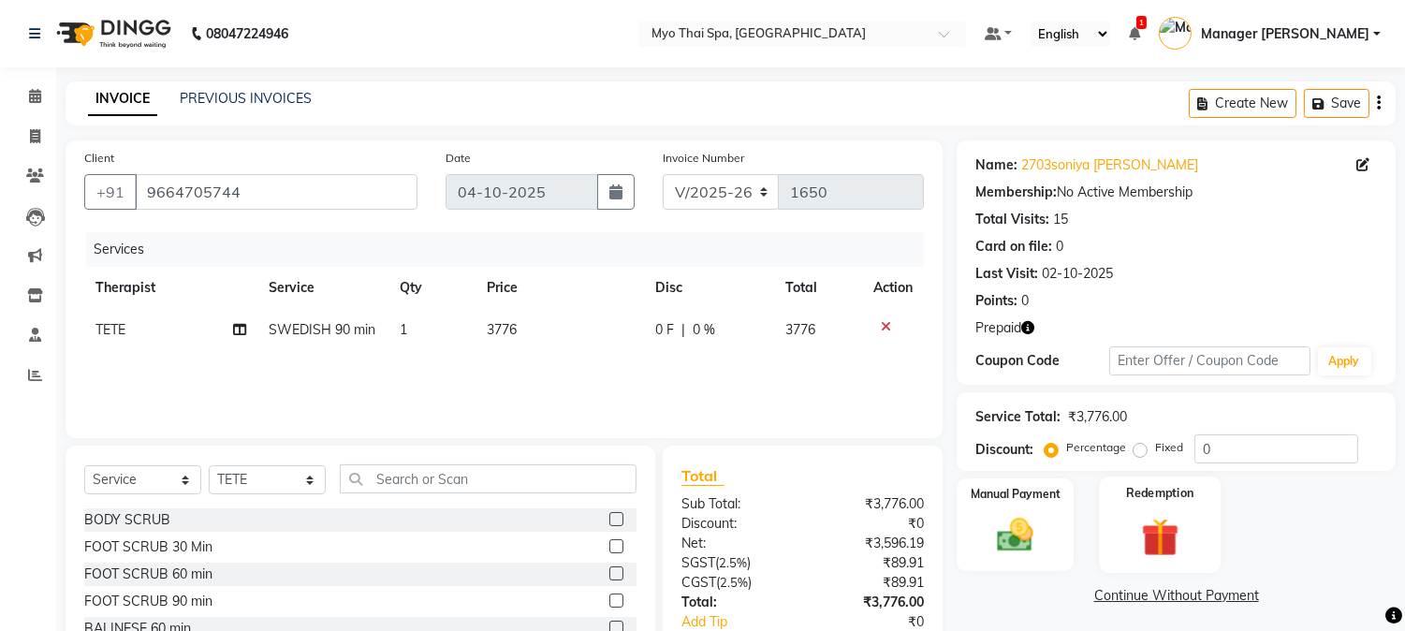
click at [1172, 521] on img at bounding box center [1159, 537] width 62 height 47
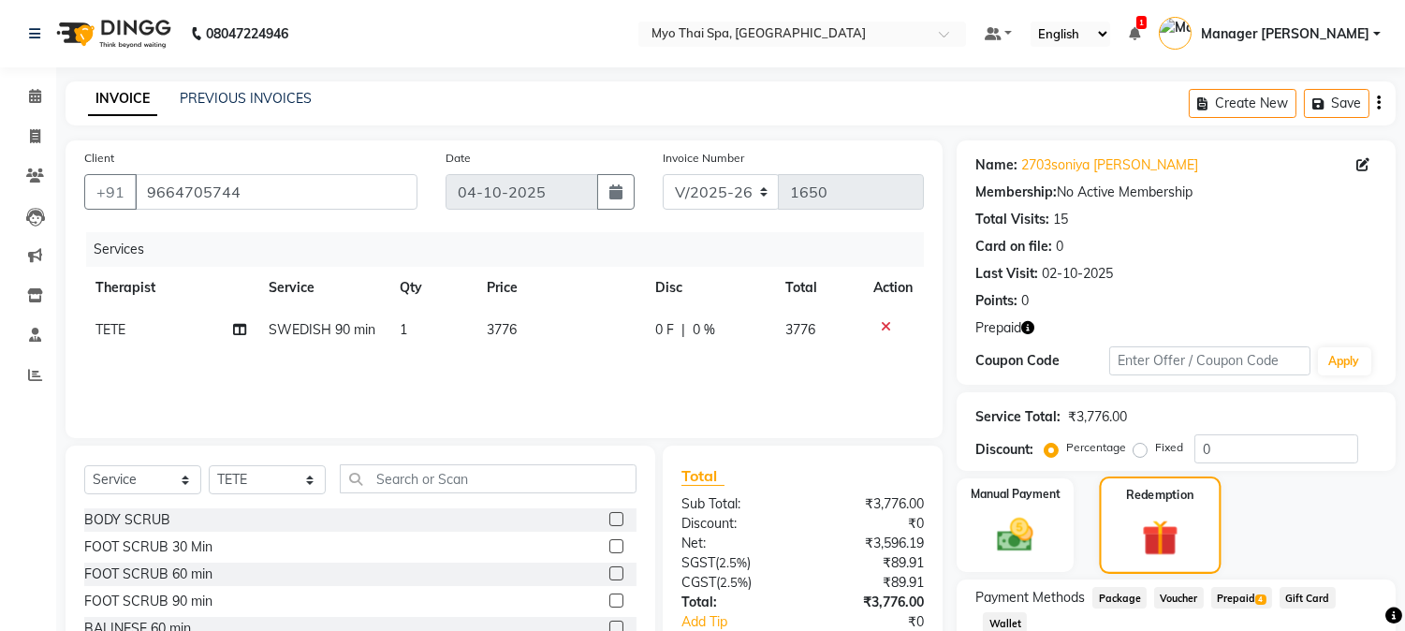
scroll to position [125, 0]
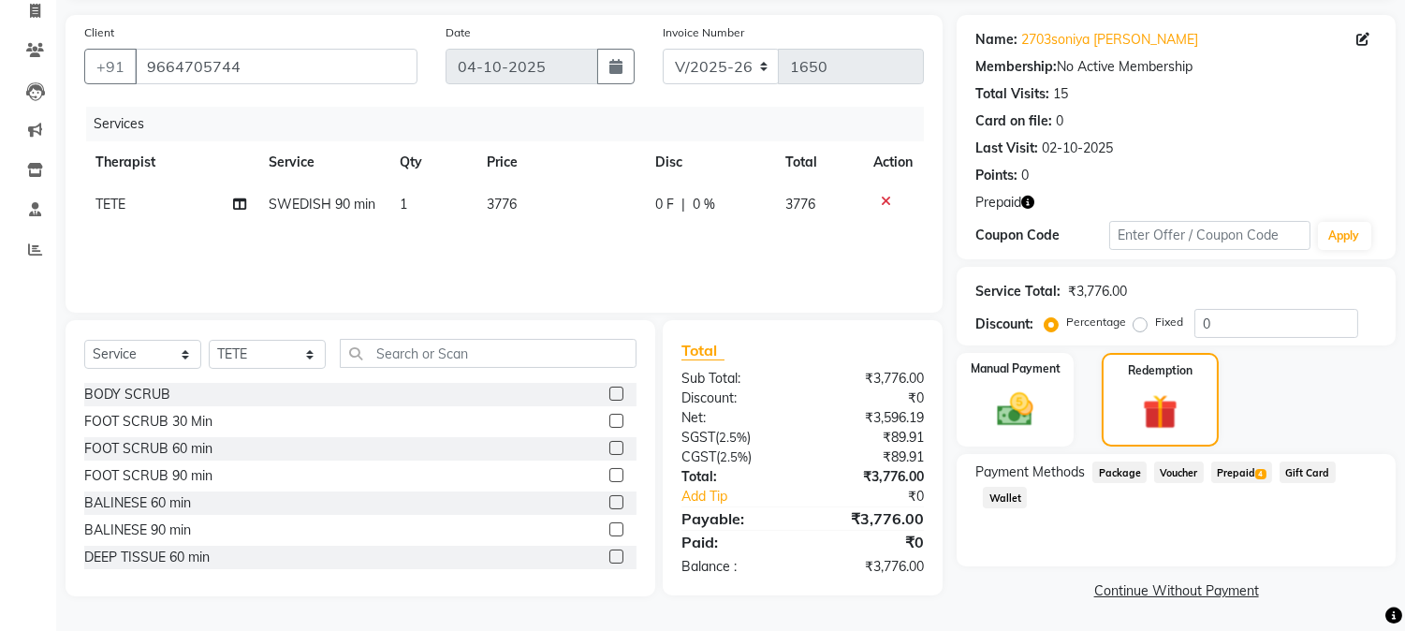
click at [1240, 472] on span "Prepaid 4" at bounding box center [1241, 472] width 61 height 22
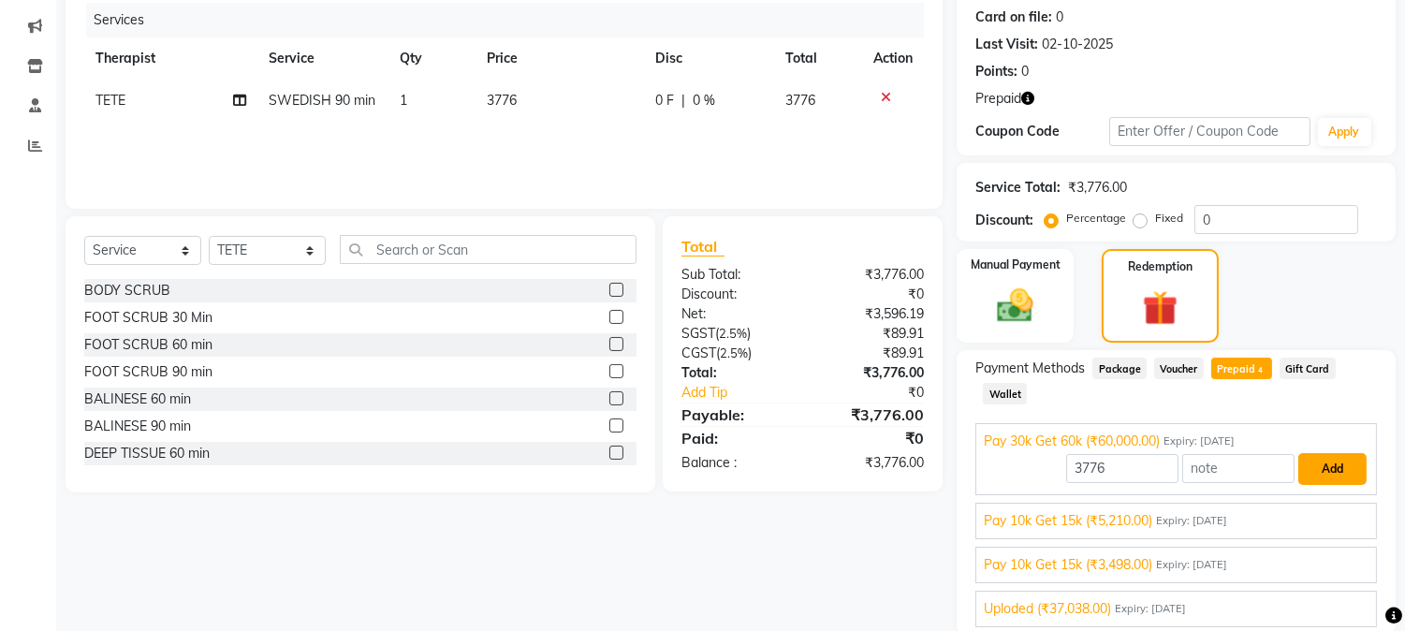
click at [1329, 473] on button "Add" at bounding box center [1332, 469] width 68 height 32
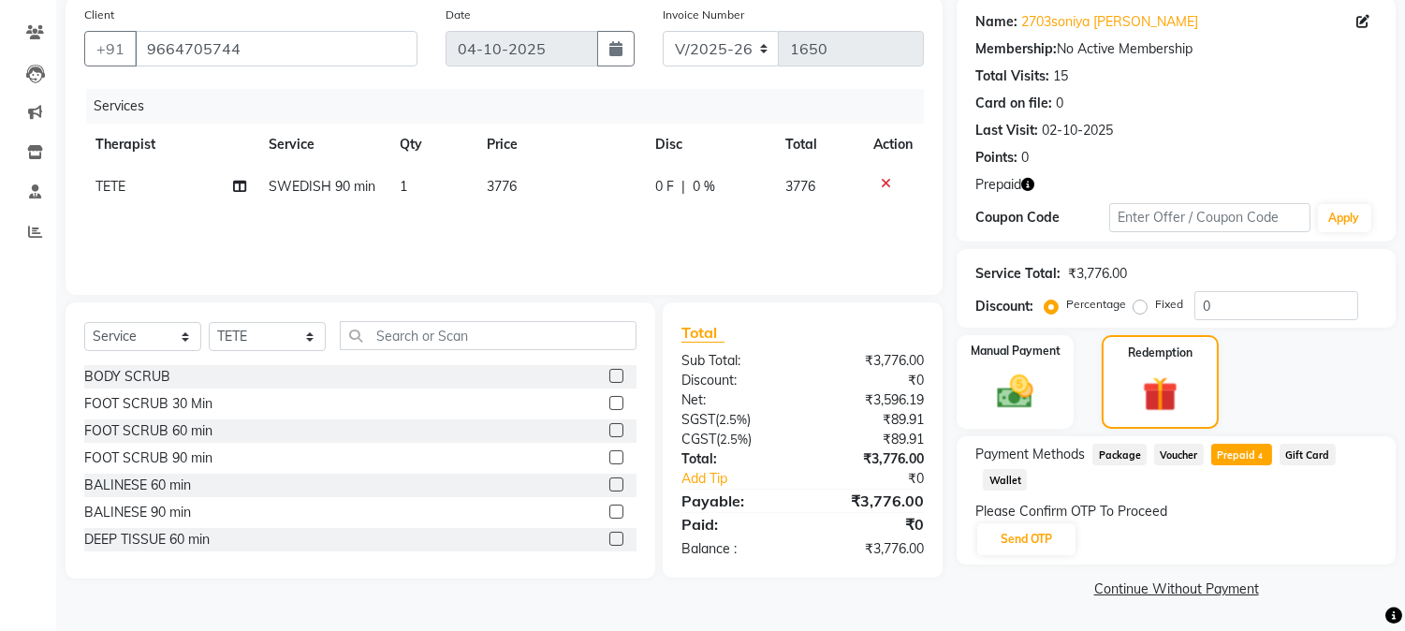
scroll to position [142, 0]
click at [885, 184] on icon at bounding box center [886, 184] width 10 height 13
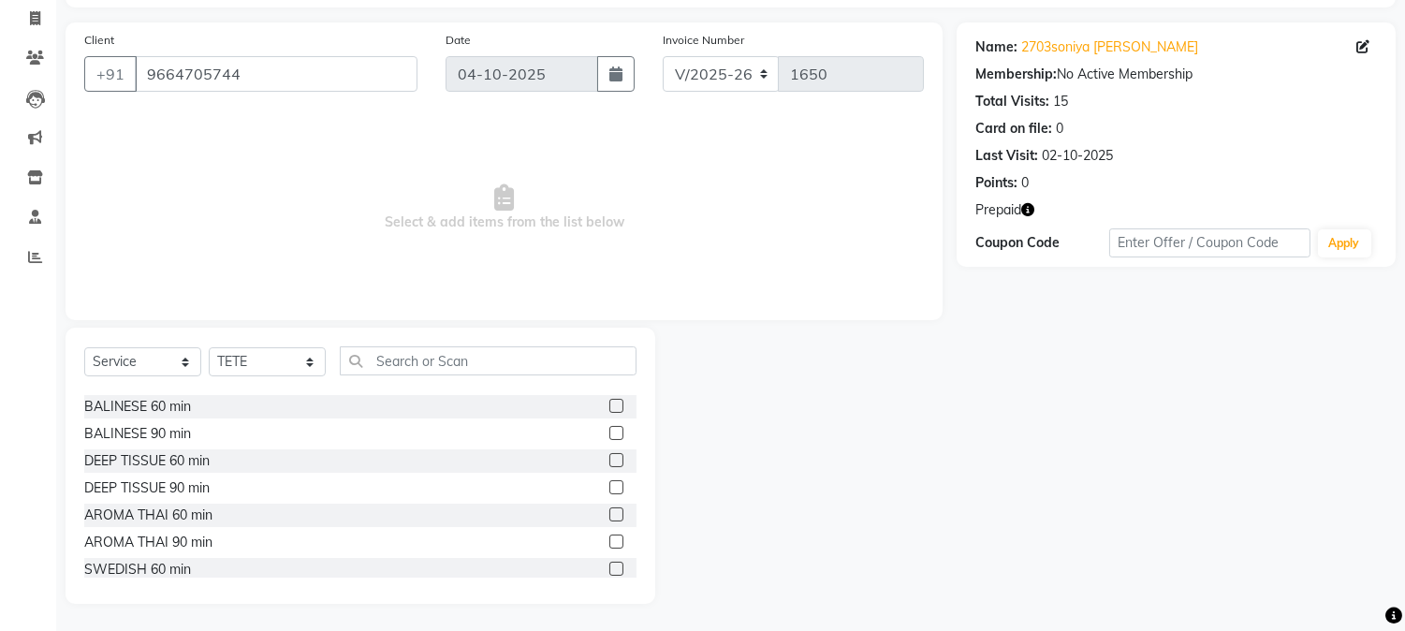
scroll to position [208, 0]
click at [609, 462] on label at bounding box center [616, 465] width 14 height 14
click at [609, 462] on input "checkbox" at bounding box center [615, 465] width 12 height 12
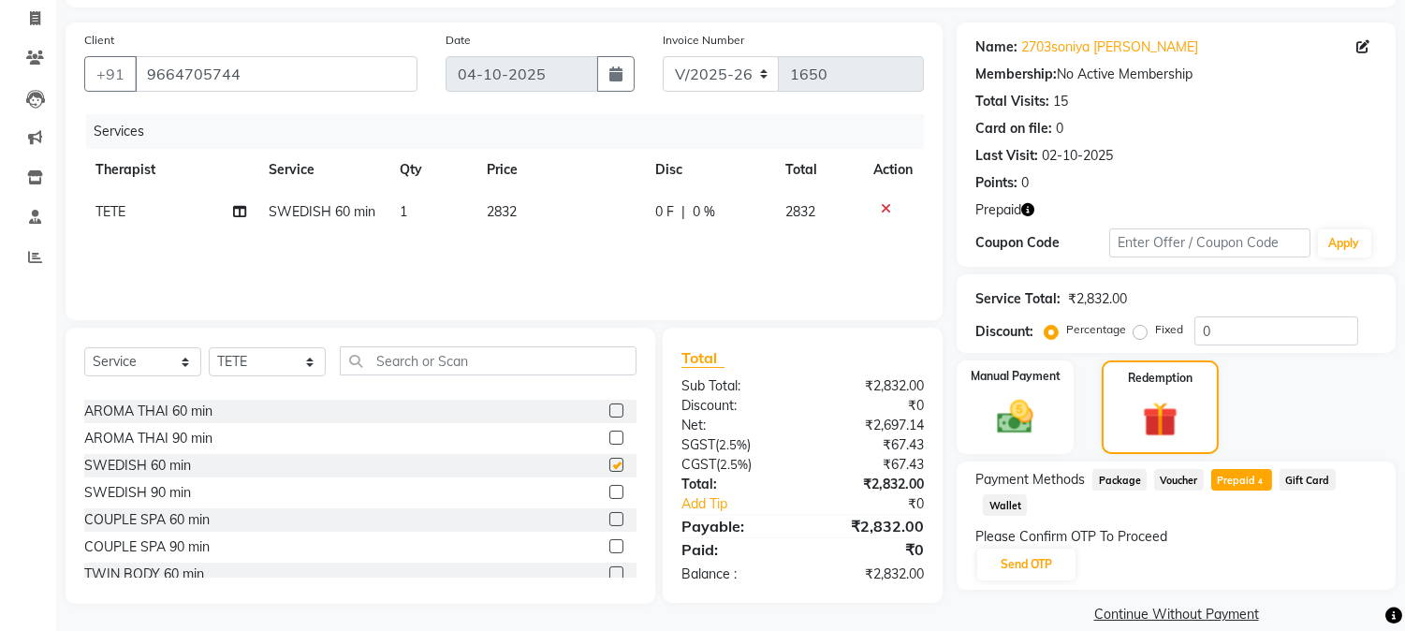
checkbox input "false"
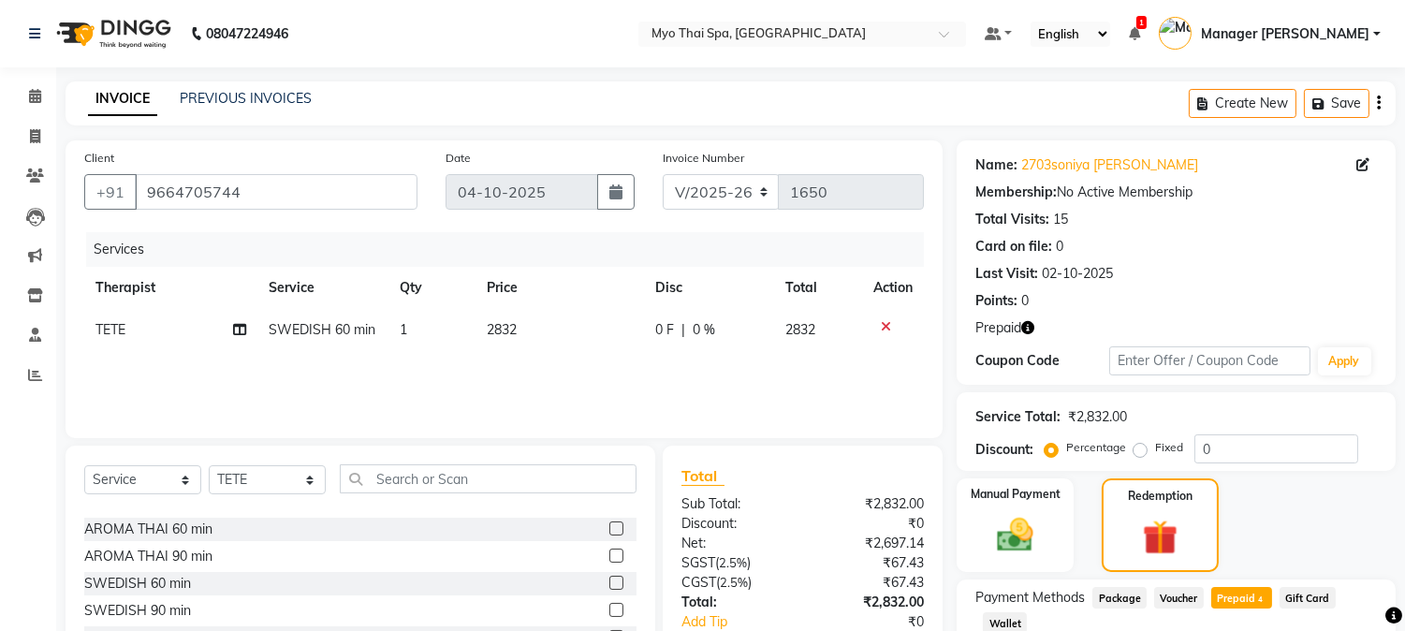
scroll to position [142, 0]
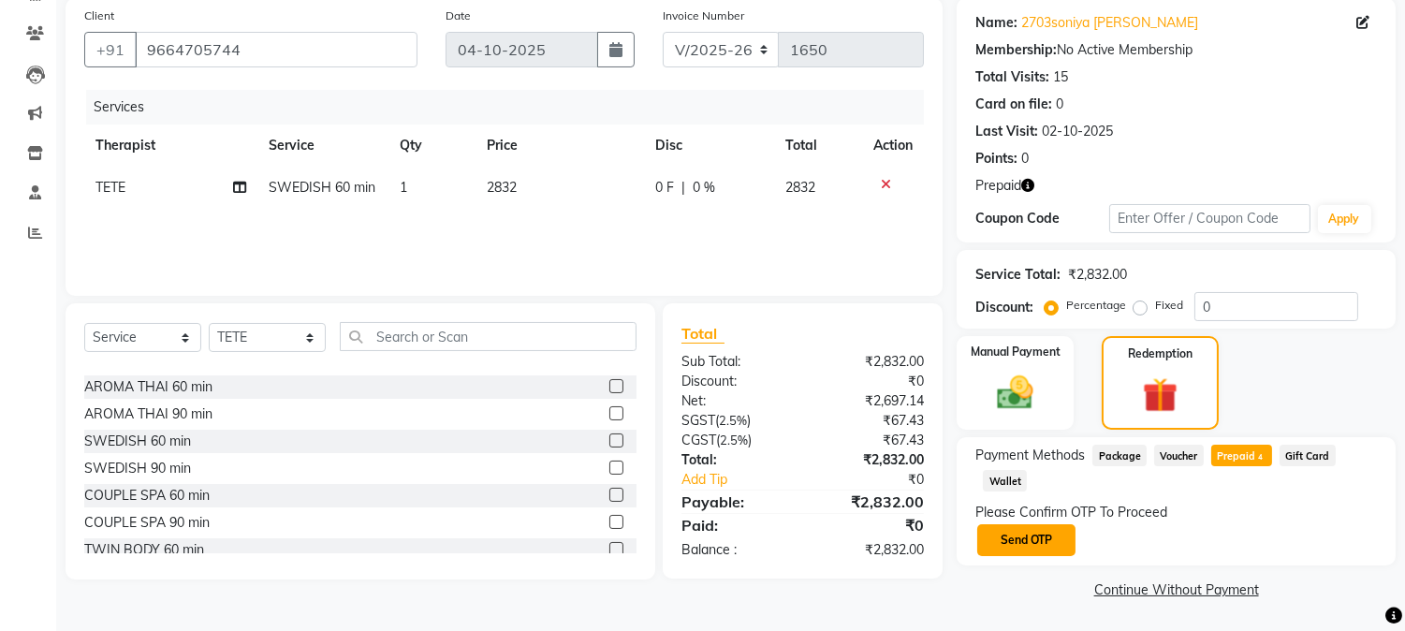
click at [1024, 536] on button "Send OTP" at bounding box center [1026, 540] width 98 height 32
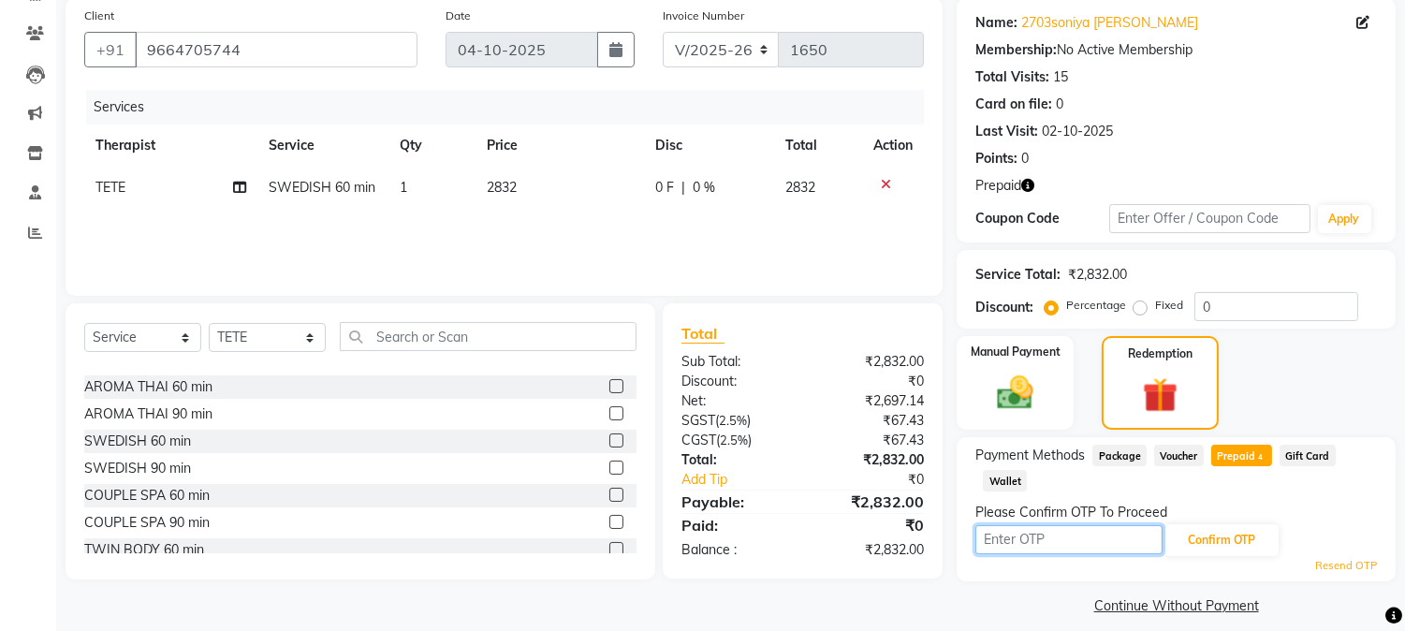
click at [1024, 536] on input "text" at bounding box center [1068, 539] width 187 height 29
type input "4597"
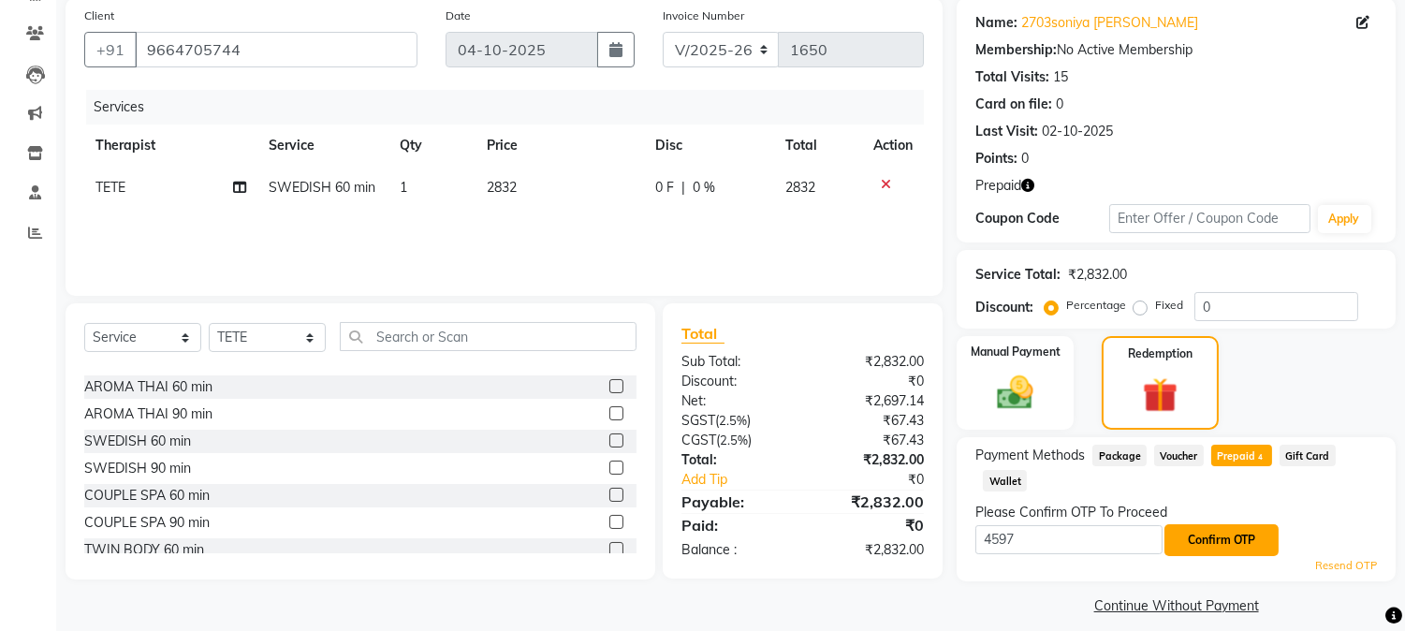
click at [1235, 537] on button "Confirm OTP" at bounding box center [1221, 540] width 114 height 32
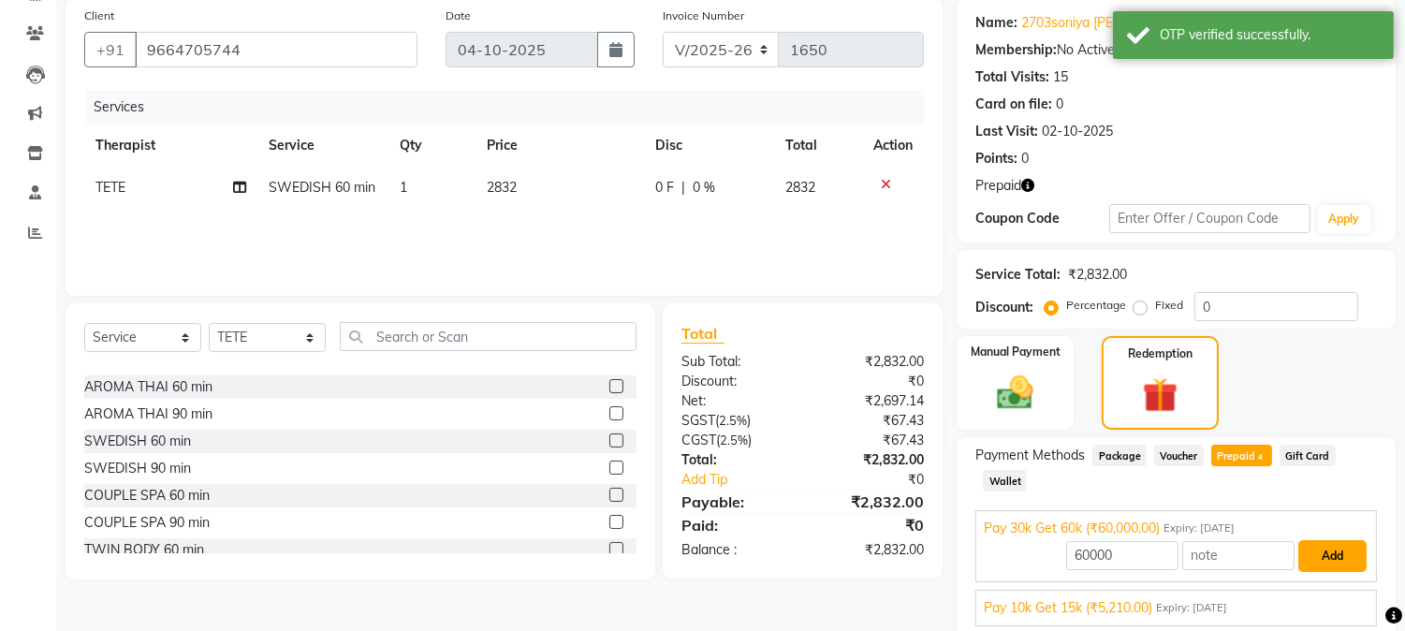
click at [1332, 549] on button "Add" at bounding box center [1332, 556] width 68 height 32
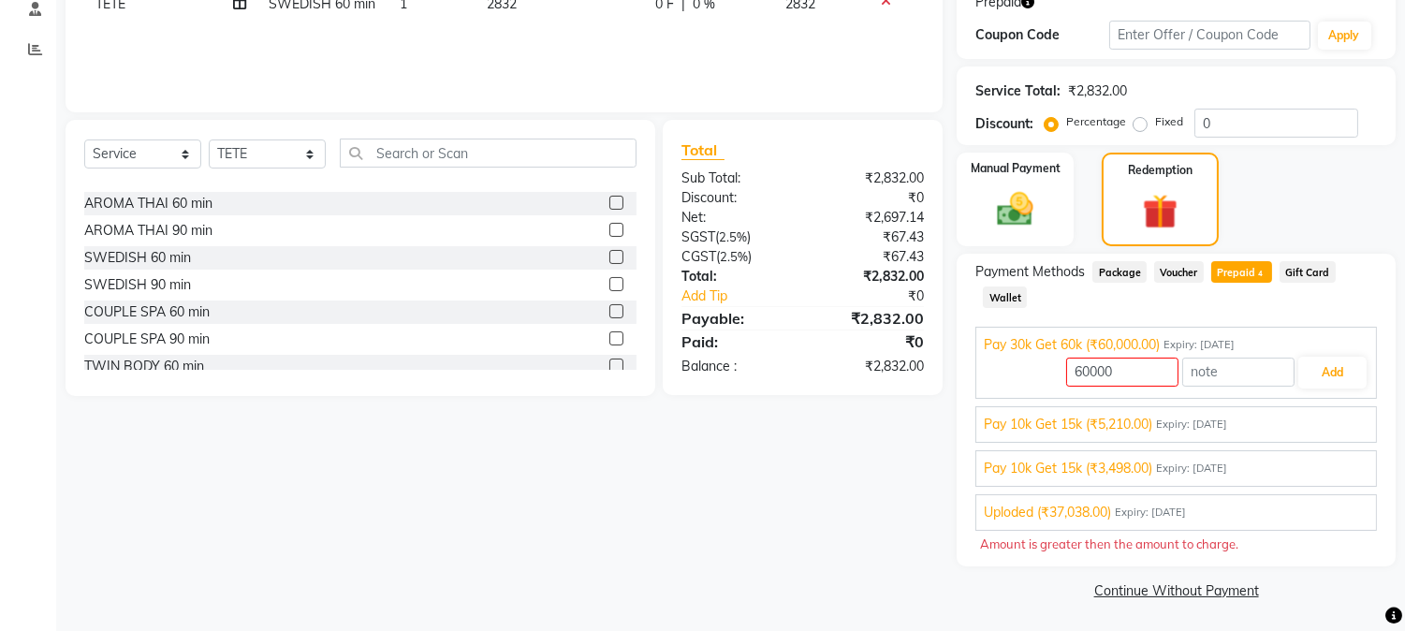
click at [1238, 415] on div "Pay 10k Get 15k (₹5,210.00) Expiry: [DATE]" at bounding box center [1175, 425] width 385 height 20
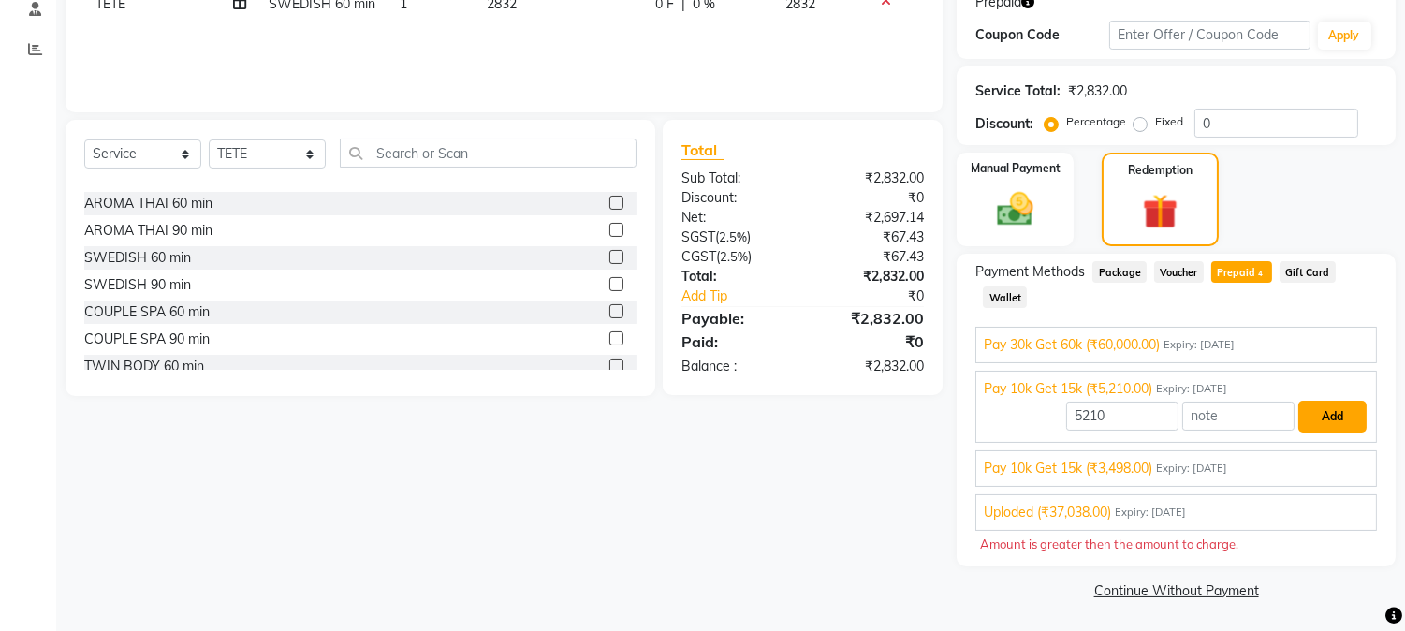
click at [1330, 402] on button "Add" at bounding box center [1332, 416] width 68 height 32
click at [1166, 347] on div "Pay 30k Get 60k (₹60,000.00) Expiry: [DATE]" at bounding box center [1175, 345] width 385 height 20
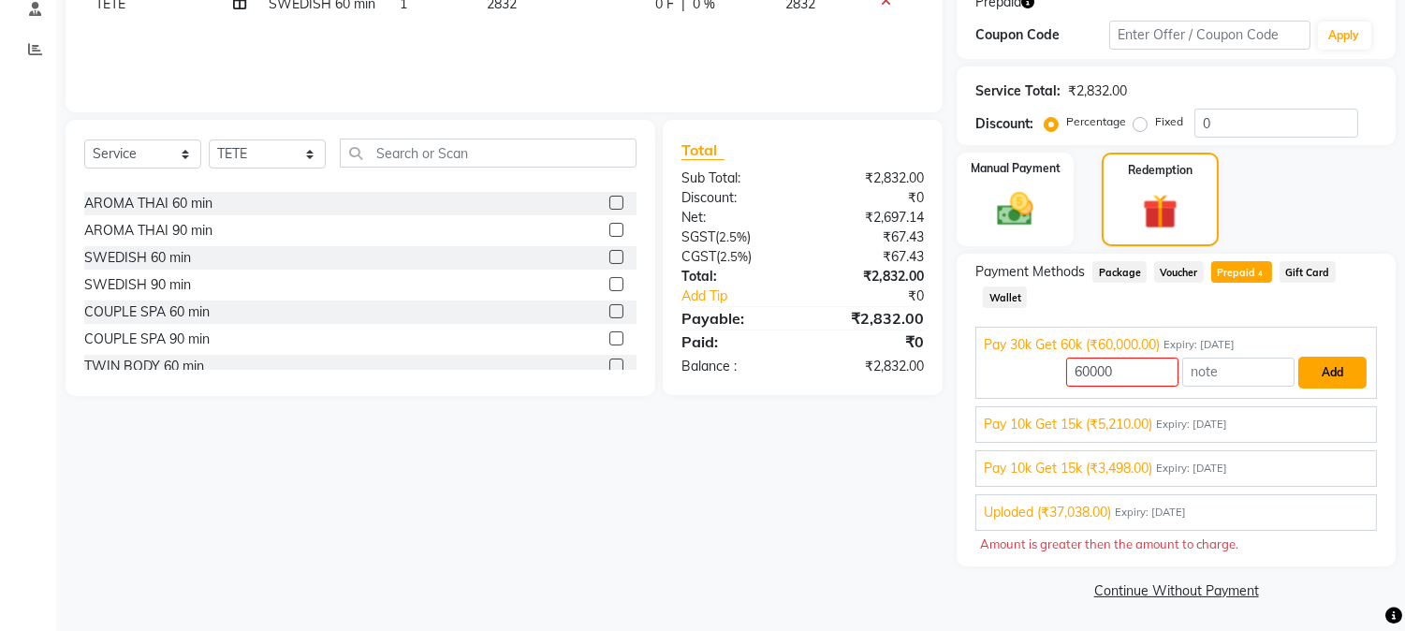
click at [1325, 367] on button "Add" at bounding box center [1332, 373] width 68 height 32
click at [1147, 374] on input "60000" at bounding box center [1122, 371] width 112 height 29
type input "6"
click at [1126, 515] on span "Expiry: [DATE]" at bounding box center [1149, 512] width 71 height 16
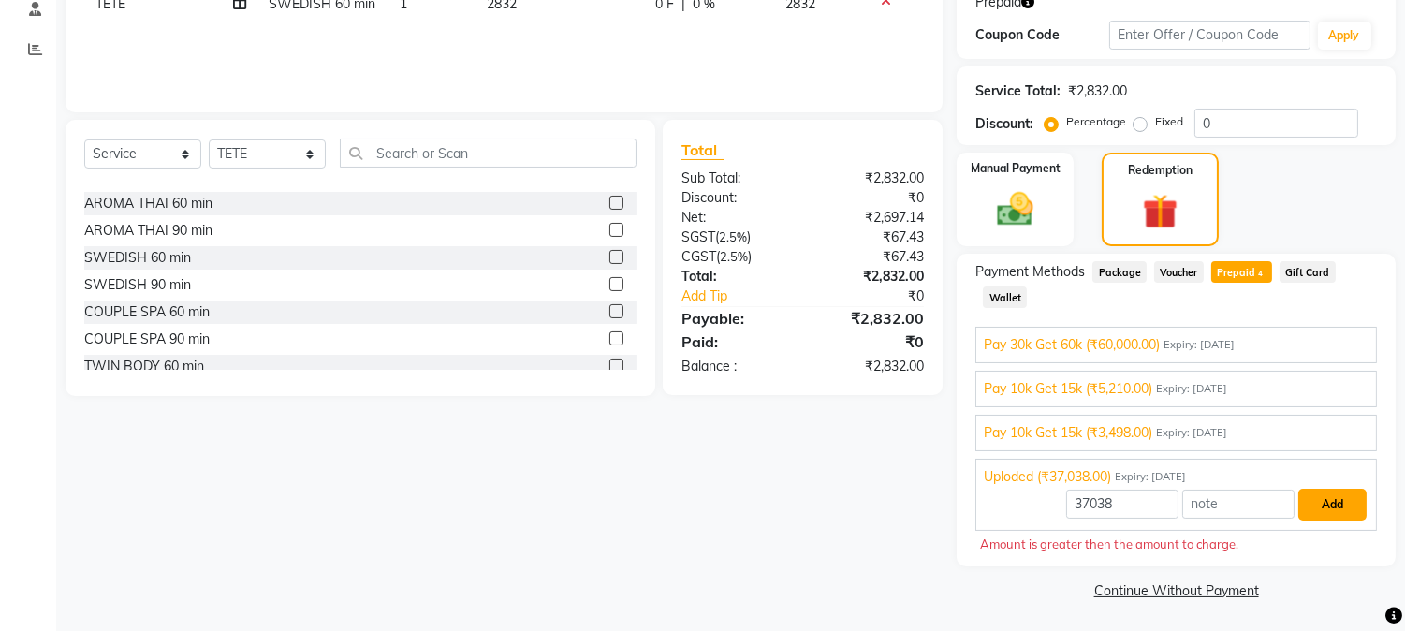
click at [1341, 509] on button "Add" at bounding box center [1332, 504] width 68 height 32
click at [1161, 435] on span "Expiry: [DATE]" at bounding box center [1191, 433] width 71 height 16
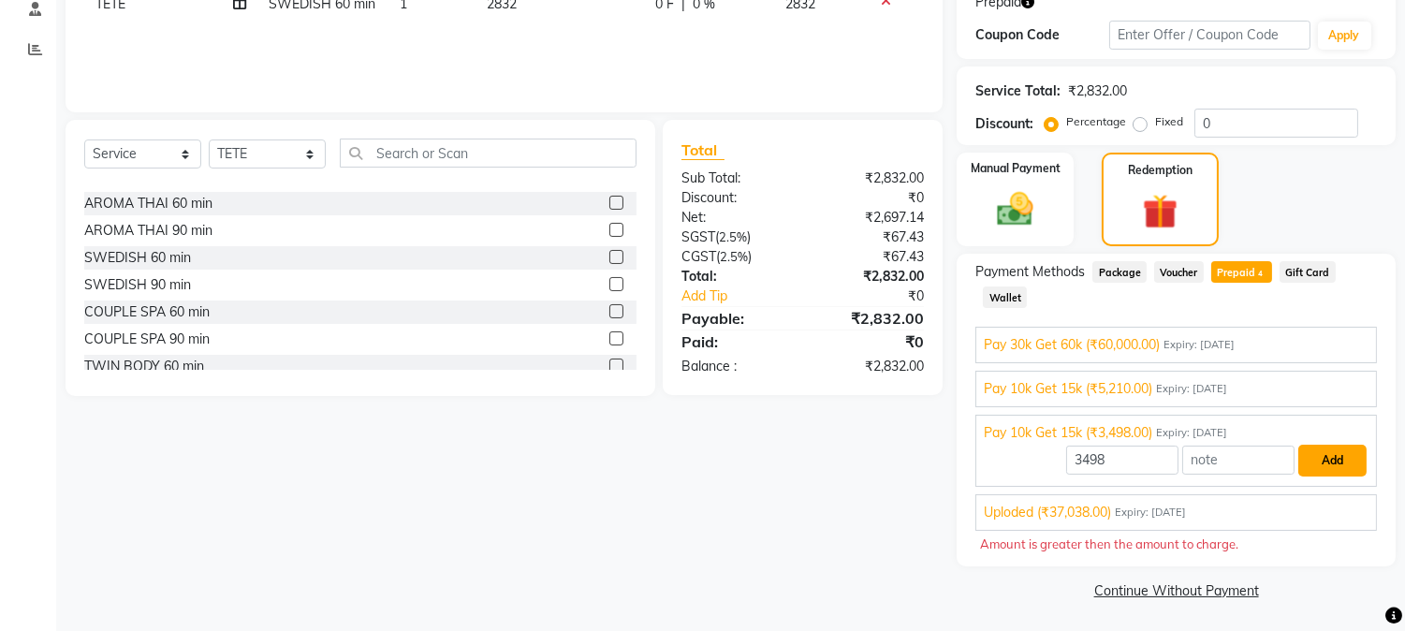
click at [1339, 460] on button "Add" at bounding box center [1332, 460] width 68 height 32
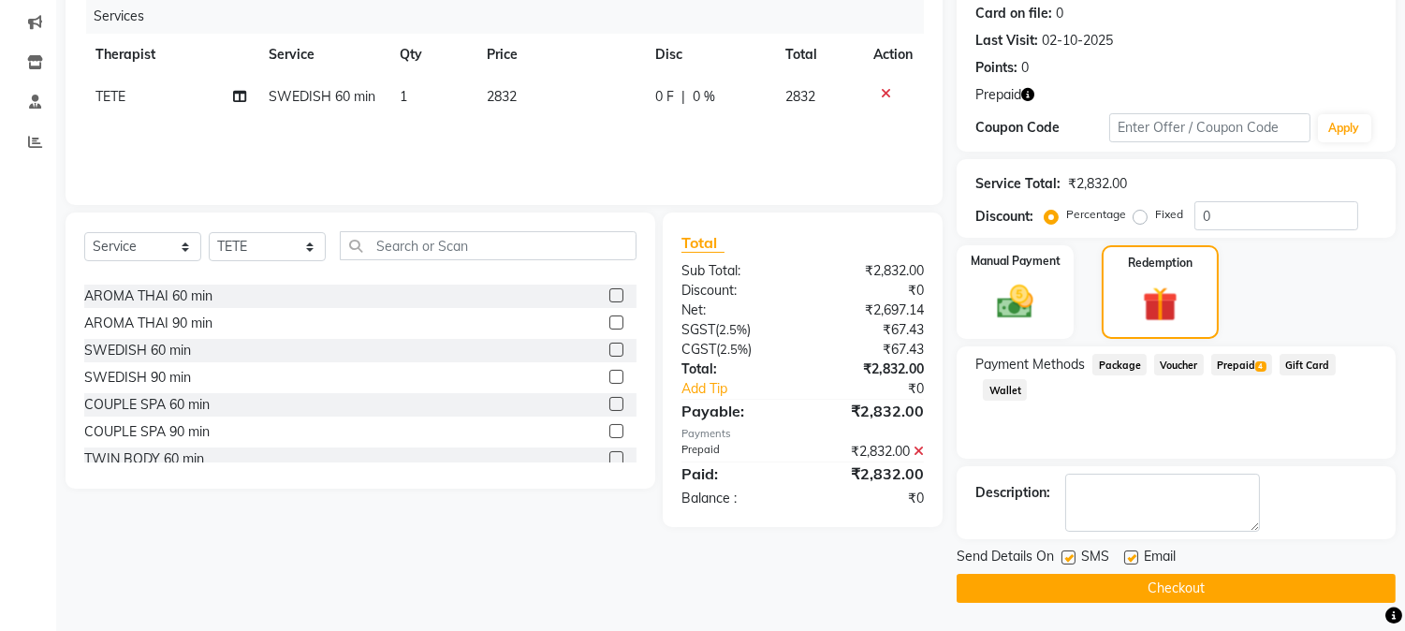
scroll to position [231, 0]
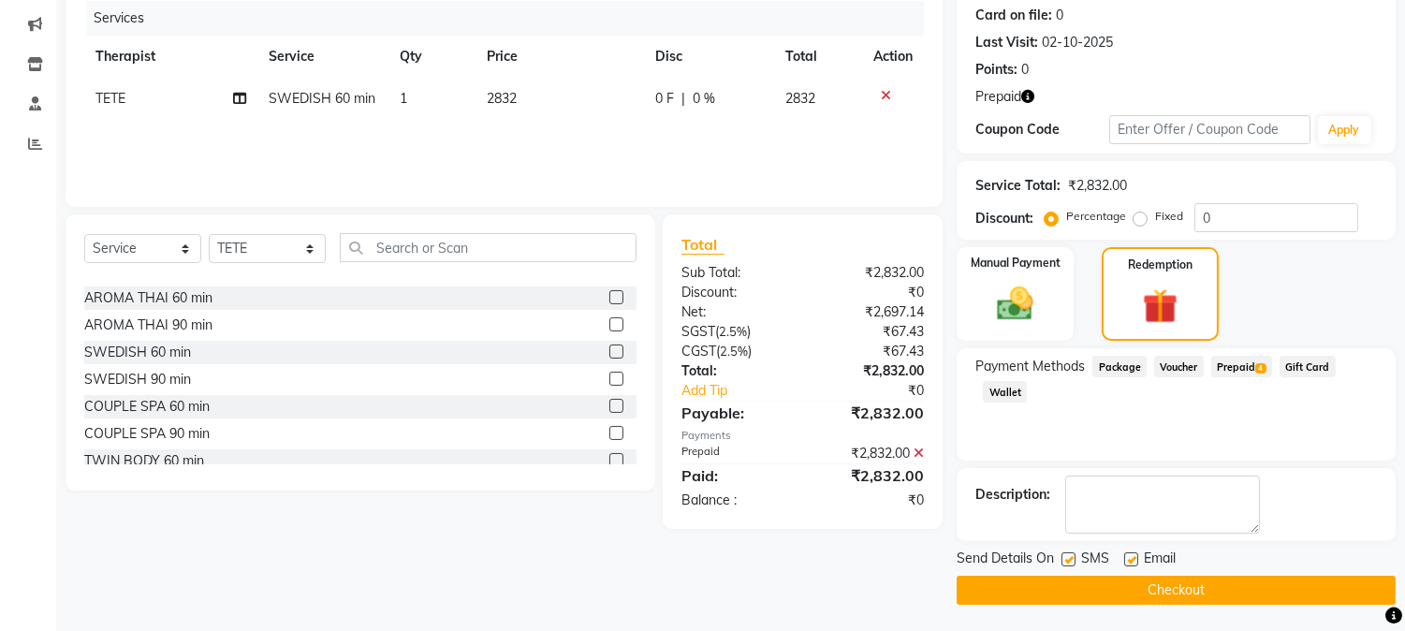
click at [1173, 585] on button "Checkout" at bounding box center [1175, 589] width 439 height 29
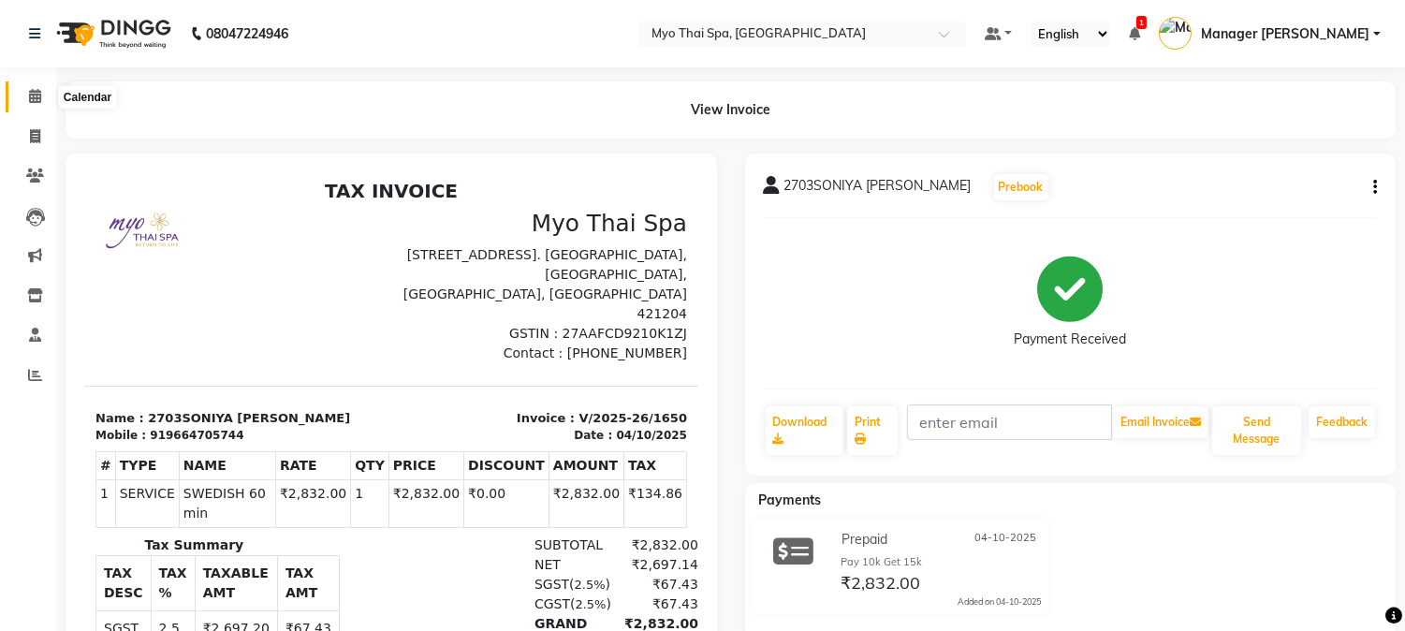
click at [19, 84] on link "Calendar" at bounding box center [28, 96] width 45 height 31
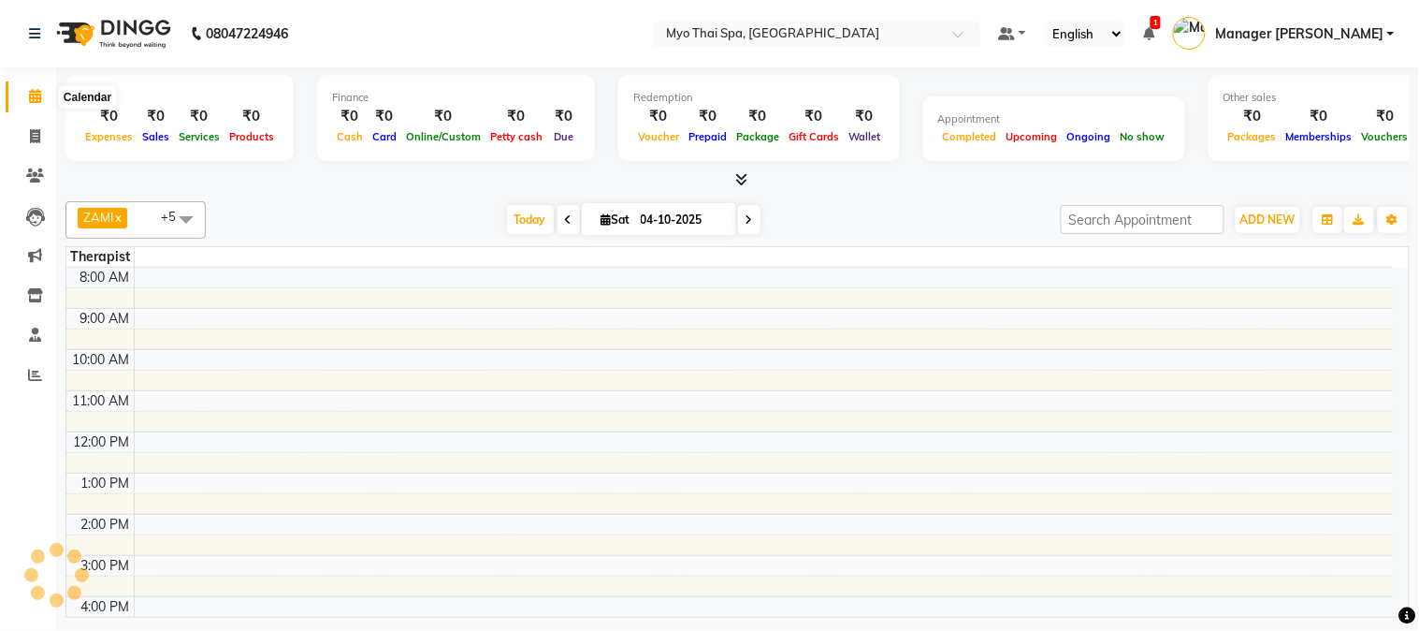
click at [35, 96] on icon at bounding box center [35, 96] width 12 height 14
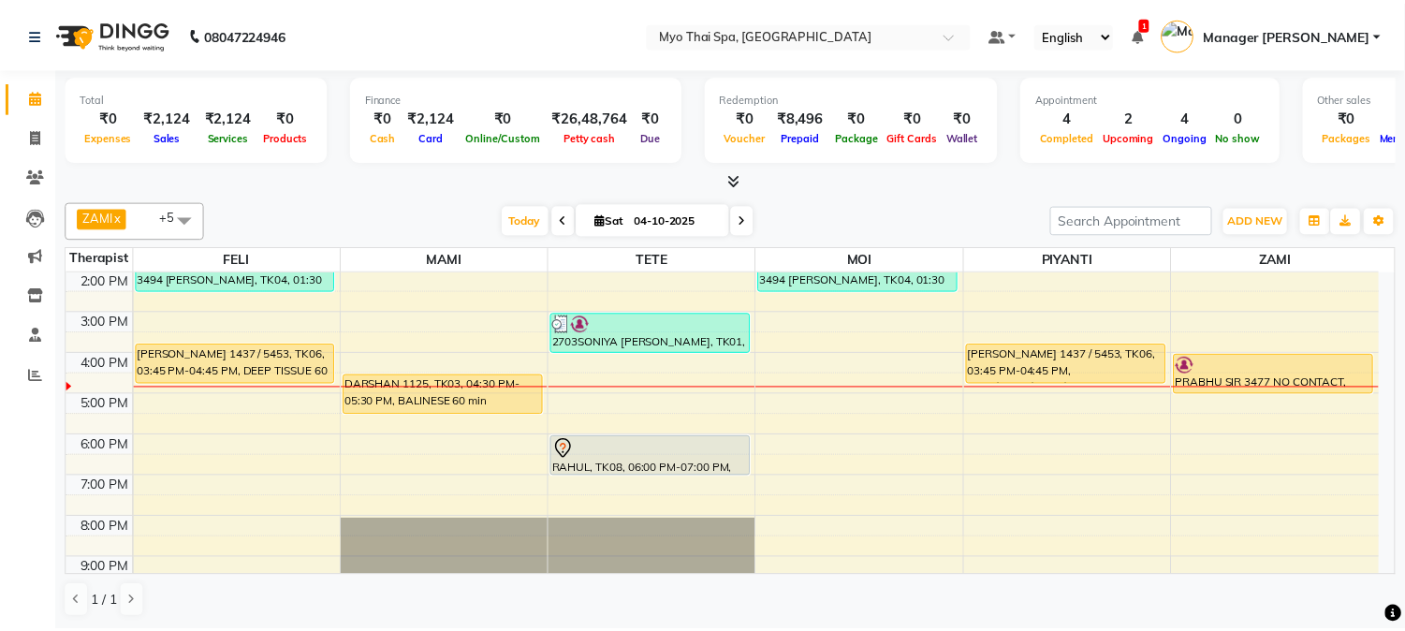
scroll to position [208, 0]
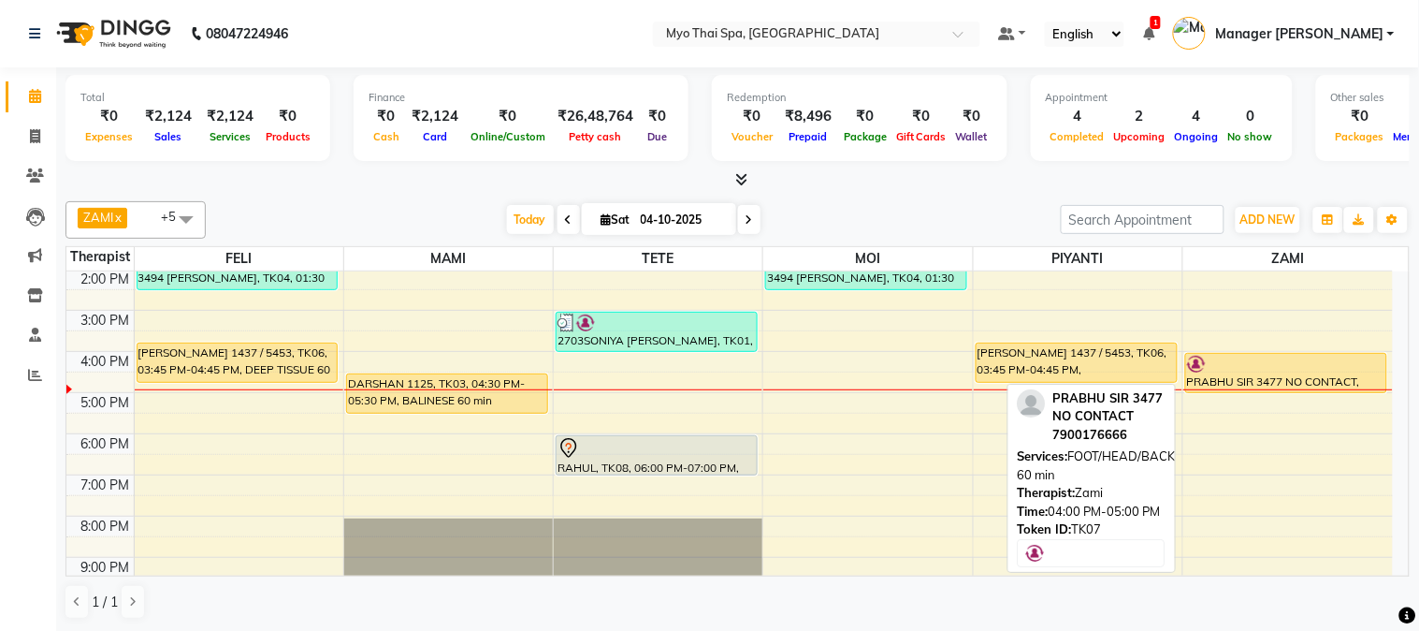
click at [1235, 375] on div "PRABHU SIR 3477 NO CONTACT, TK07, 04:00 PM-05:00 PM, FOOT/HEAD/BACK/SHOULDER 60…" at bounding box center [1286, 373] width 200 height 38
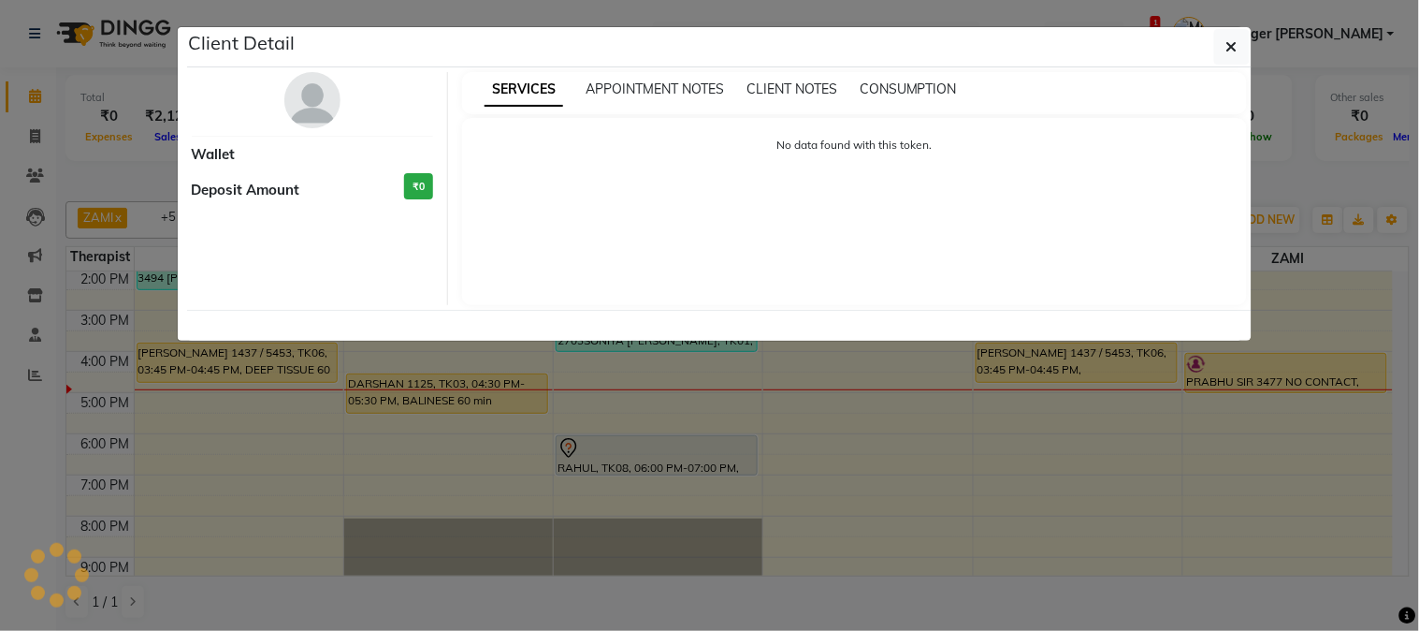
select select "1"
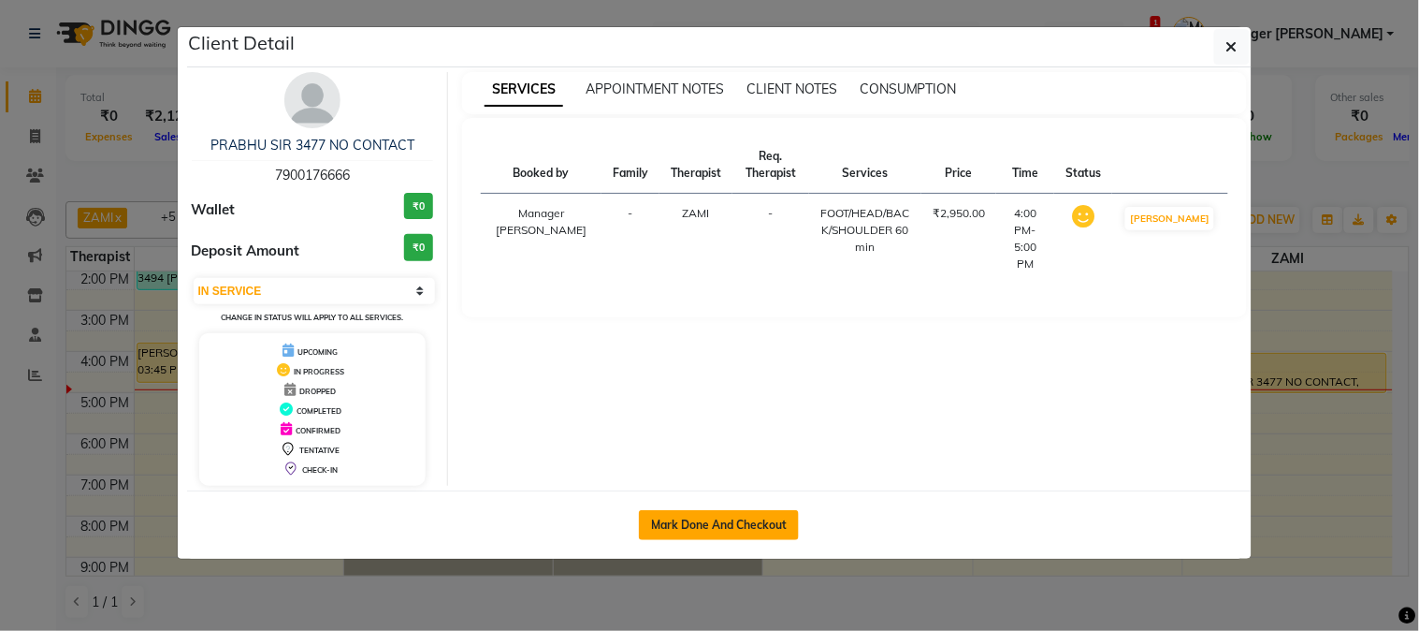
click at [726, 529] on button "Mark Done And Checkout" at bounding box center [719, 525] width 160 height 30
select select "service"
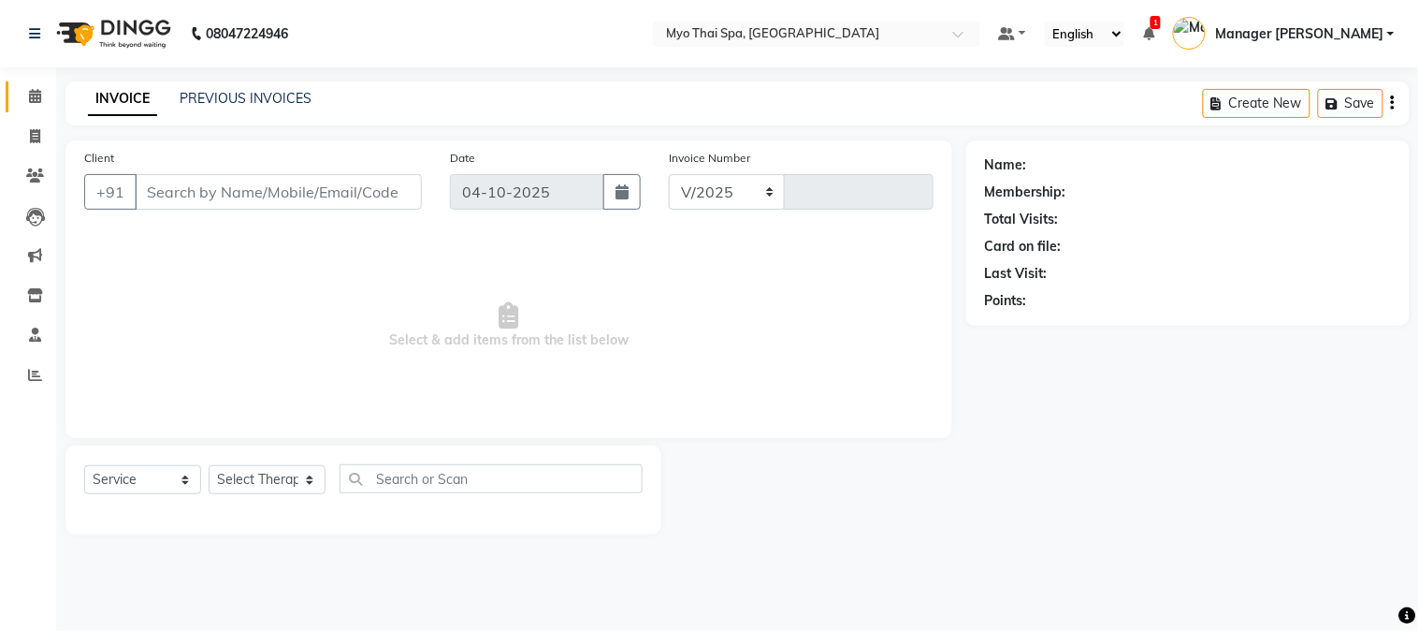
select select "3"
select select "5086"
type input "1651"
type input "7900176666"
select select "67002"
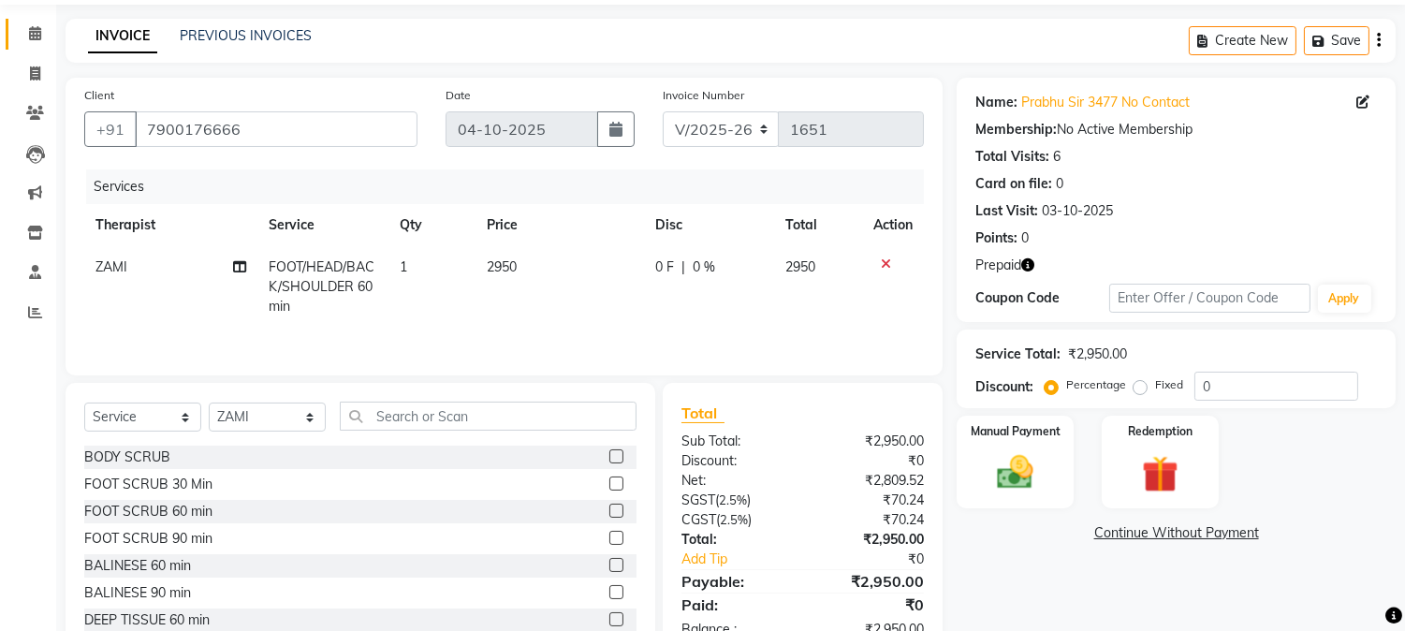
scroll to position [120, 0]
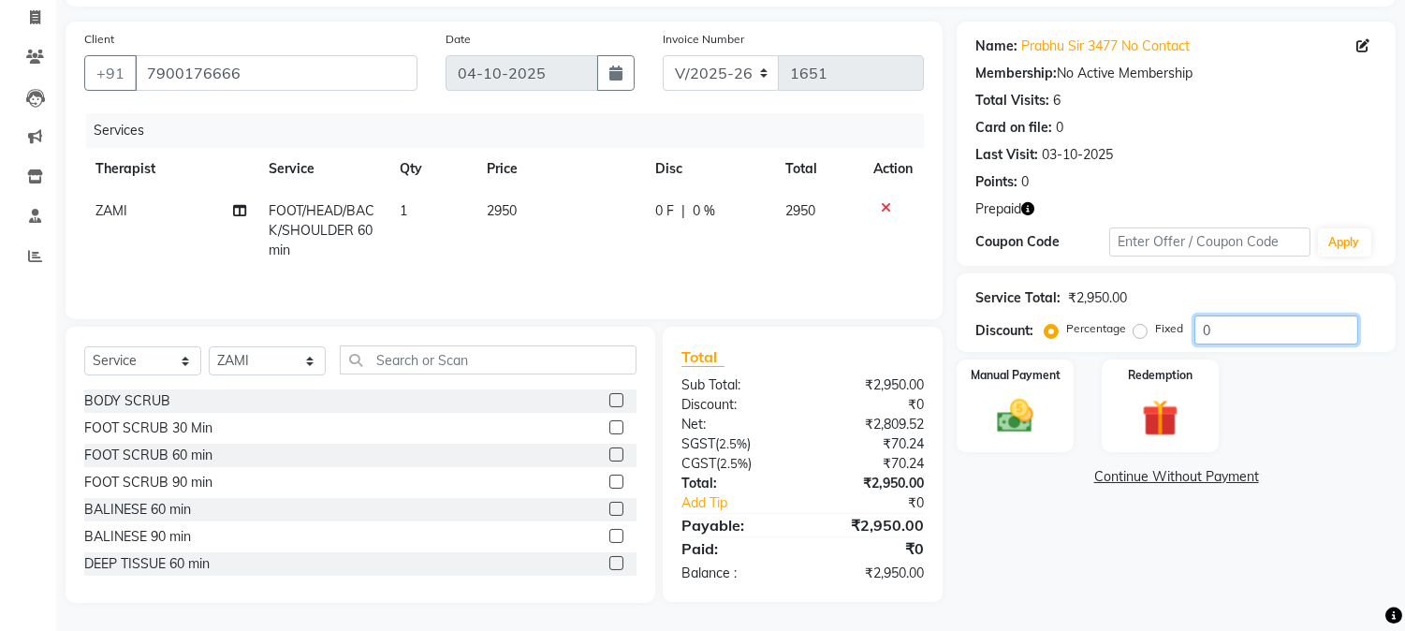
click at [1248, 315] on input "0" at bounding box center [1276, 329] width 164 height 29
click at [1155, 325] on label "Fixed" at bounding box center [1169, 328] width 28 height 17
click at [1137, 325] on input "Fixed" at bounding box center [1143, 328] width 13 height 13
radio input "true"
click at [1291, 325] on input "0" at bounding box center [1276, 329] width 164 height 29
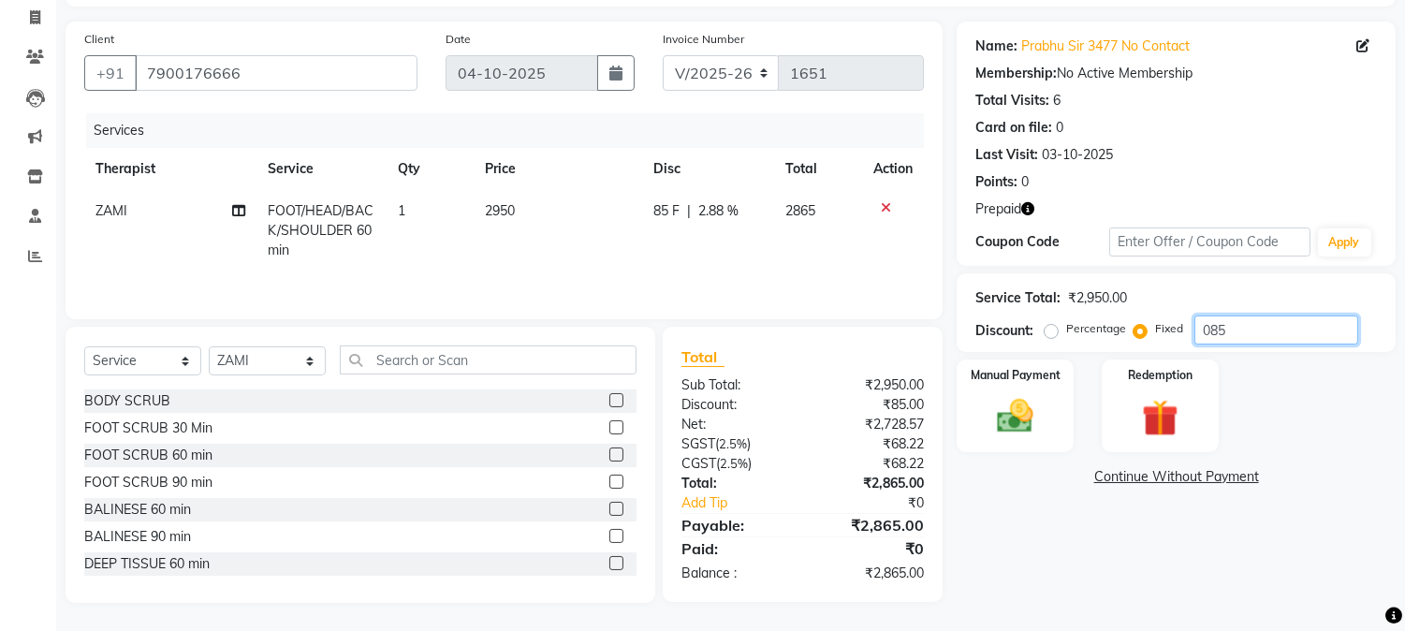
type input "085"
click at [1110, 520] on div "Name: Prabhu Sir 3477 No Contact Membership: No Active Membership Total Visits:…" at bounding box center [1182, 312] width 453 height 581
click at [1164, 413] on img at bounding box center [1159, 418] width 62 height 47
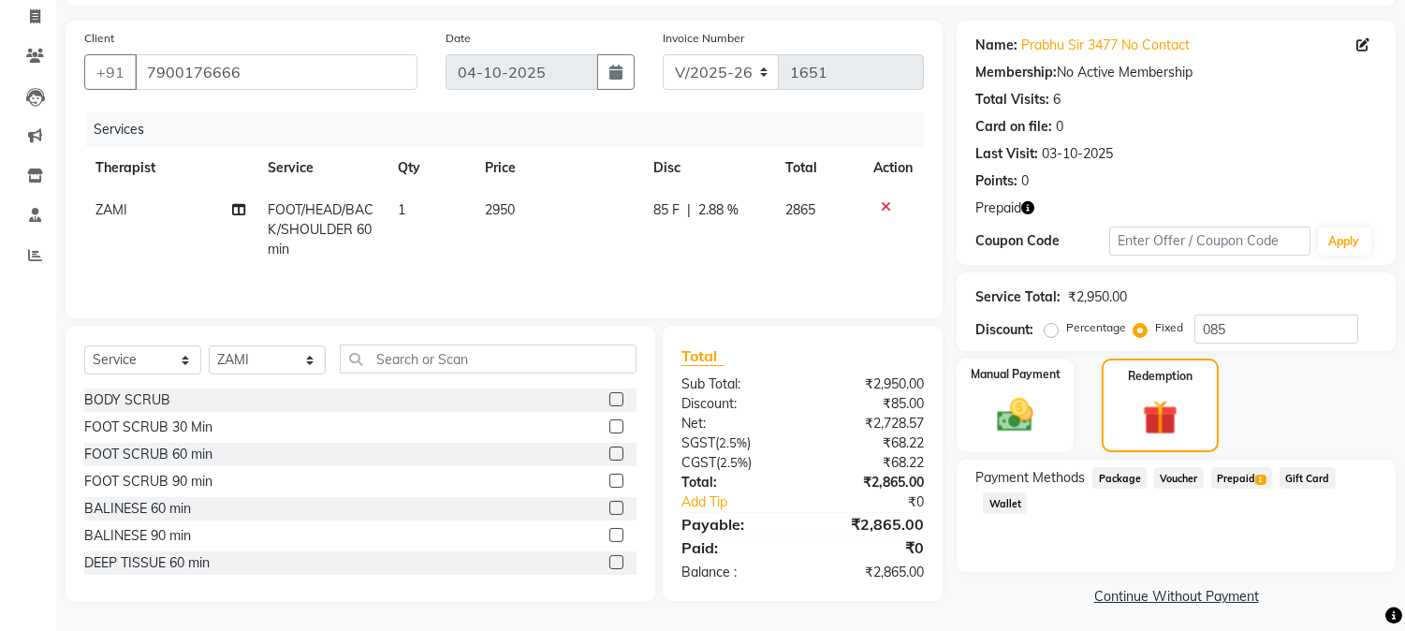
click at [1213, 484] on span "Prepaid 1" at bounding box center [1241, 478] width 61 height 22
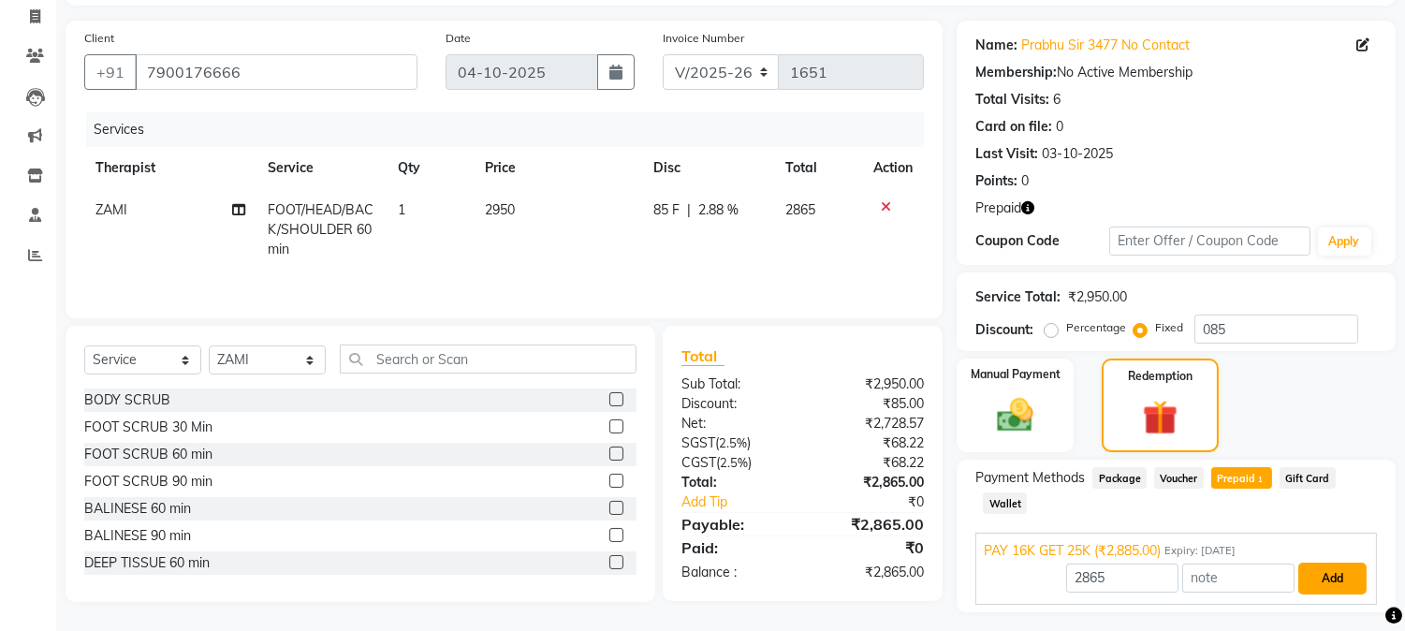
click at [1331, 573] on button "Add" at bounding box center [1332, 578] width 68 height 32
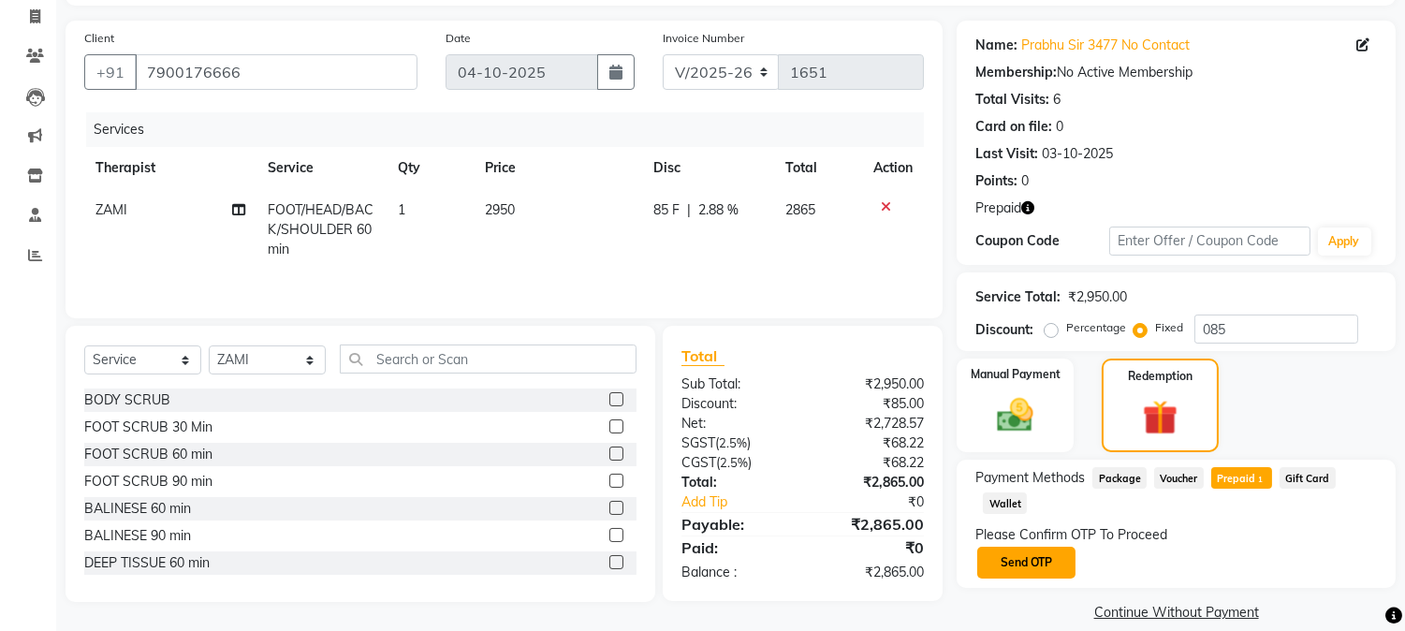
click at [1027, 561] on button "Send OTP" at bounding box center [1026, 562] width 98 height 32
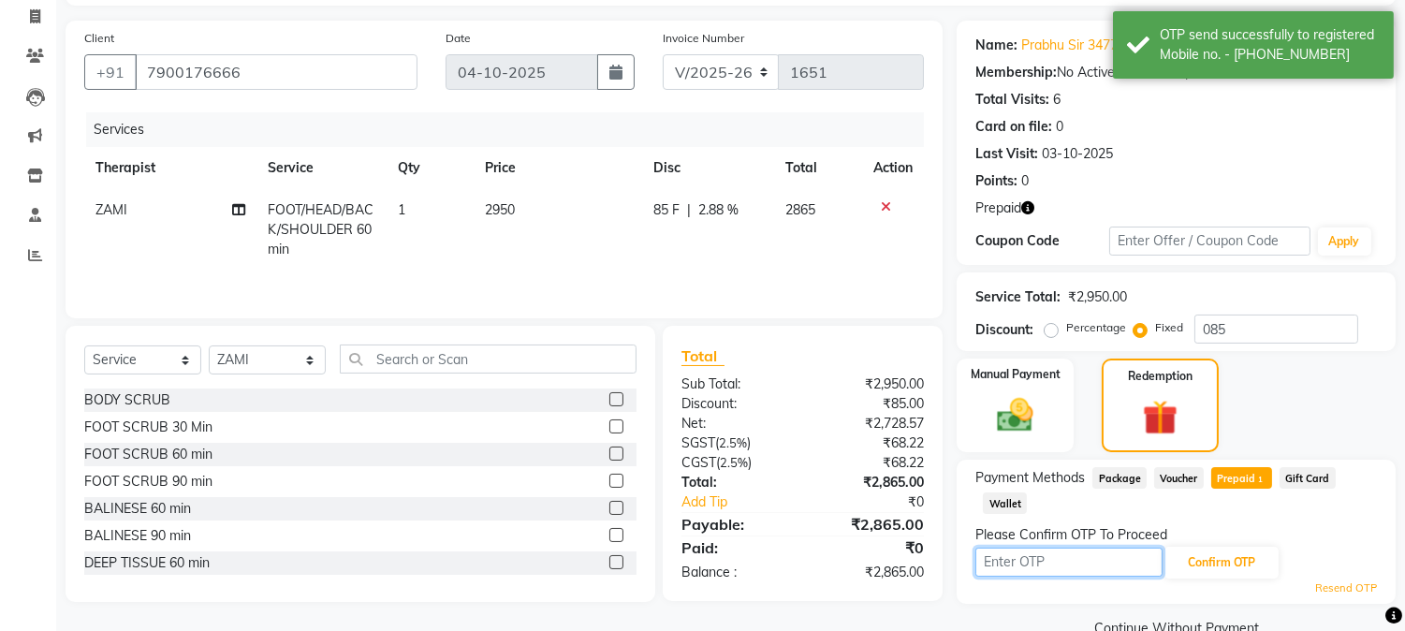
click at [1039, 558] on input "text" at bounding box center [1068, 561] width 187 height 29
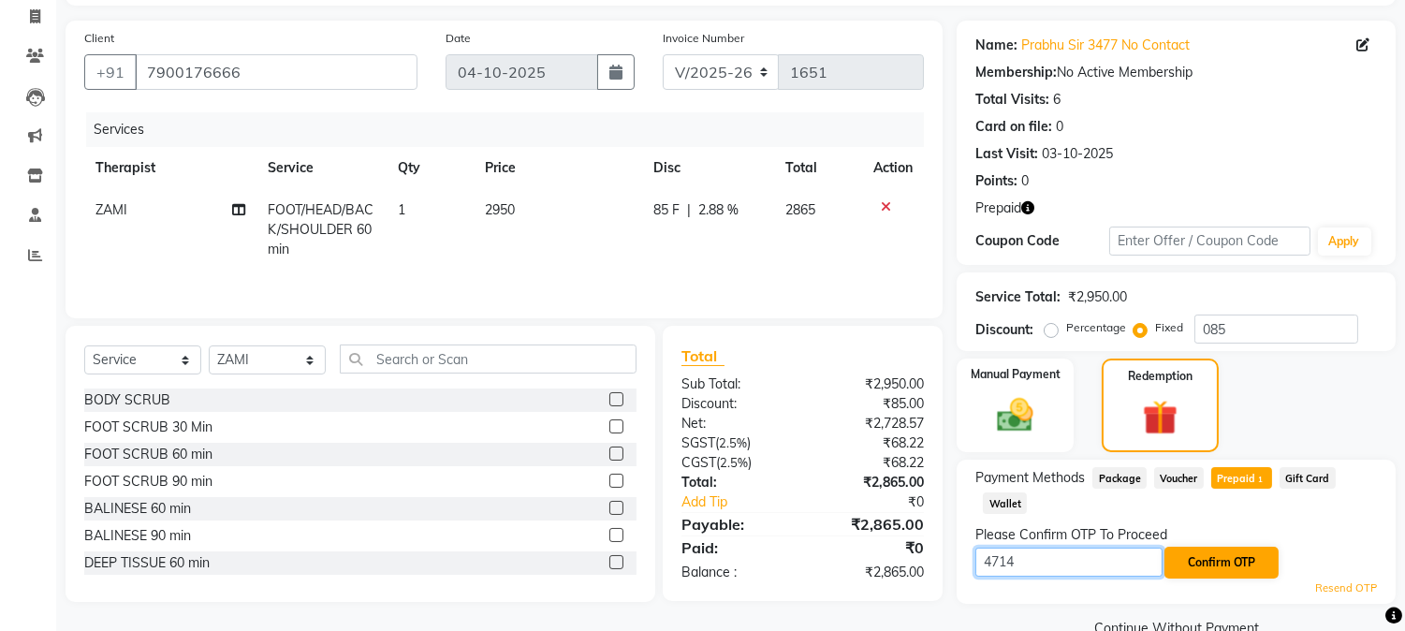
type input "4714"
click at [1219, 575] on button "Confirm OTP" at bounding box center [1221, 562] width 114 height 32
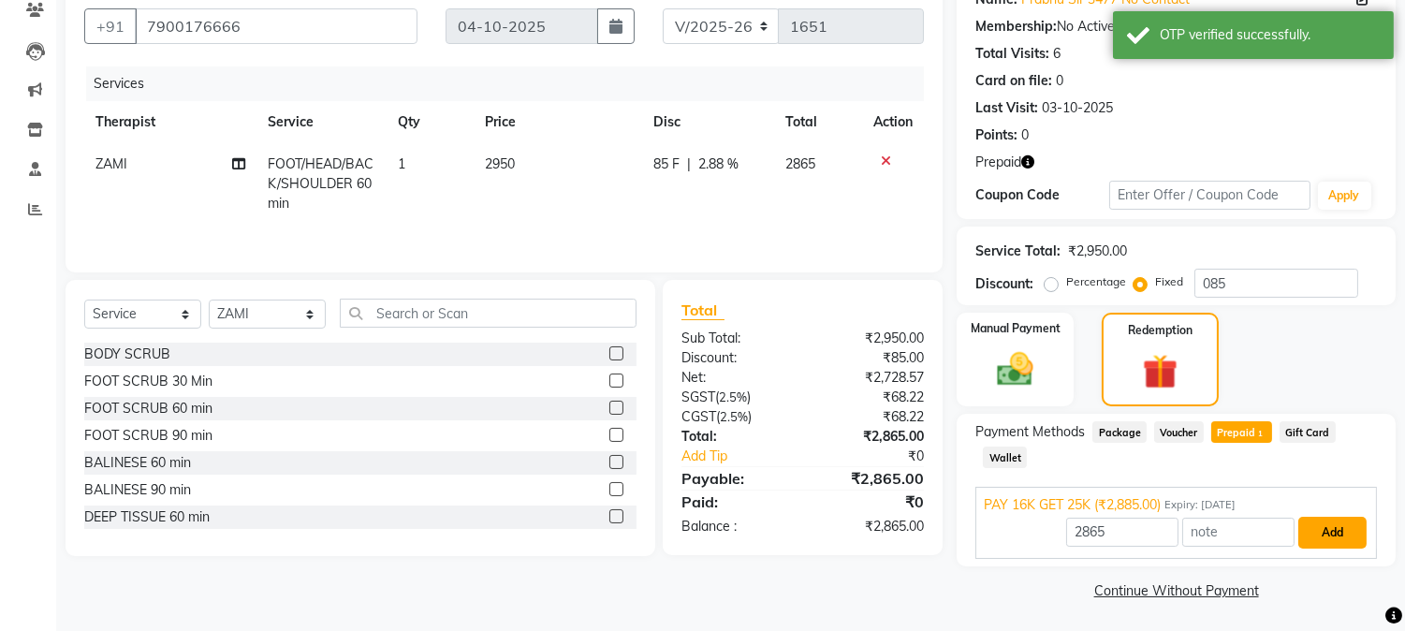
click at [1349, 537] on button "Add" at bounding box center [1332, 533] width 68 height 32
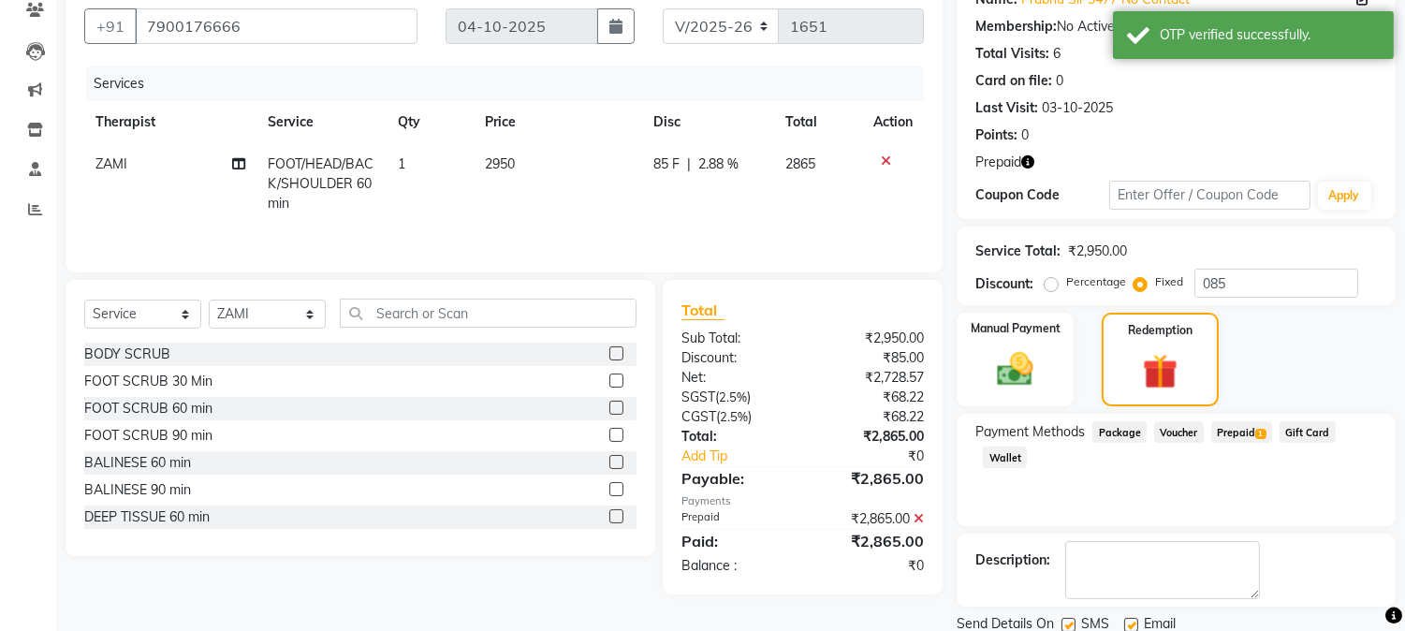
scroll to position [231, 0]
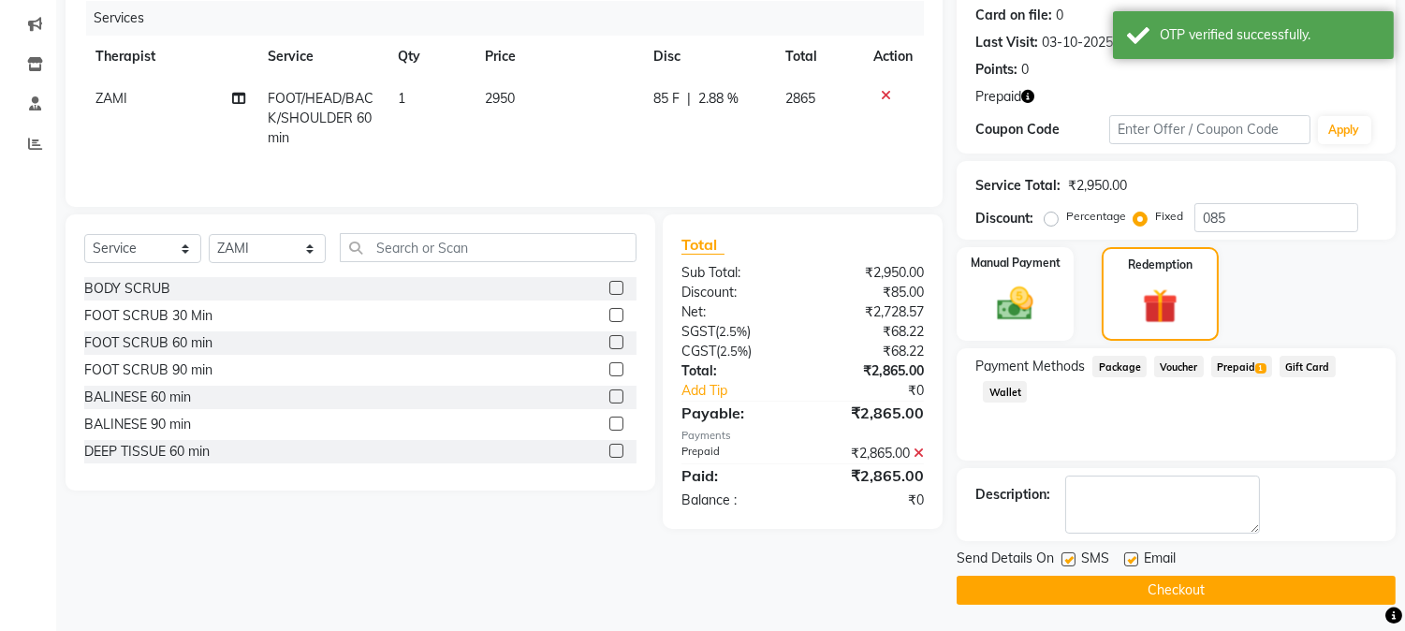
click at [1160, 583] on button "Checkout" at bounding box center [1175, 589] width 439 height 29
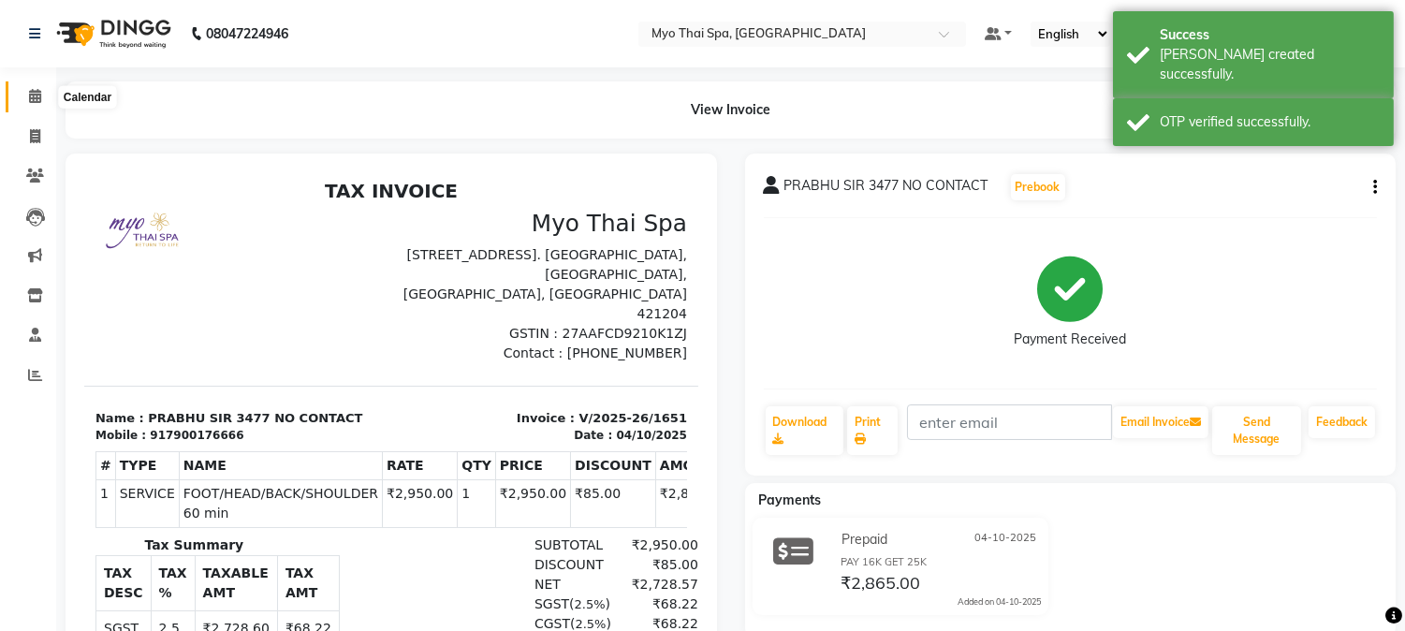
click at [40, 90] on span at bounding box center [35, 97] width 33 height 22
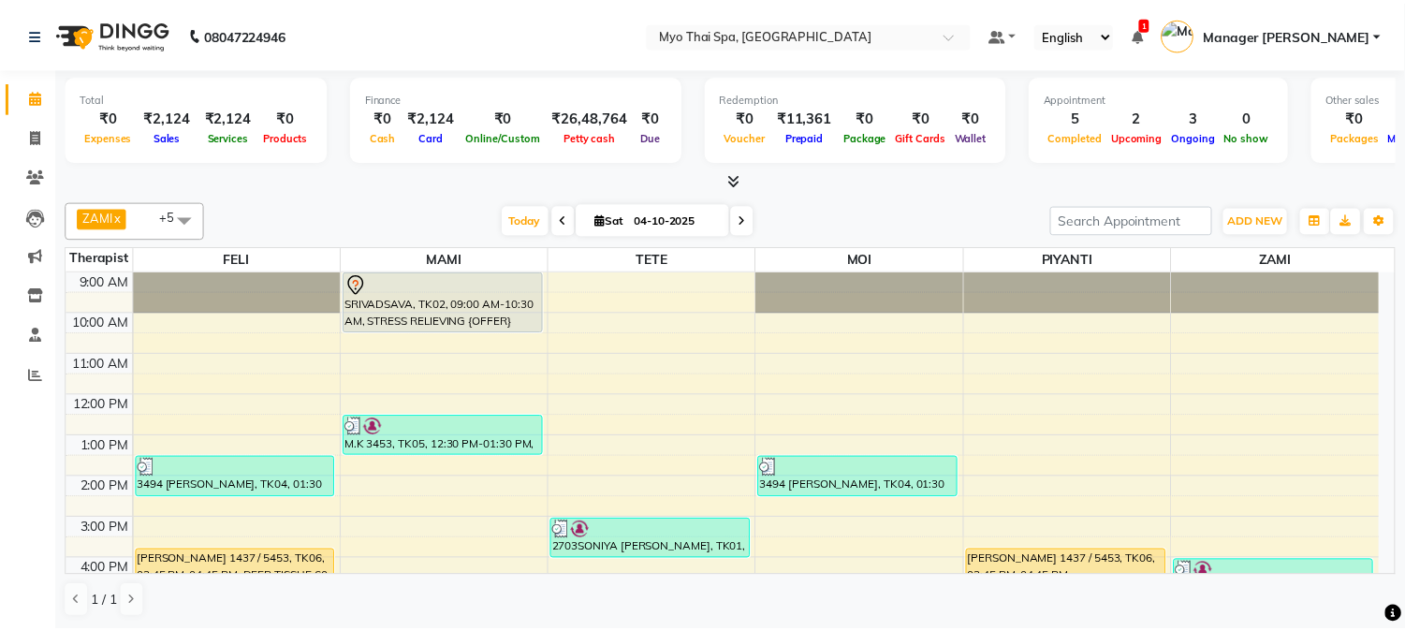
scroll to position [208, 0]
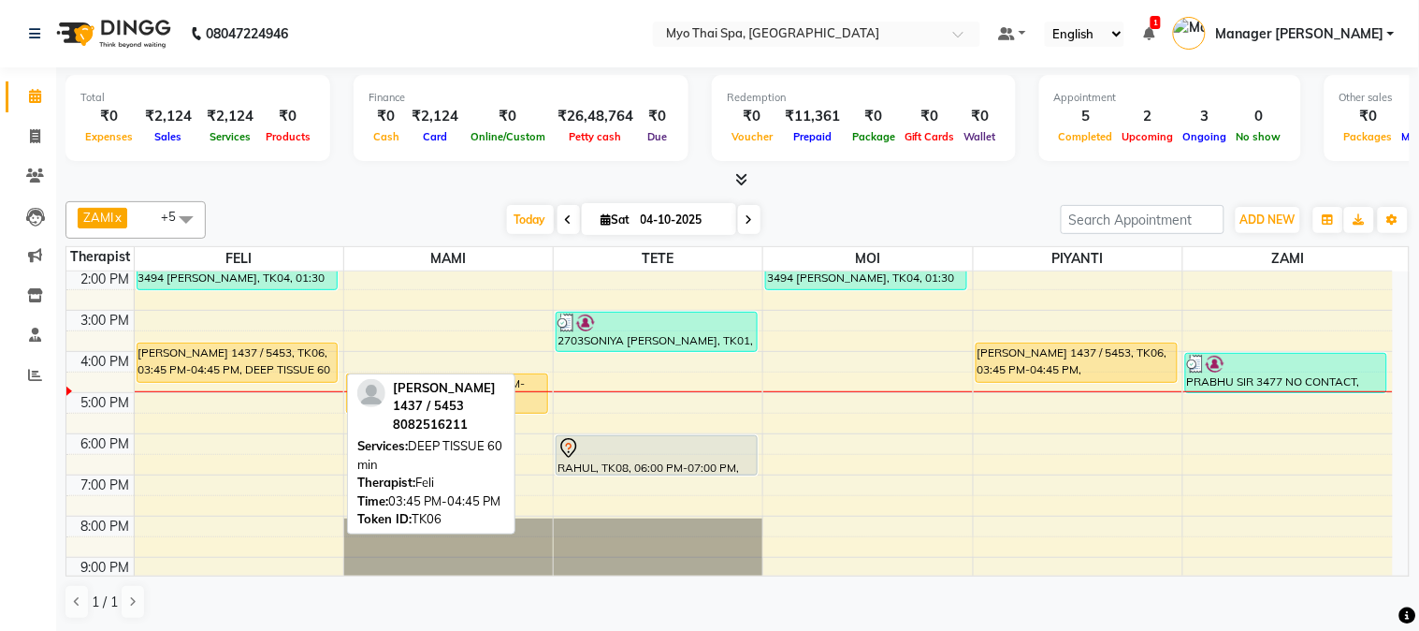
click at [176, 346] on div "[PERSON_NAME] 1437 / 5453, TK06, 03:45 PM-04:45 PM, DEEP TISSUE 60 min" at bounding box center [238, 362] width 200 height 38
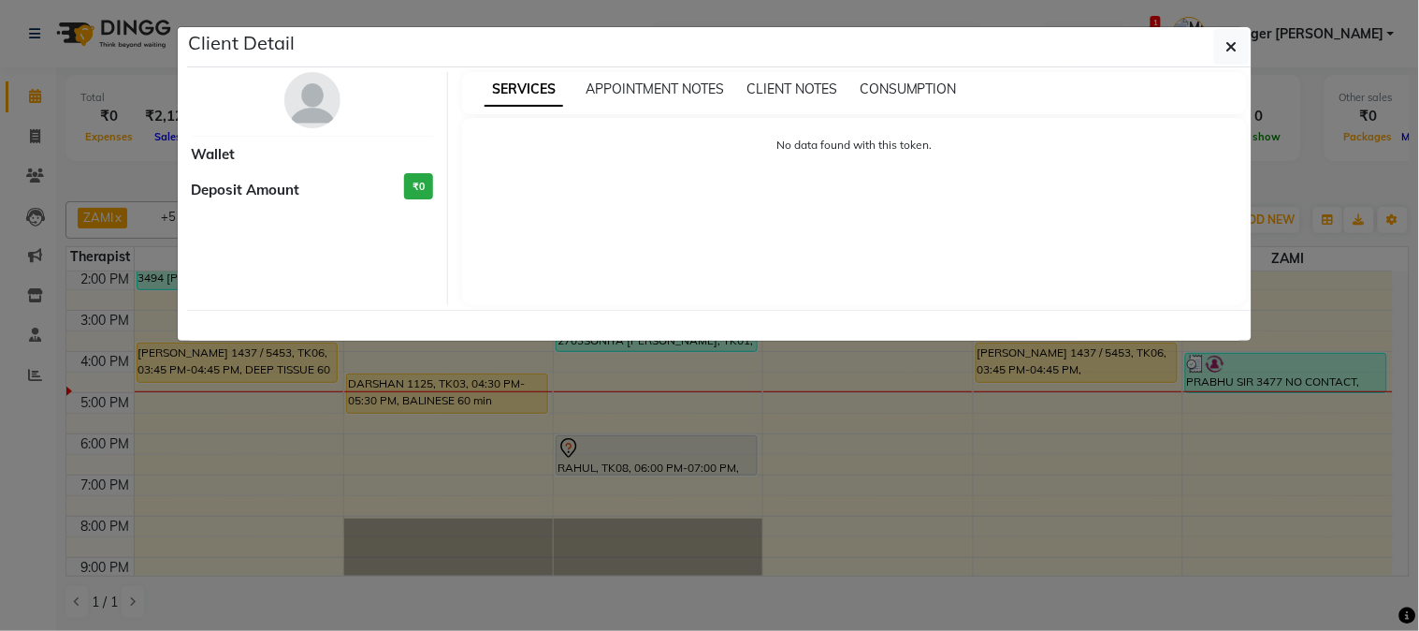
select select "1"
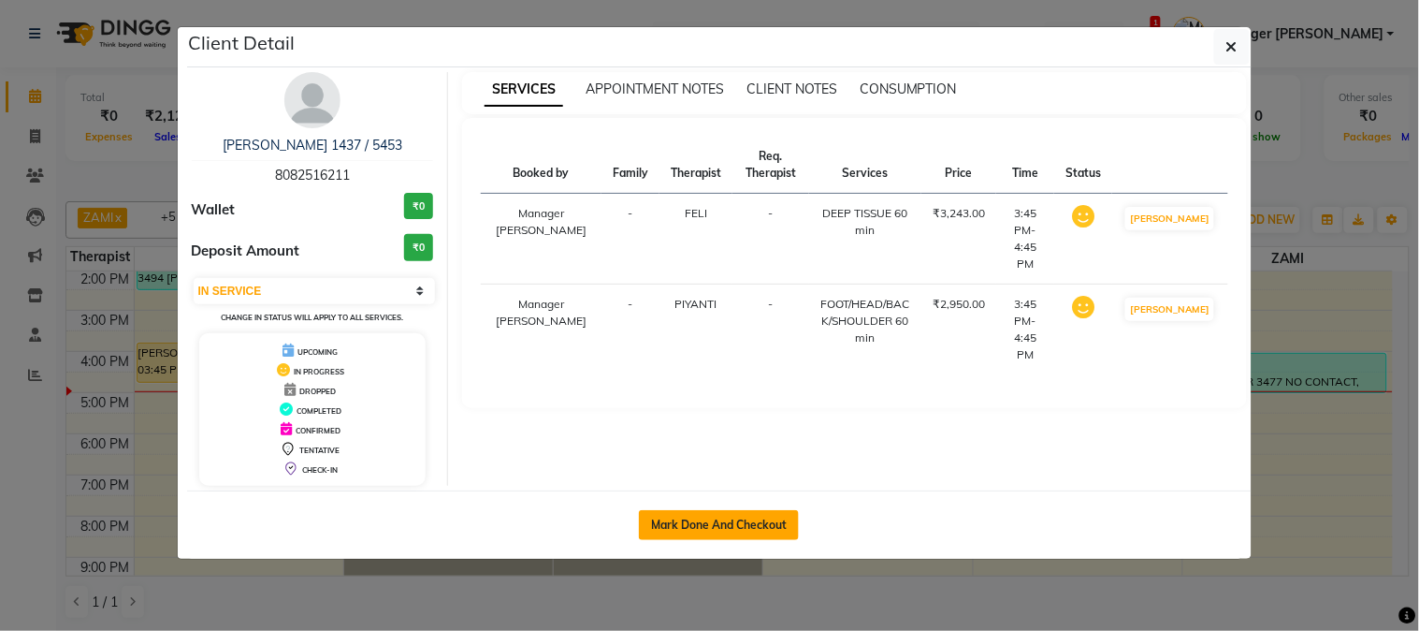
click at [781, 517] on button "Mark Done And Checkout" at bounding box center [719, 525] width 160 height 30
select select "service"
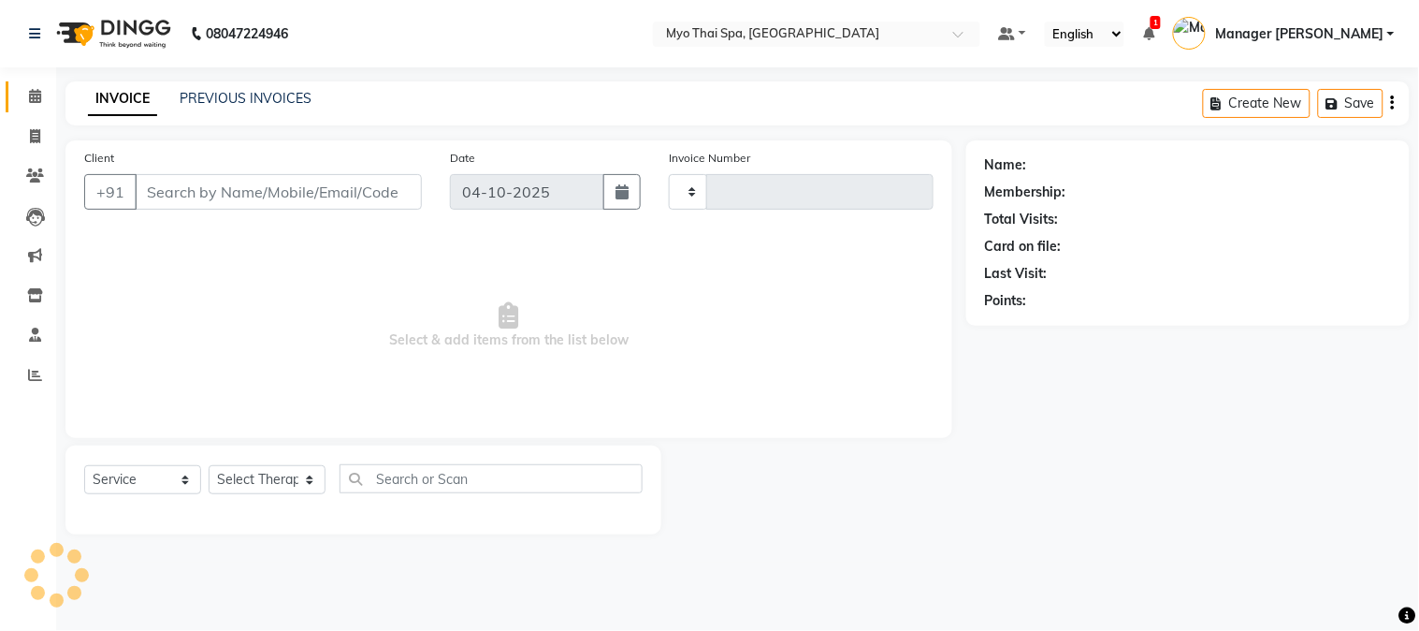
type input "1652"
select select "5086"
type input "8082516211"
select select "42923"
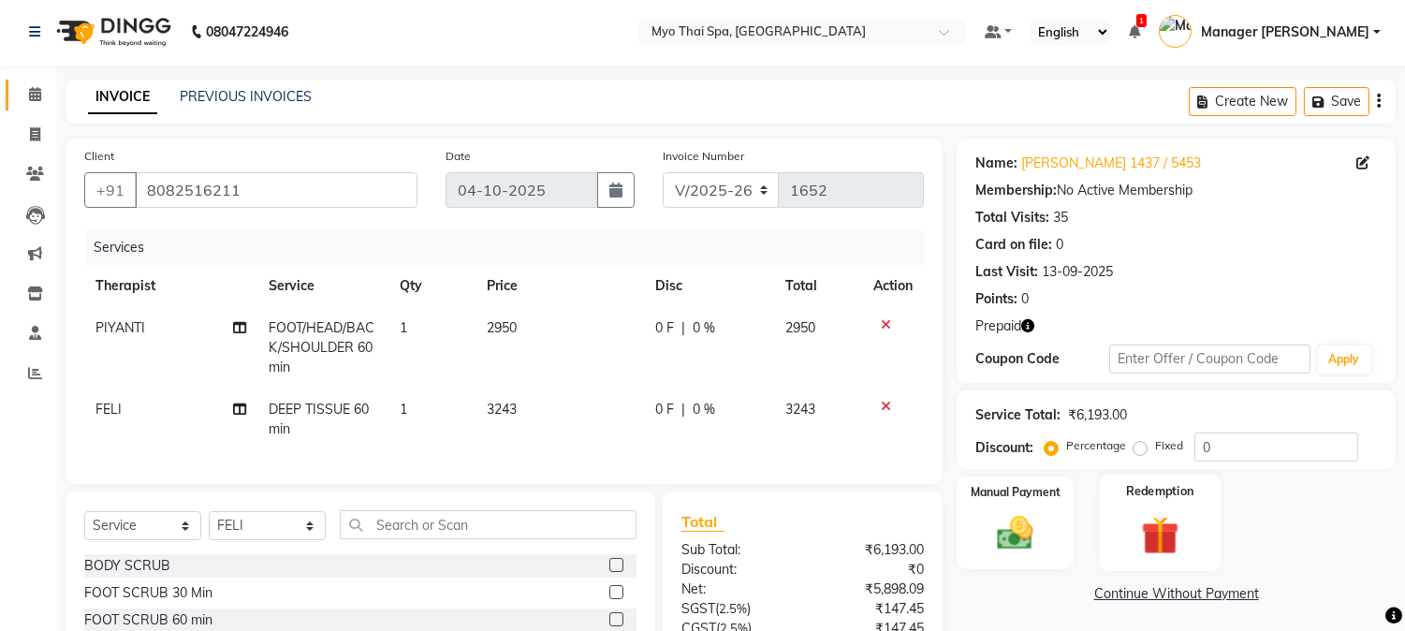
scroll to position [182, 0]
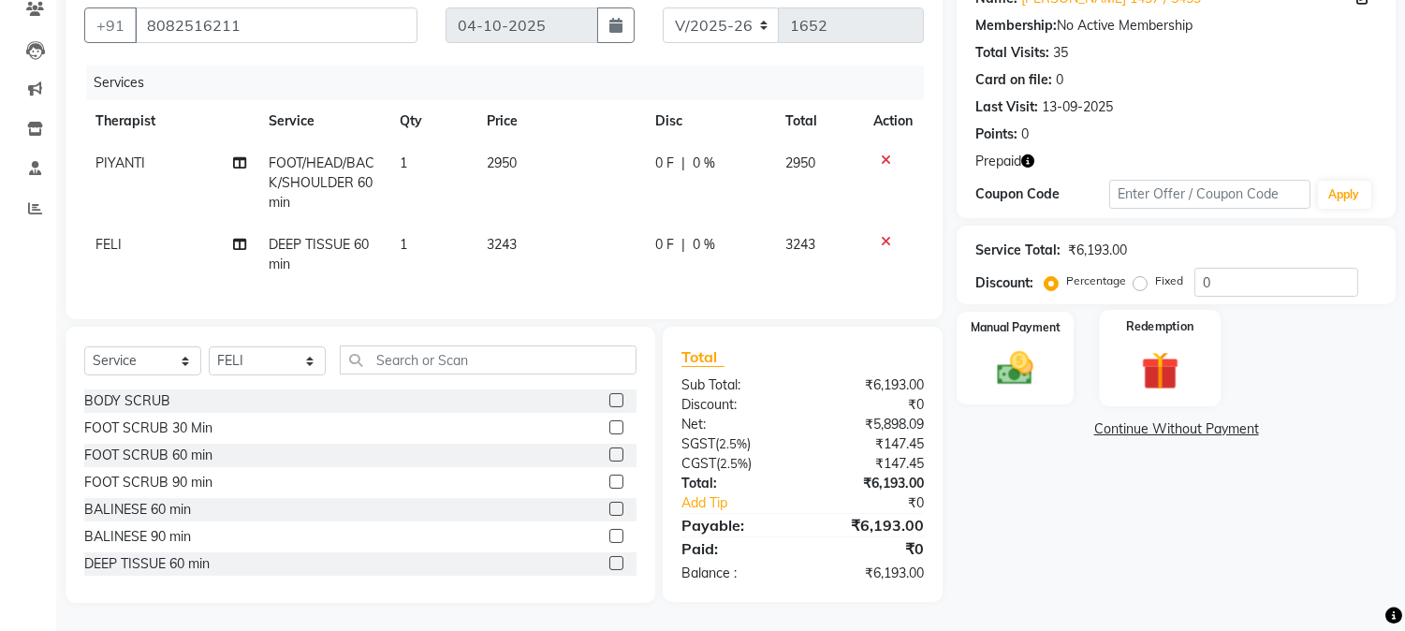
click at [1175, 350] on img at bounding box center [1159, 370] width 62 height 47
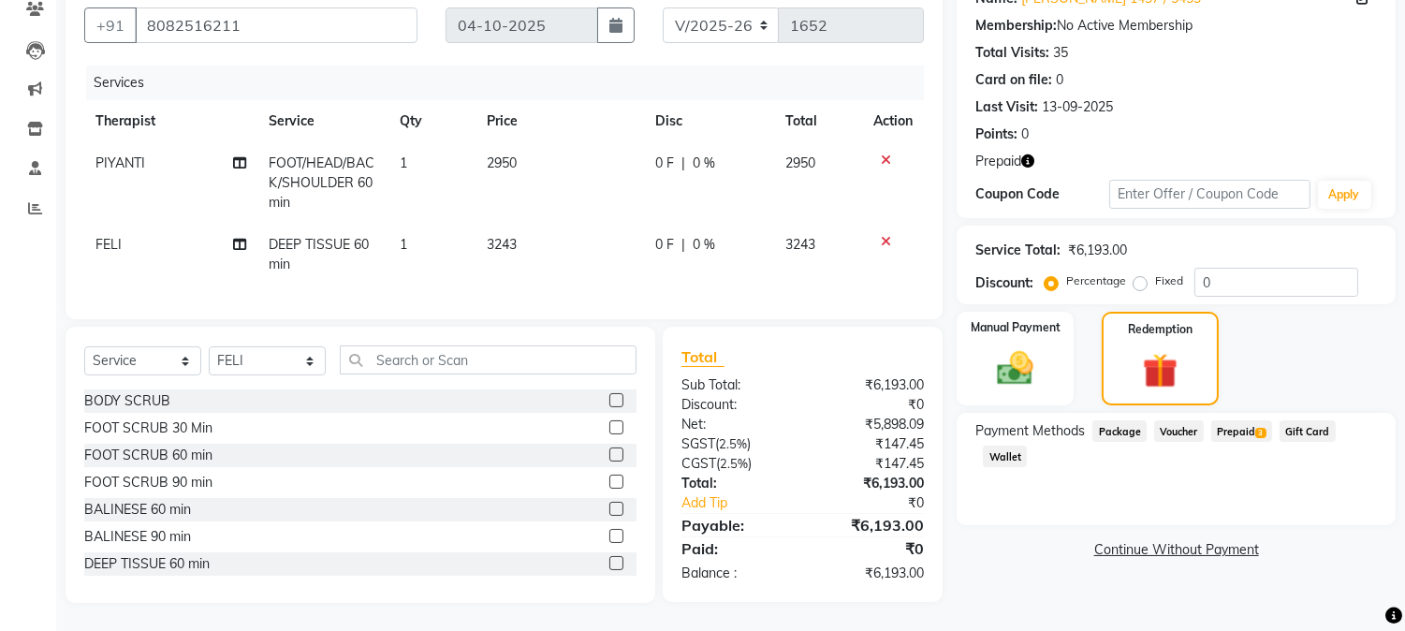
click at [1232, 420] on span "Prepaid 3" at bounding box center [1241, 431] width 61 height 22
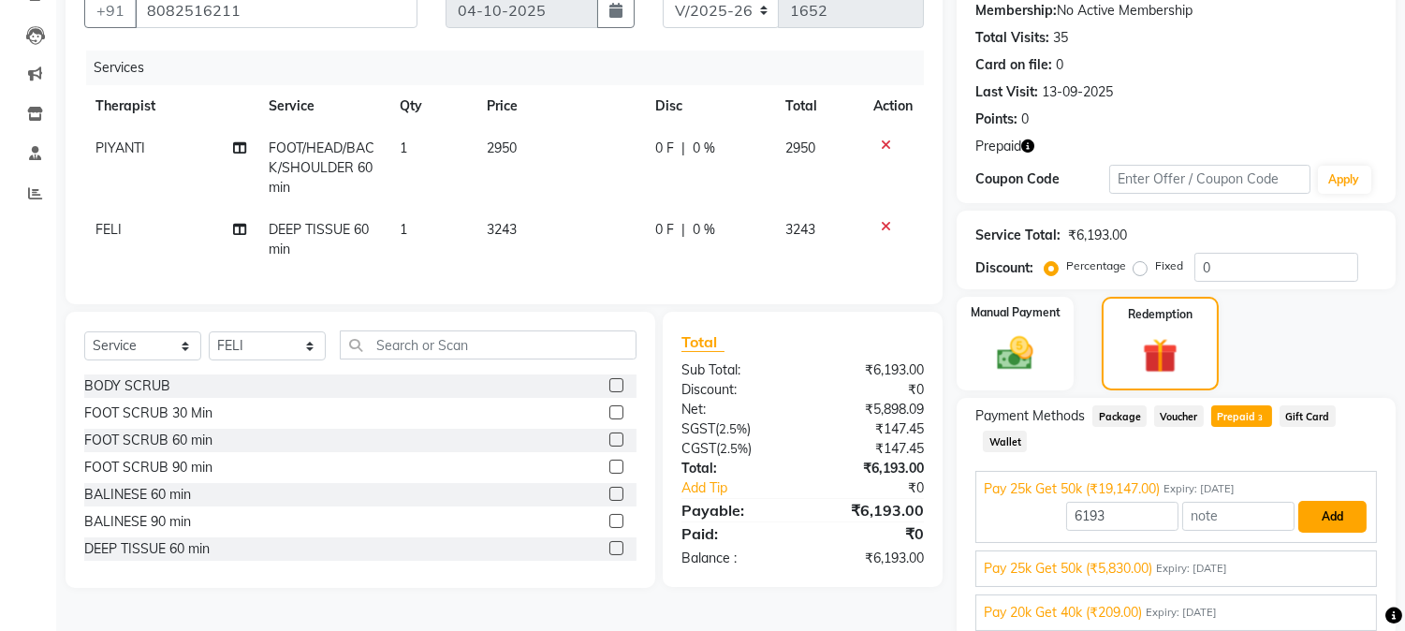
click at [1336, 527] on button "Add" at bounding box center [1332, 517] width 68 height 32
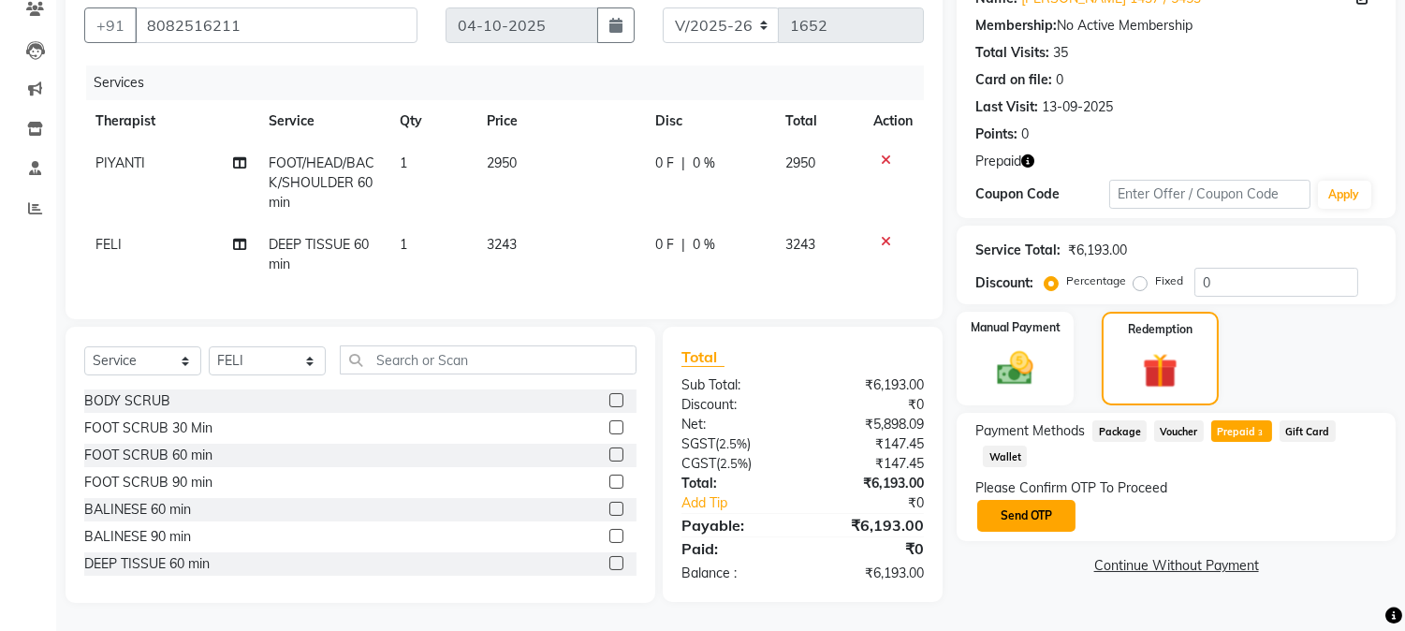
click at [1042, 507] on button "Send OTP" at bounding box center [1026, 516] width 98 height 32
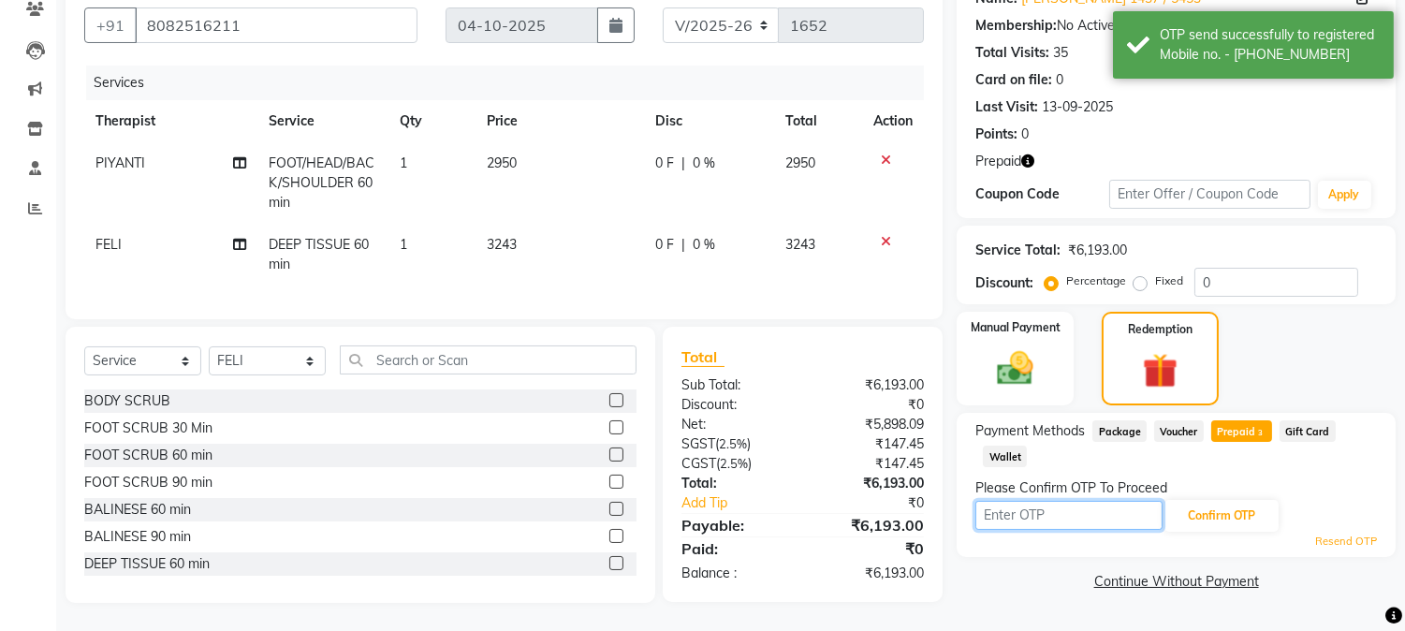
click at [1072, 507] on input "text" at bounding box center [1068, 515] width 187 height 29
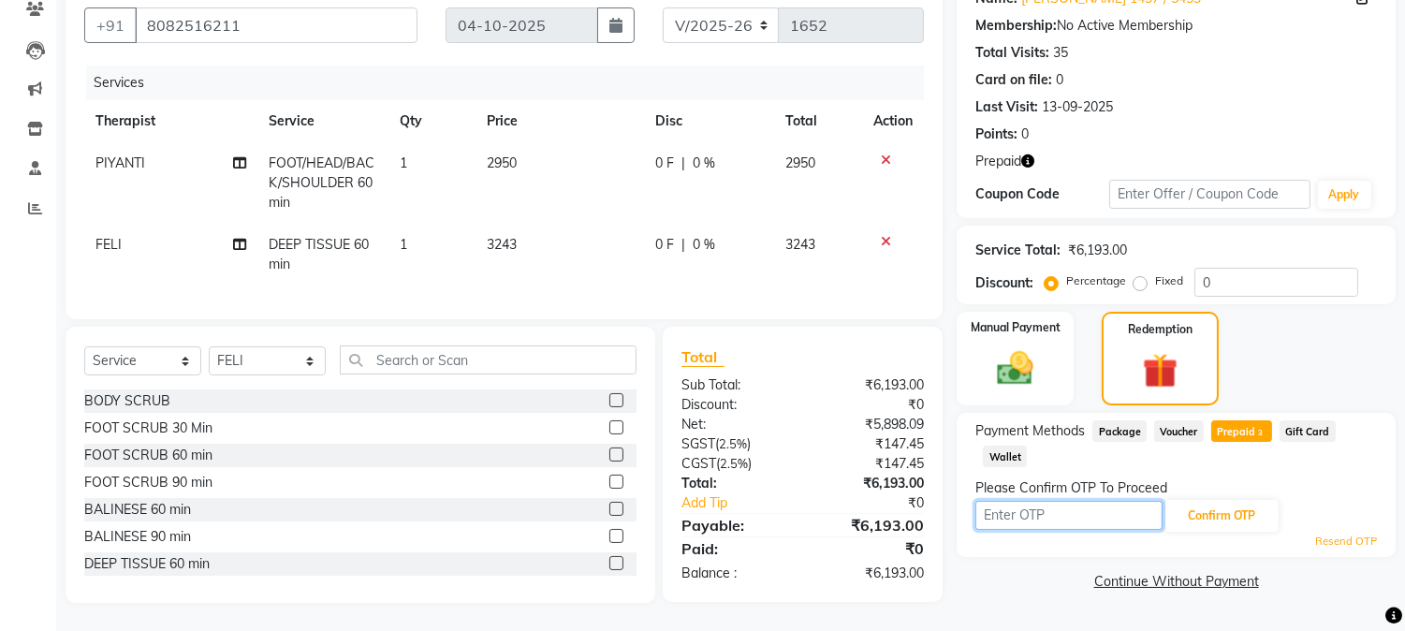
click at [1072, 507] on input "text" at bounding box center [1068, 515] width 187 height 29
click at [1005, 501] on input "text" at bounding box center [1068, 515] width 187 height 29
type input "4196"
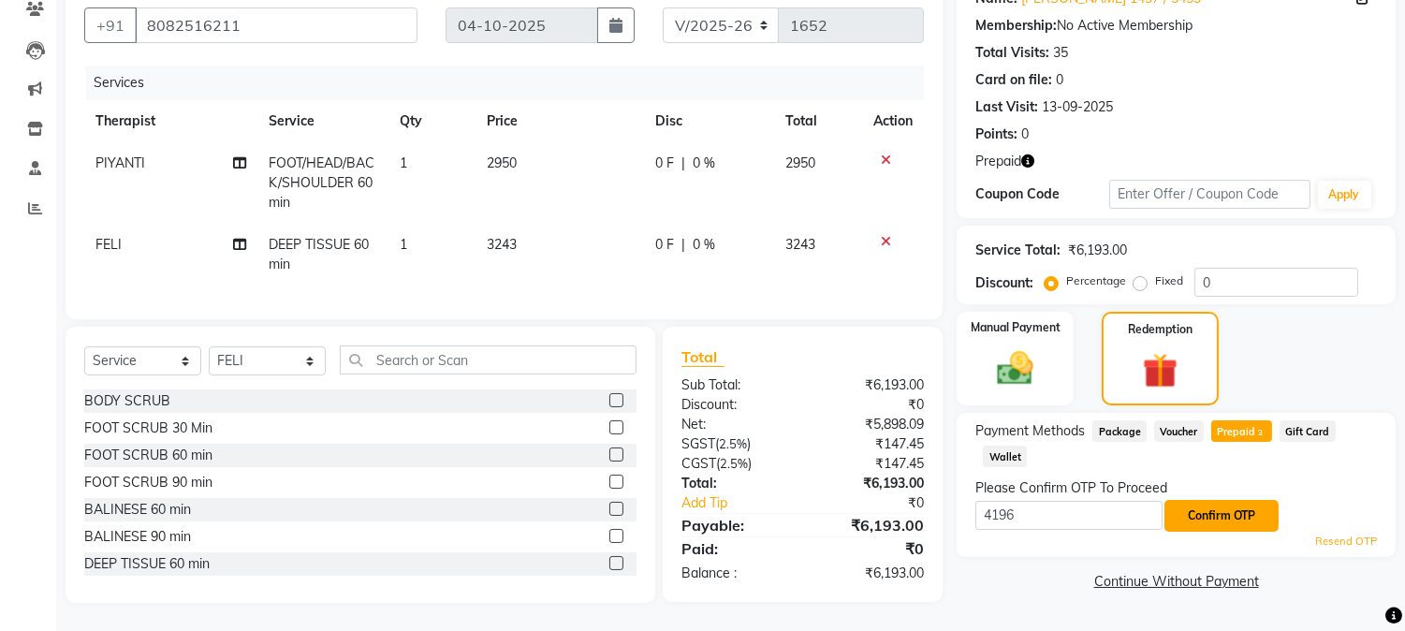
click at [1207, 502] on button "Confirm OTP" at bounding box center [1221, 516] width 114 height 32
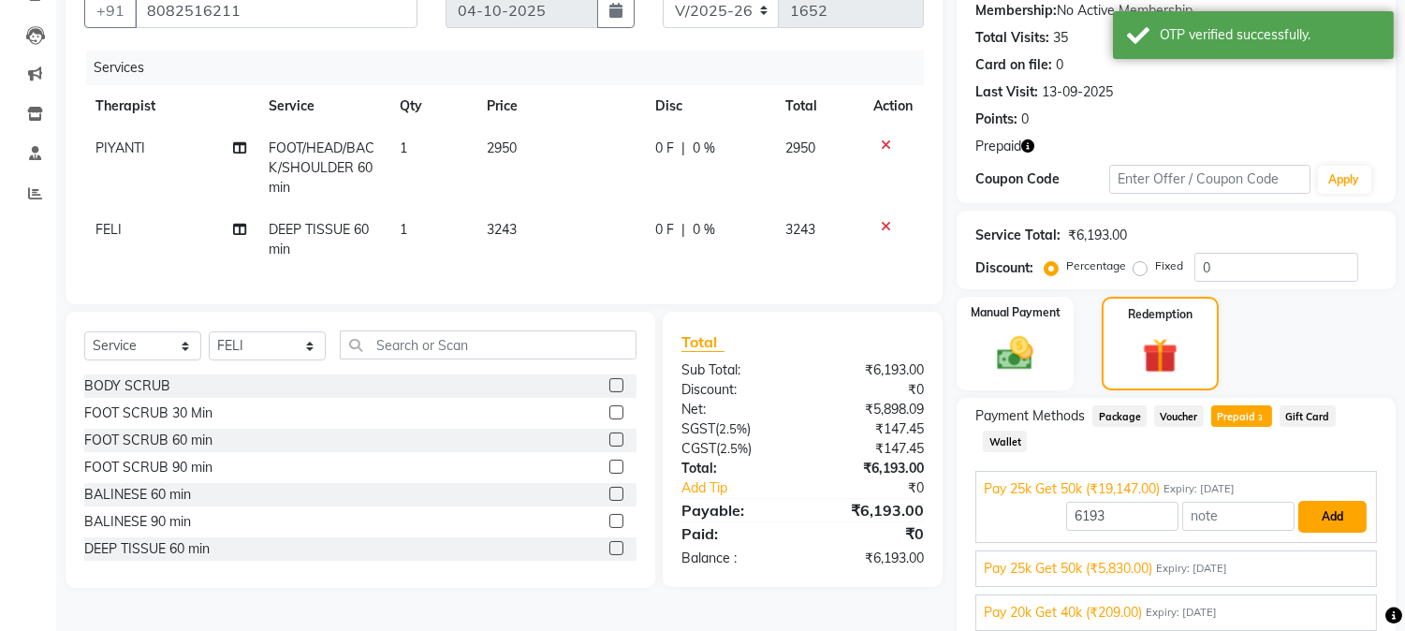
click at [1329, 521] on button "Add" at bounding box center [1332, 517] width 68 height 32
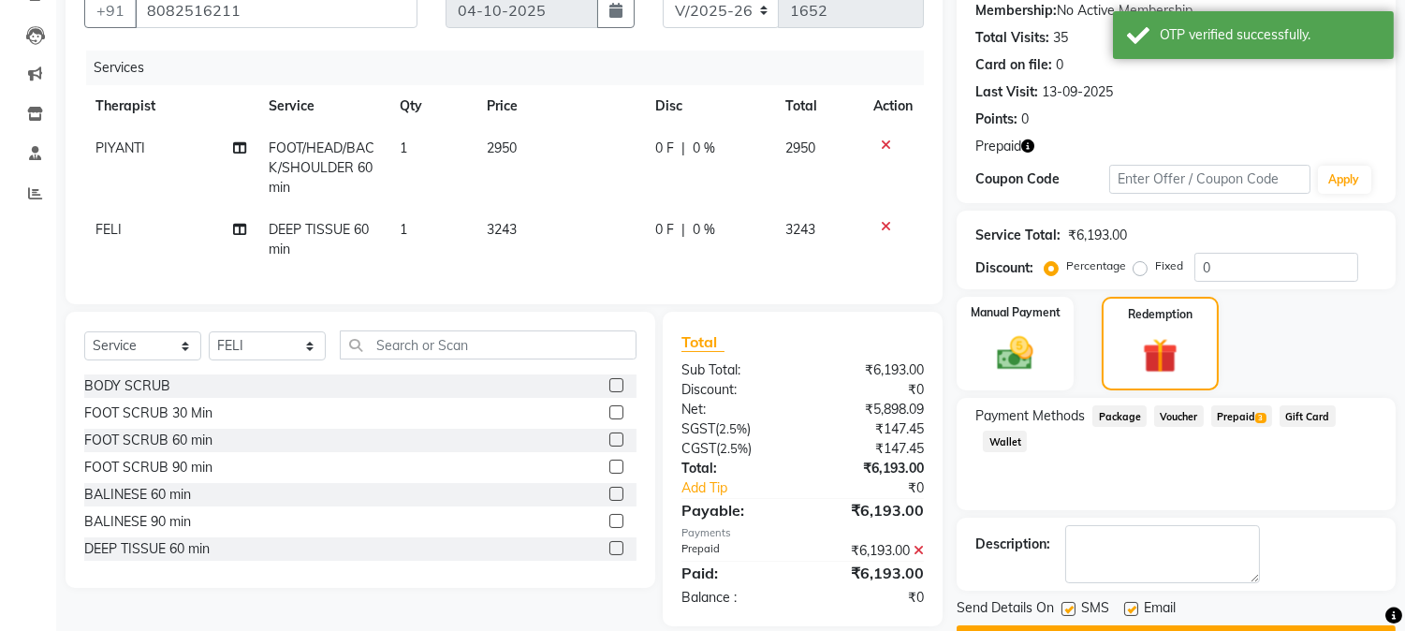
scroll to position [231, 0]
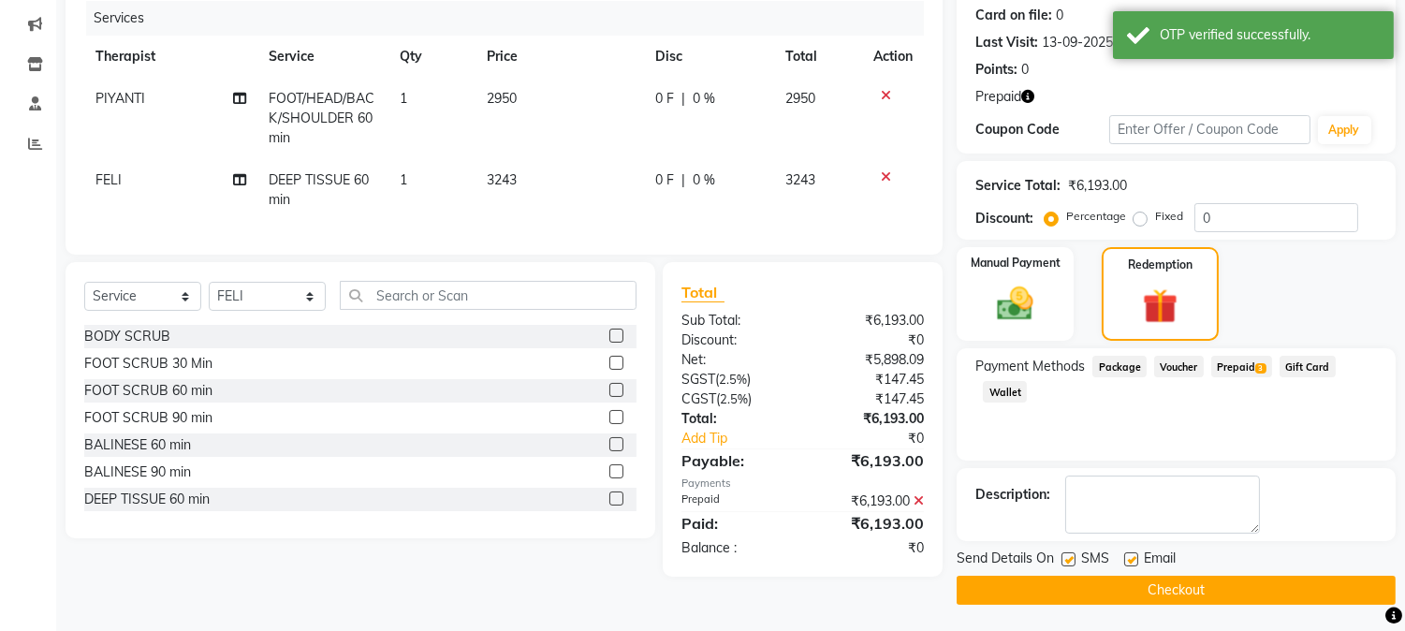
click at [1061, 564] on div at bounding box center [1067, 562] width 12 height 20
click at [1059, 581] on button "Checkout" at bounding box center [1175, 589] width 439 height 29
